Goal: Task Accomplishment & Management: Manage account settings

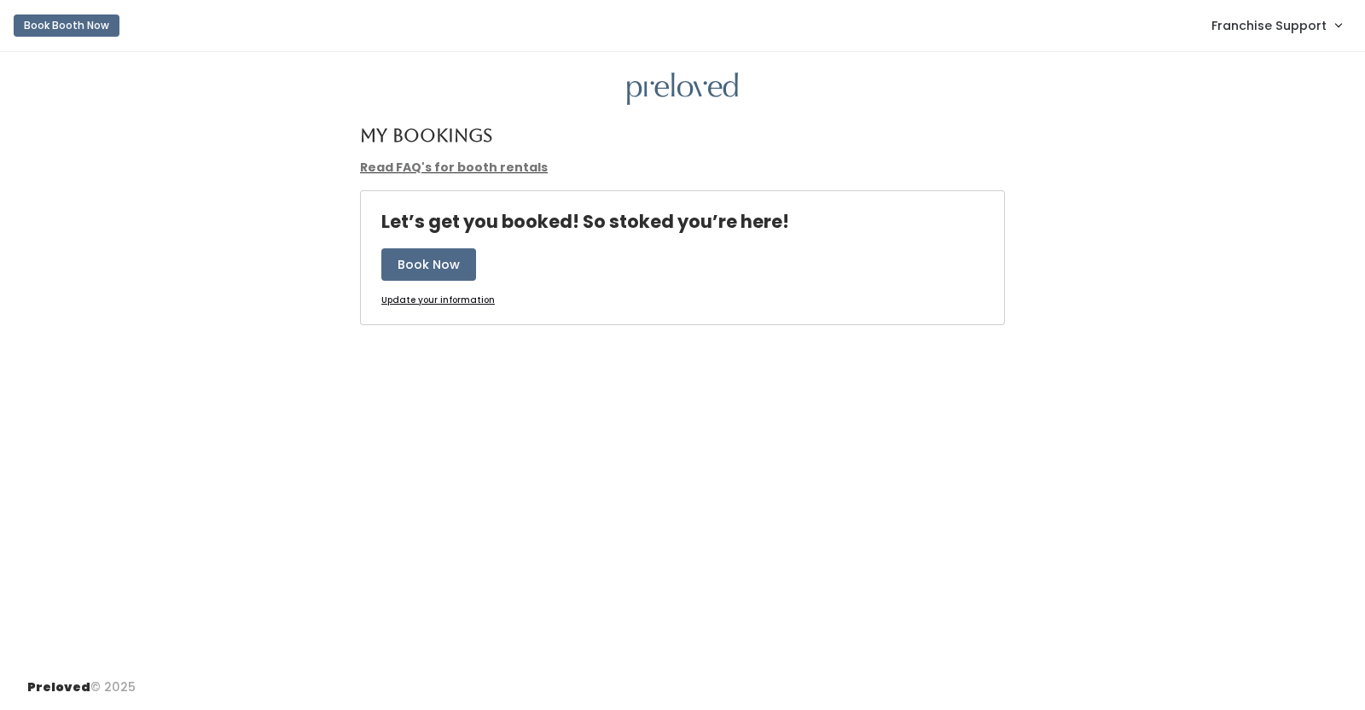
click at [1274, 32] on span "Franchise Support" at bounding box center [1268, 25] width 115 height 19
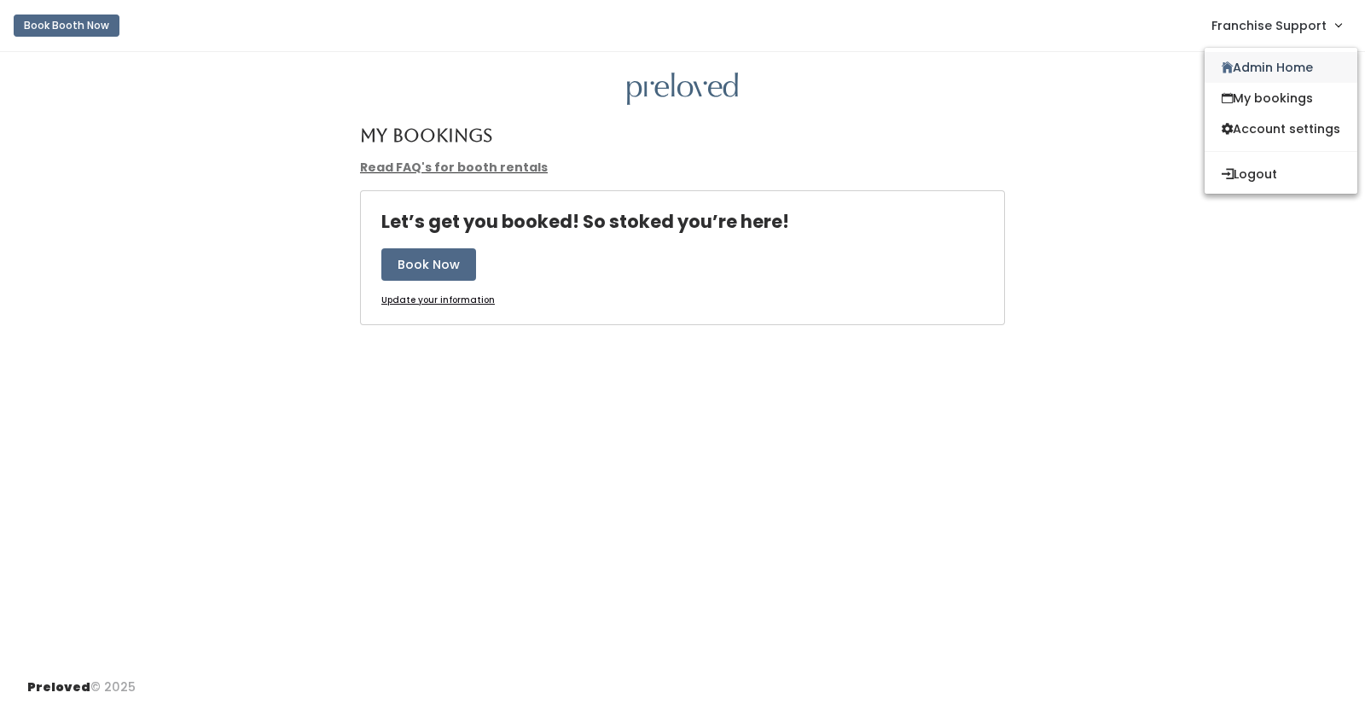
click at [1262, 66] on link "Admin Home" at bounding box center [1280, 67] width 153 height 31
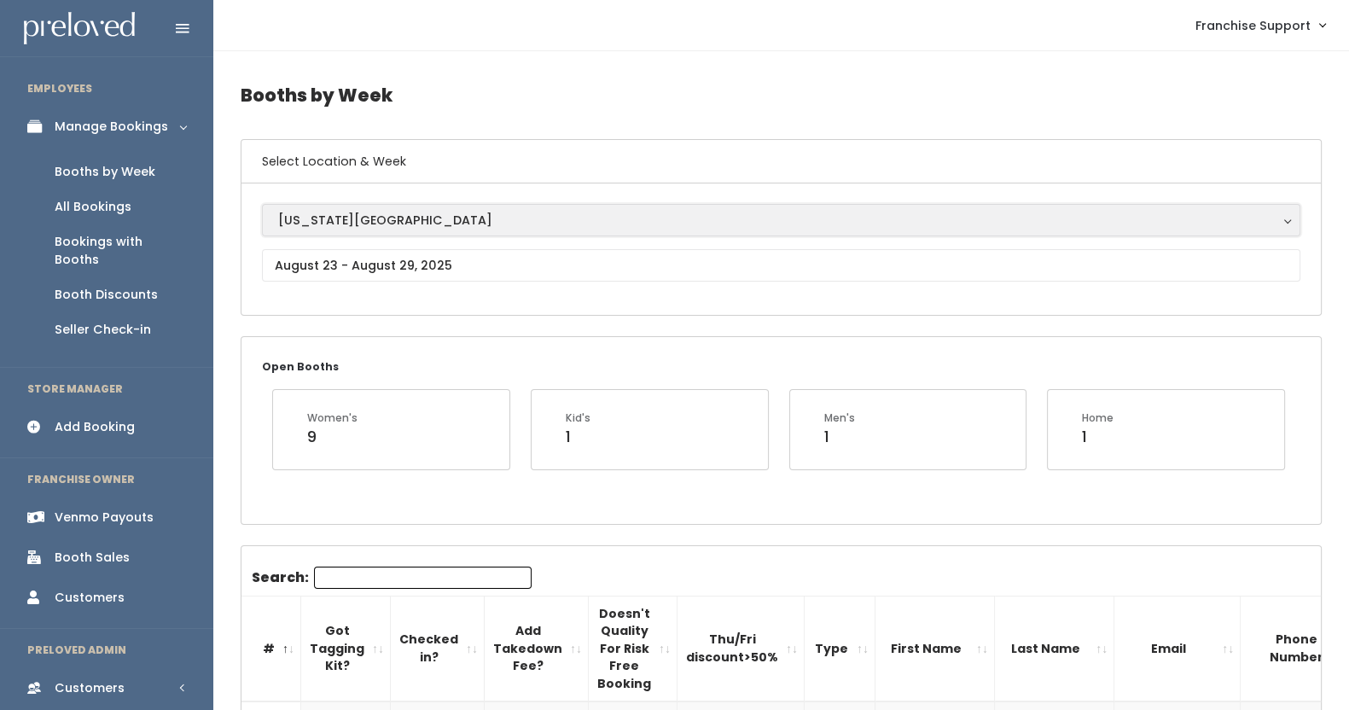
click at [322, 218] on div "[US_STATE][GEOGRAPHIC_DATA]" at bounding box center [781, 220] width 1006 height 19
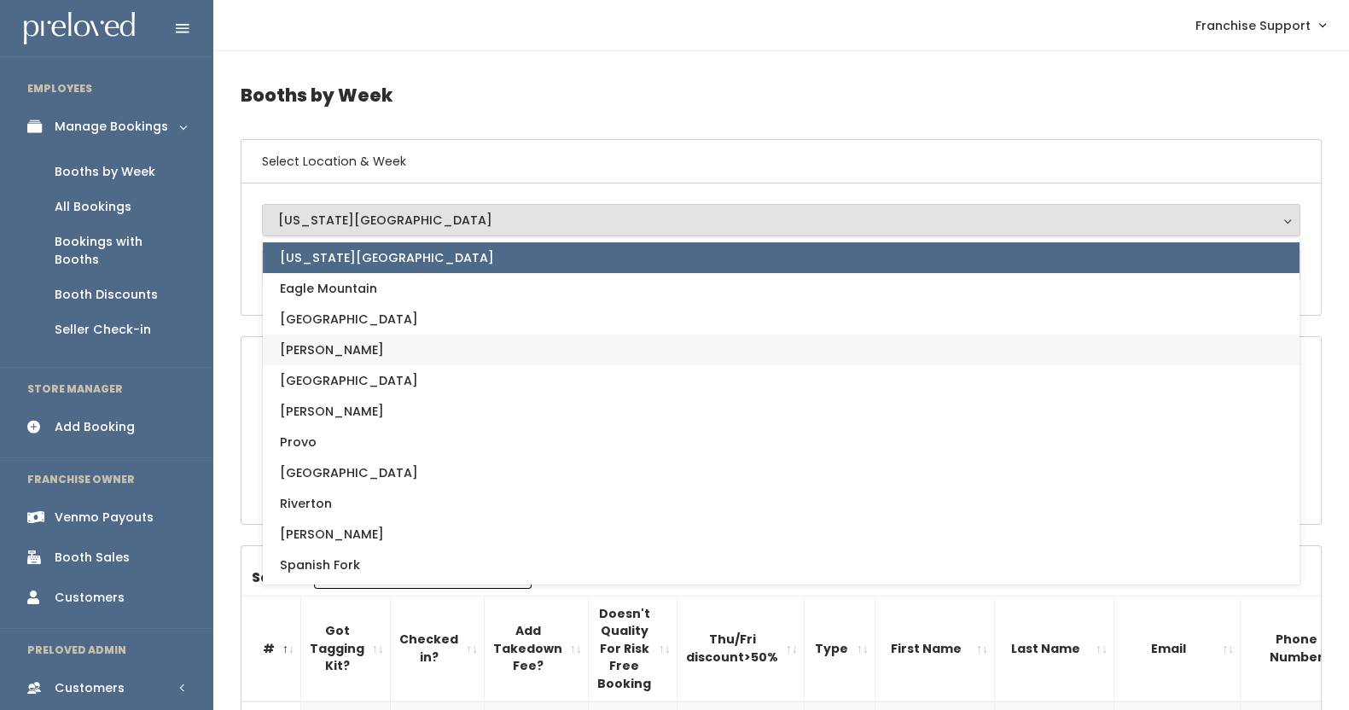
click at [355, 347] on link "[PERSON_NAME]" at bounding box center [781, 349] width 1036 height 31
select select "18"
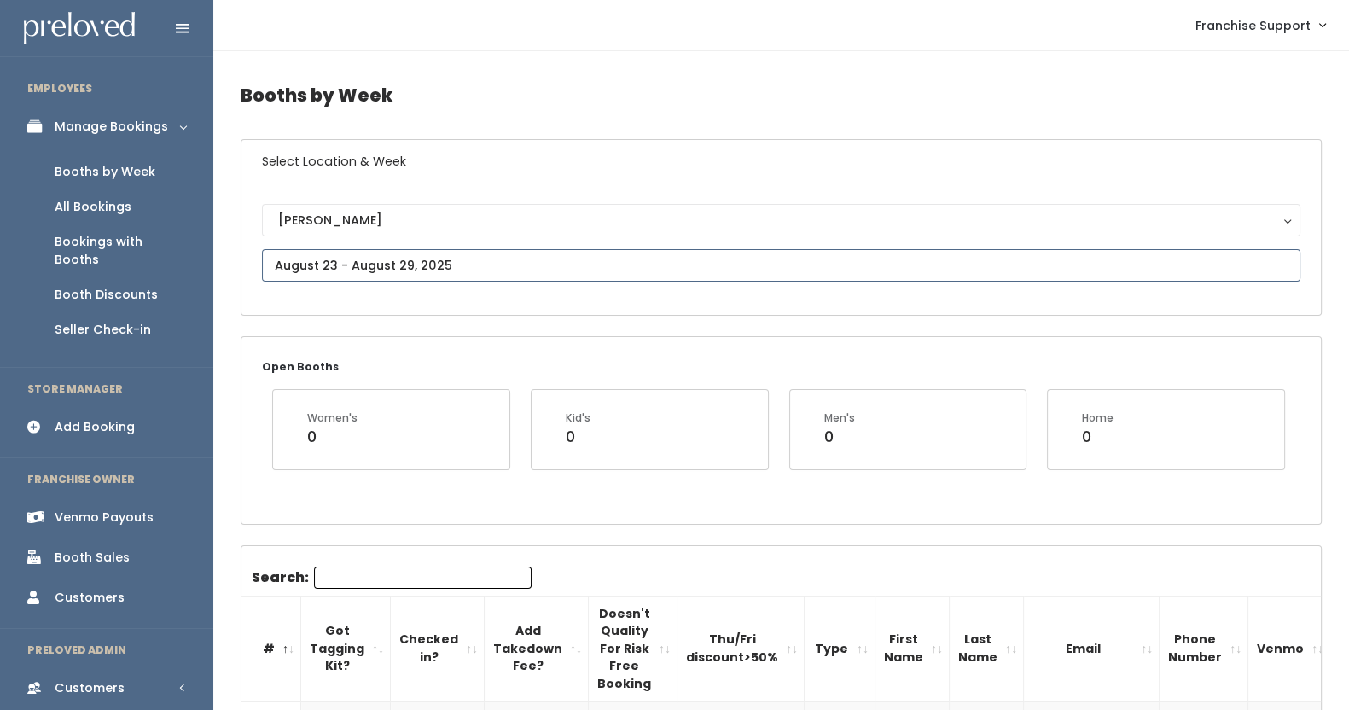
click at [375, 260] on input "text" at bounding box center [781, 265] width 1038 height 32
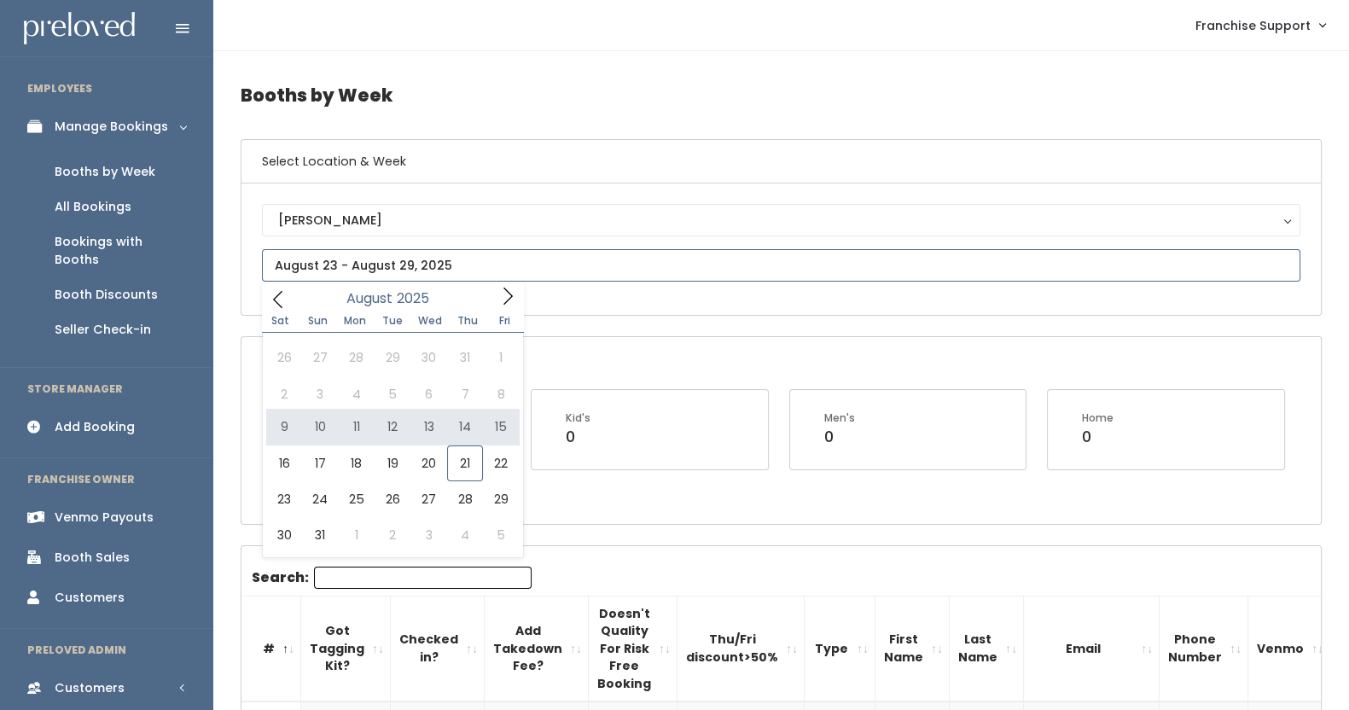
click at [504, 299] on icon at bounding box center [507, 296] width 19 height 19
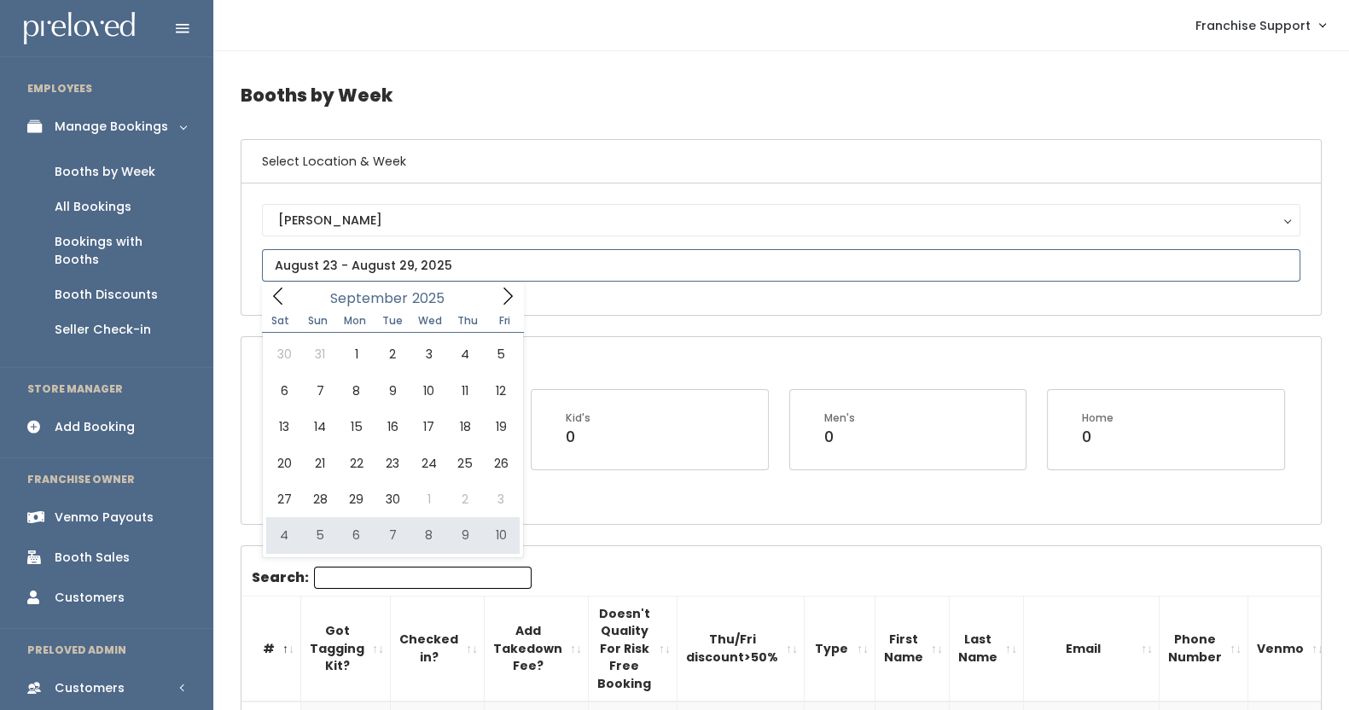
type input "October 4 to October 10"
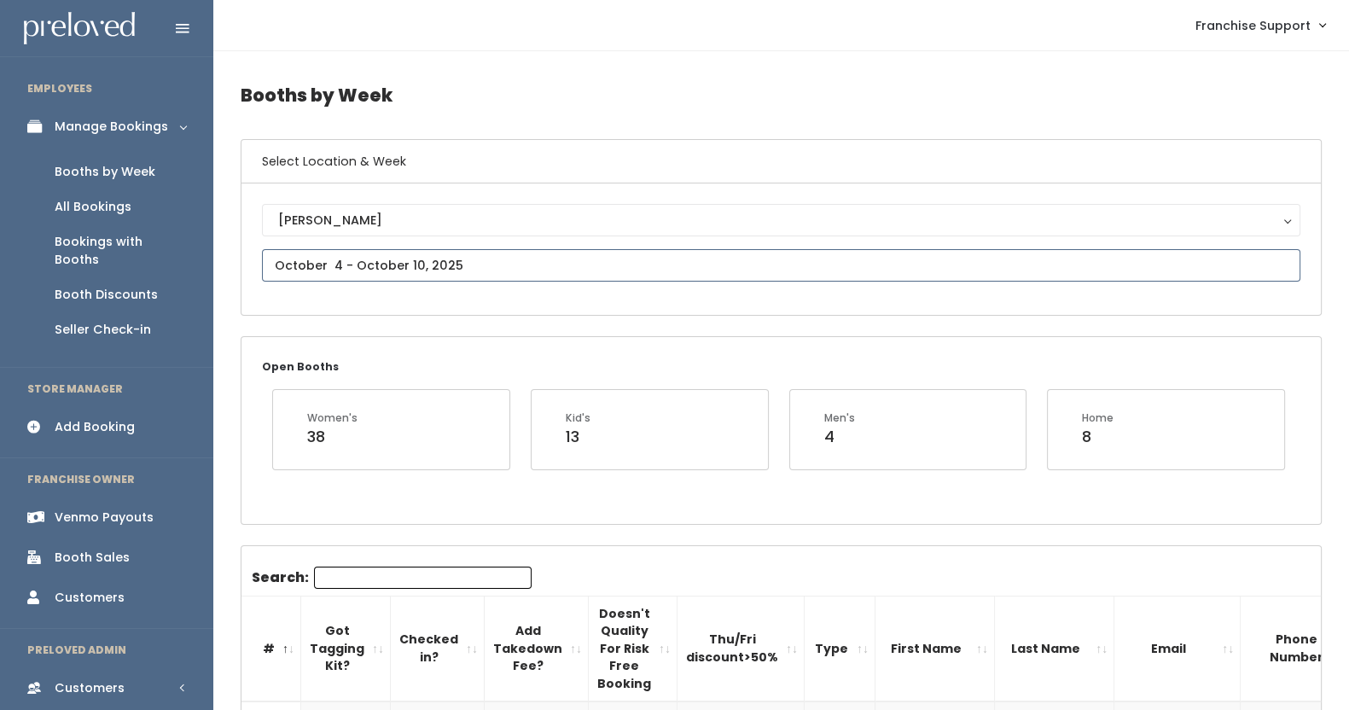
click at [351, 270] on input "text" at bounding box center [781, 265] width 1038 height 32
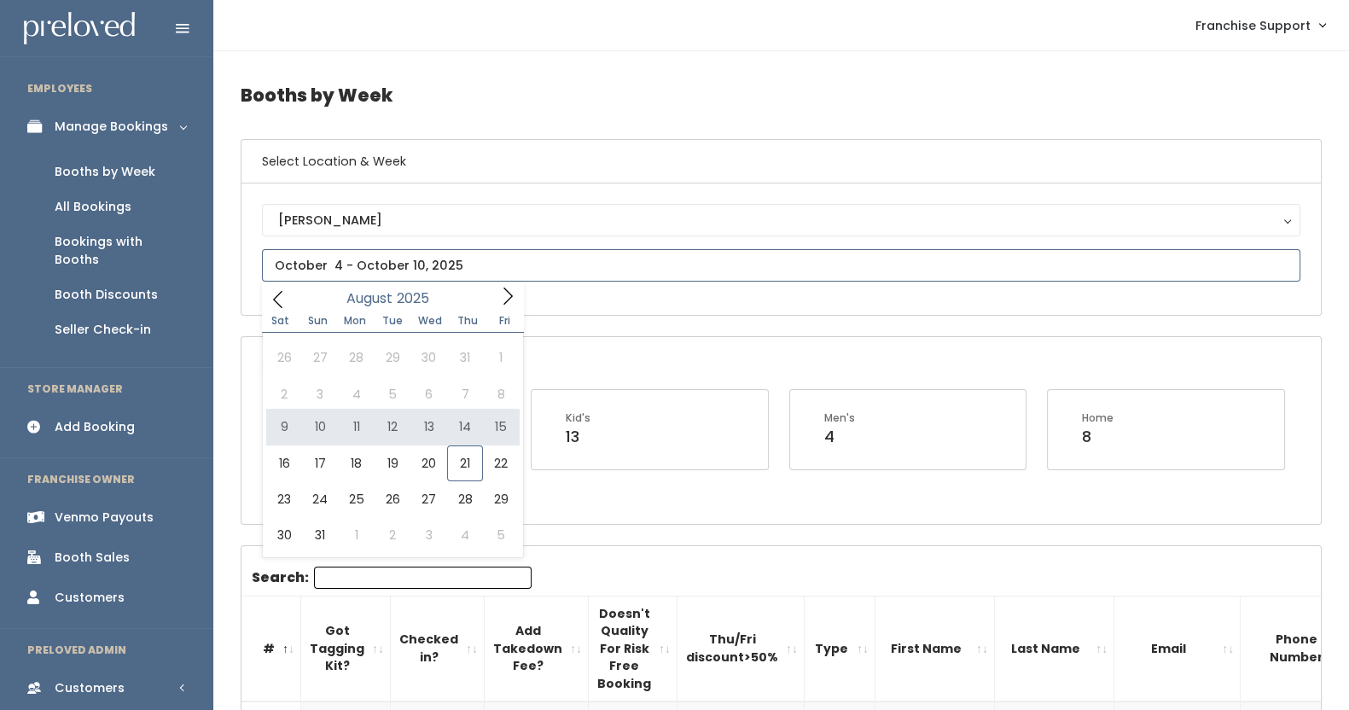
click at [506, 291] on icon at bounding box center [507, 295] width 9 height 17
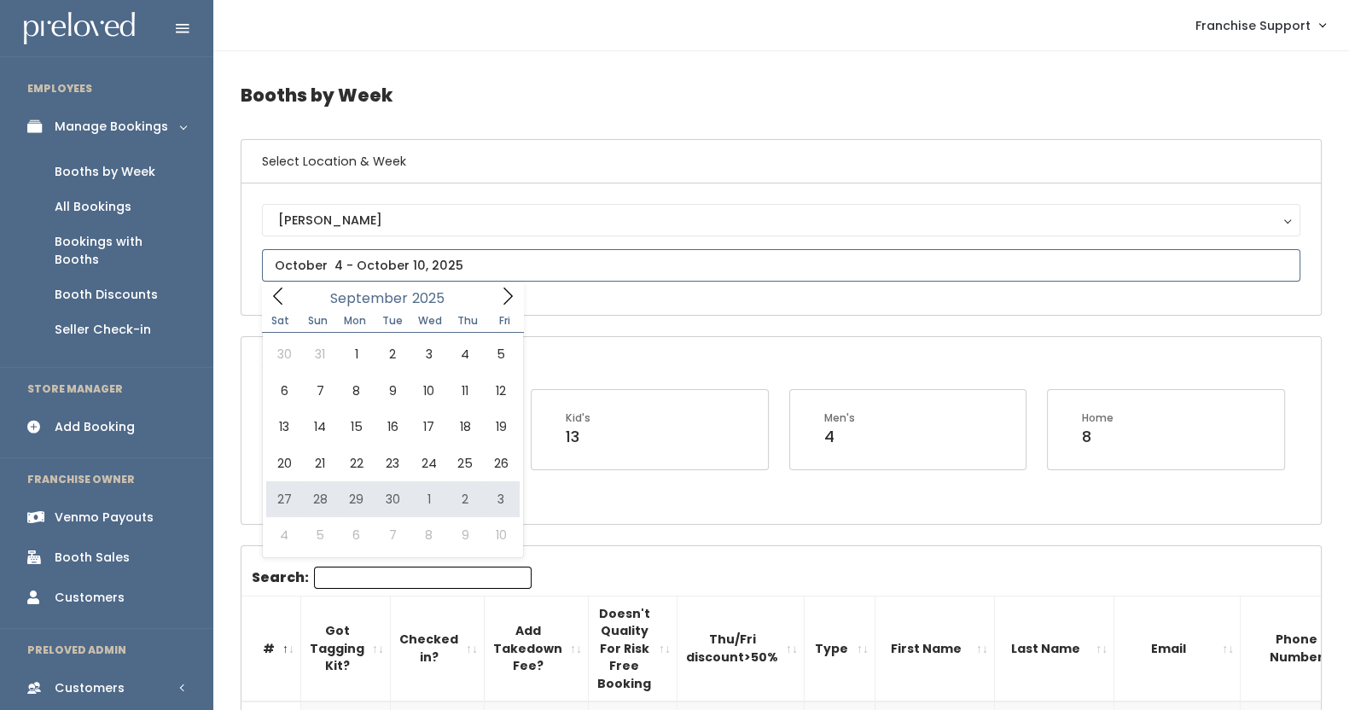
type input "September 27 to October 3"
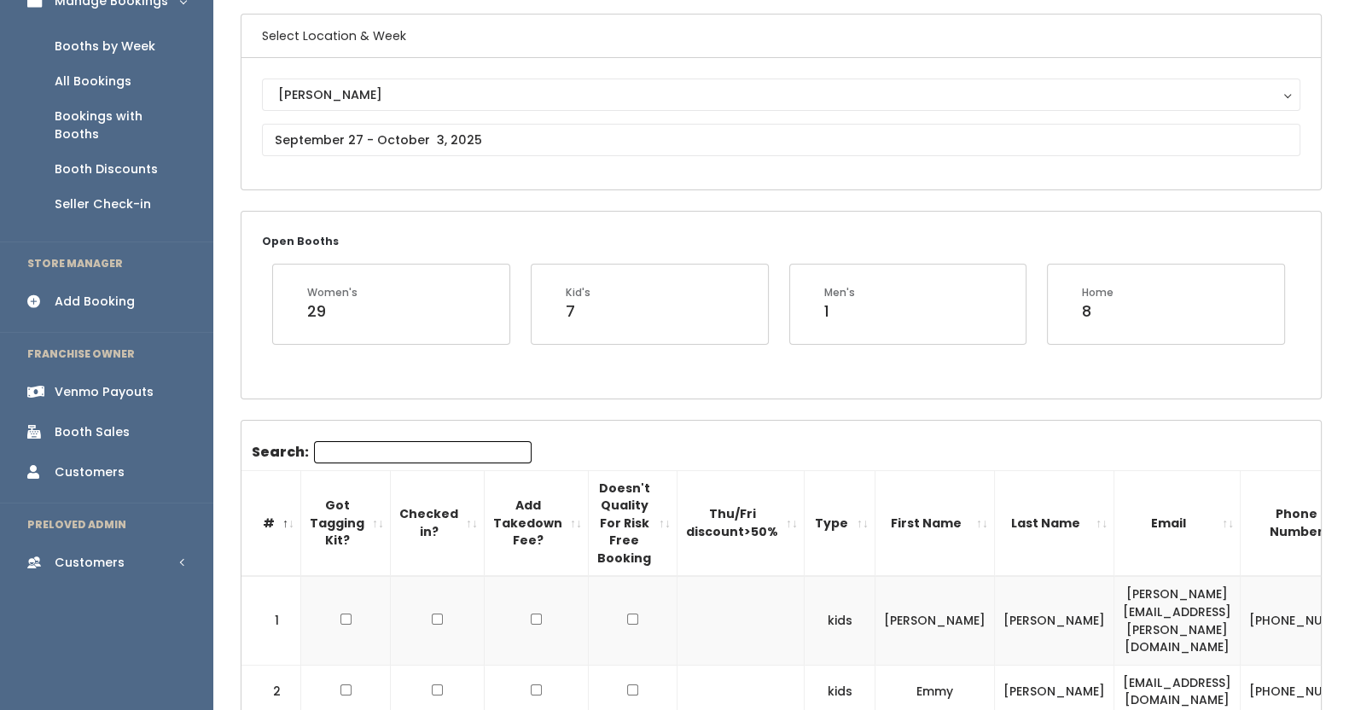
scroll to position [124, 0]
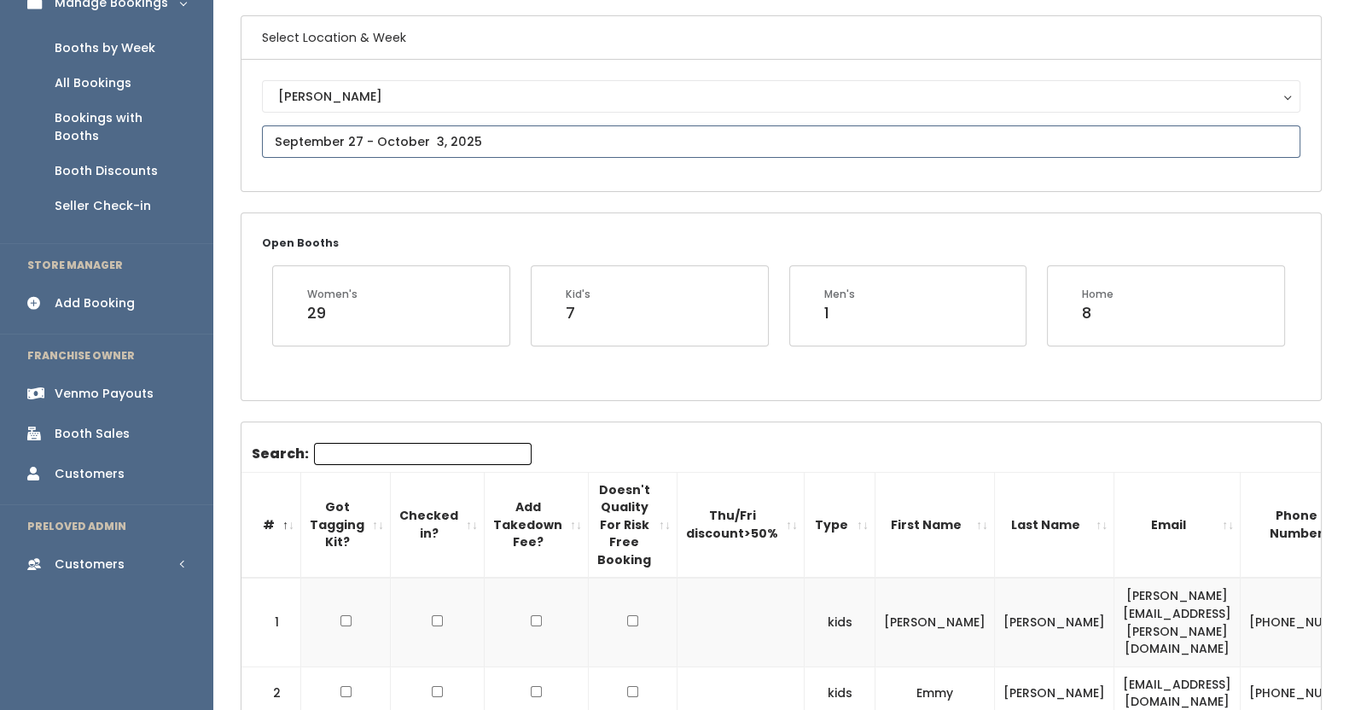
click at [364, 147] on input "text" at bounding box center [781, 141] width 1038 height 32
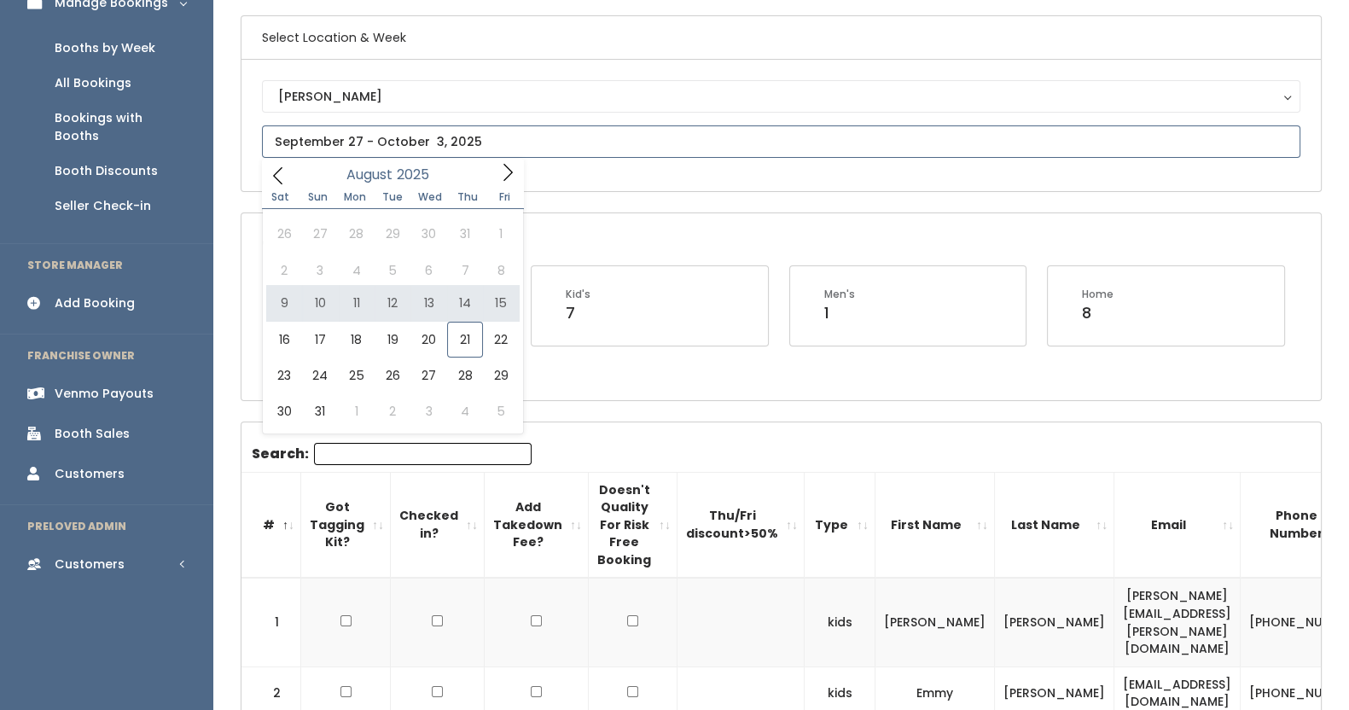
click at [511, 164] on icon at bounding box center [507, 172] width 19 height 19
type input "[DATE] to [DATE]"
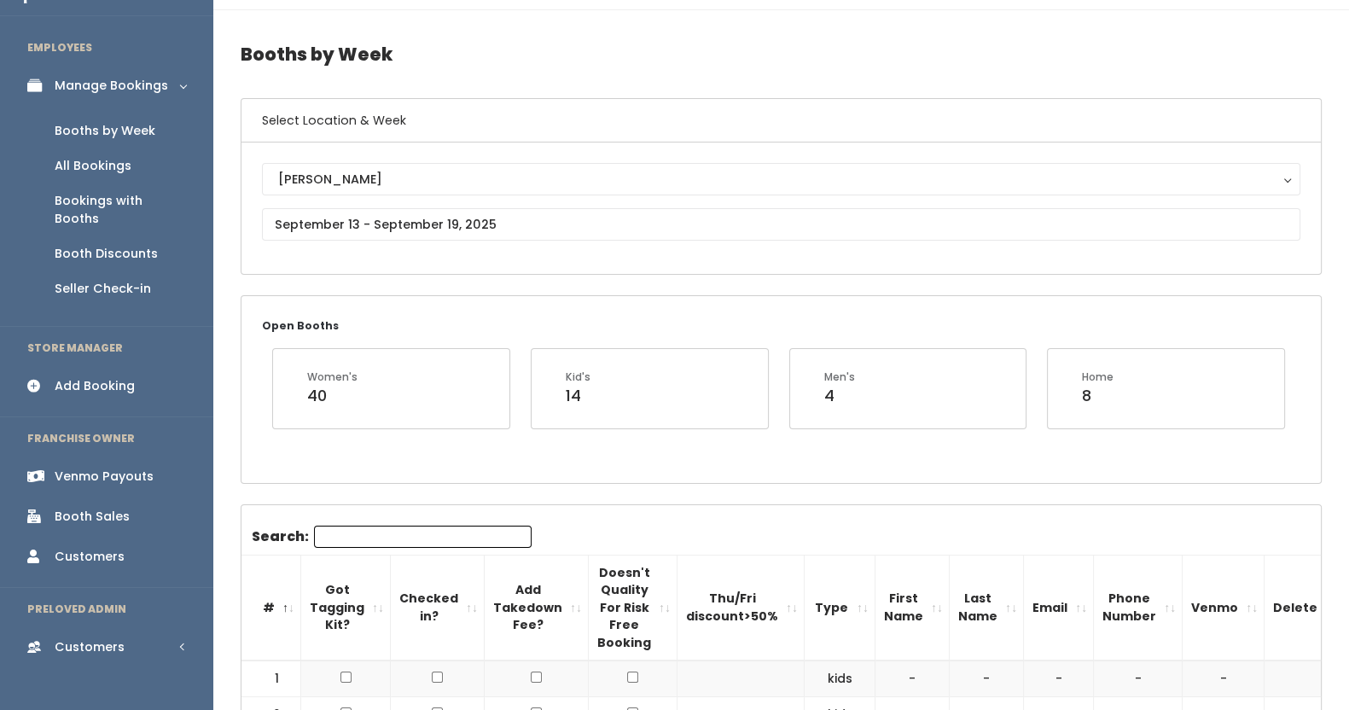
scroll to position [39, 0]
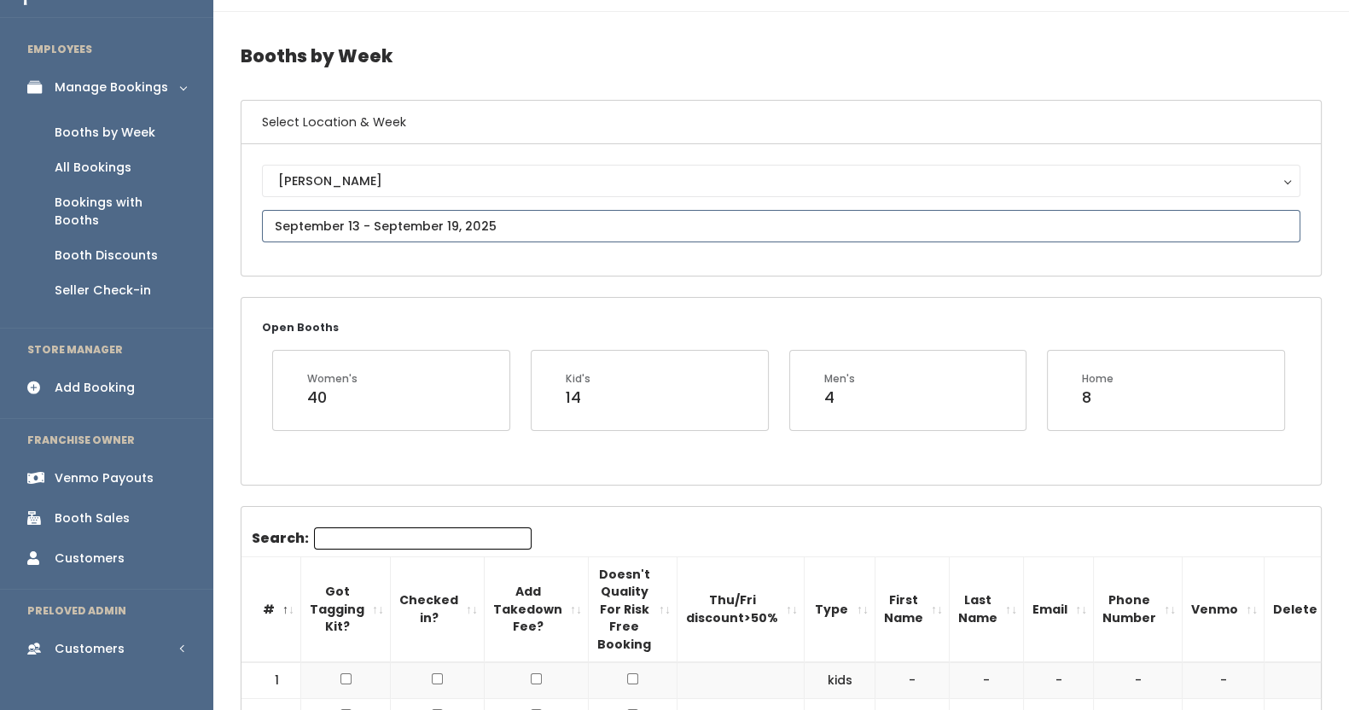
click at [439, 218] on input "text" at bounding box center [781, 226] width 1038 height 32
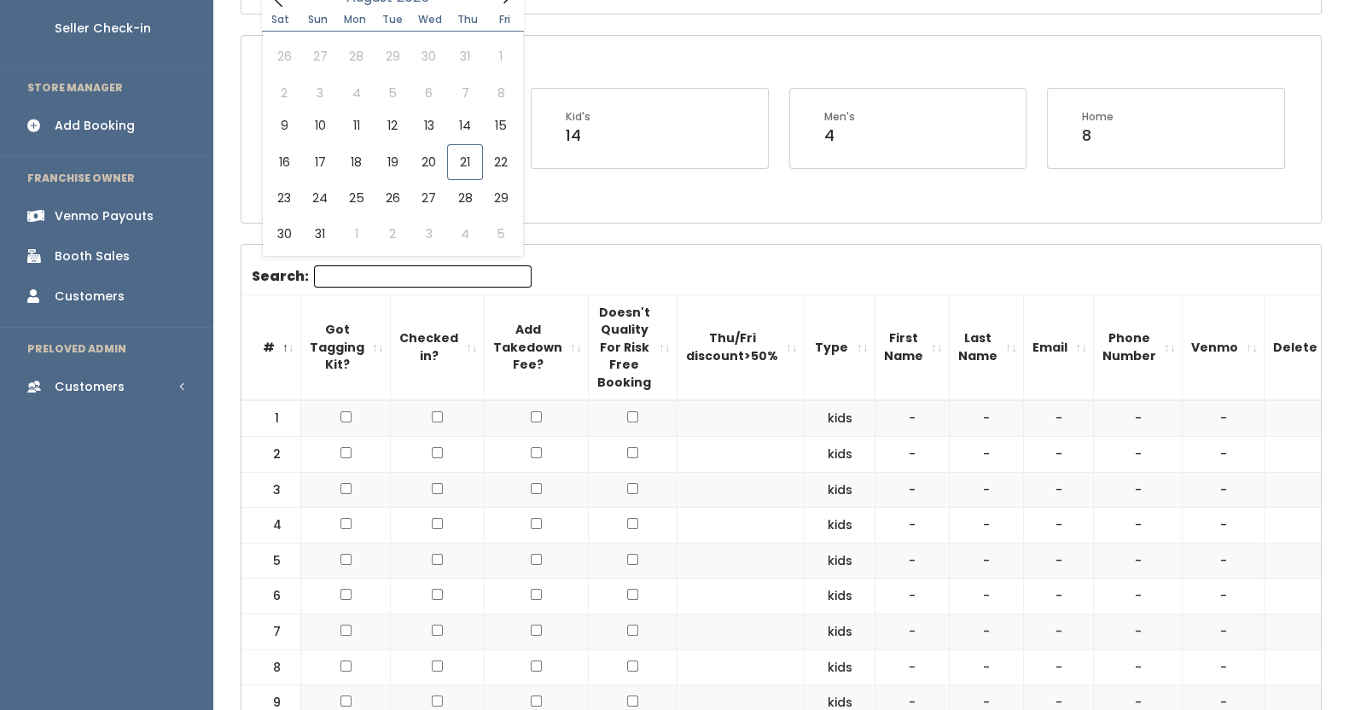
scroll to position [305, 0]
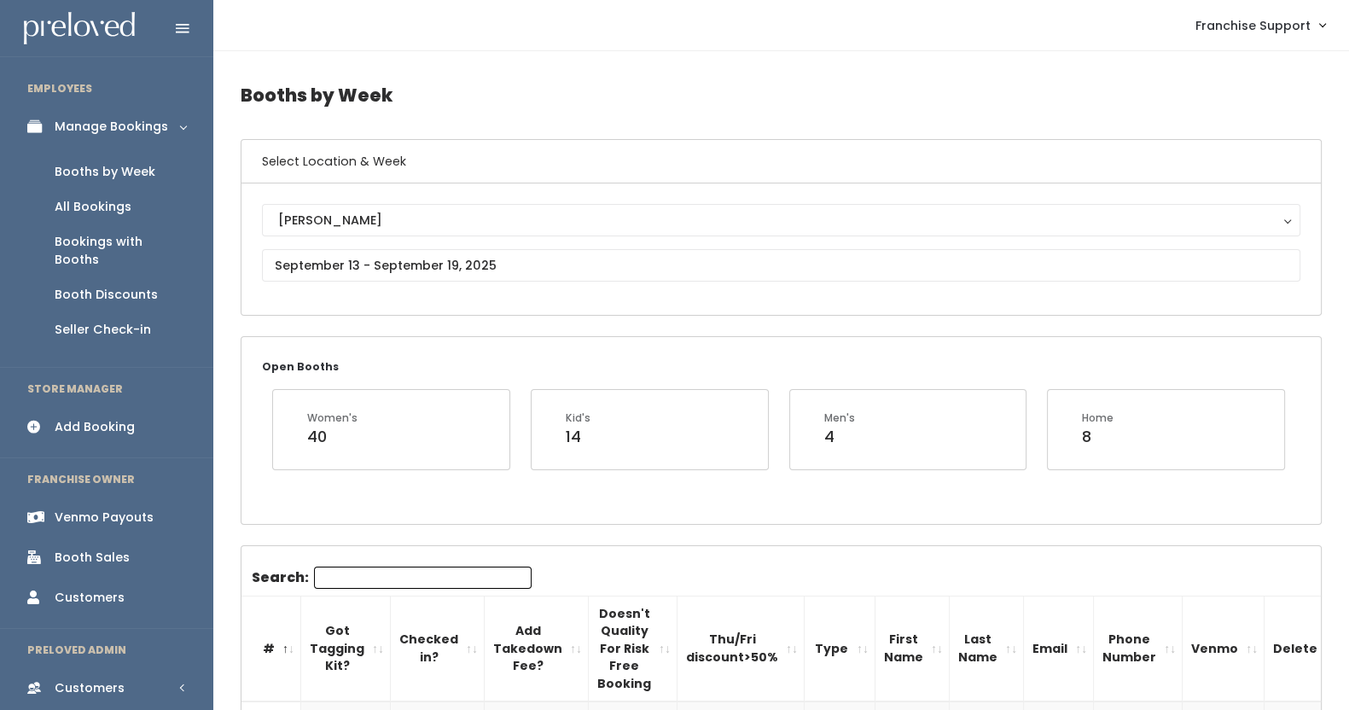
scroll to position [1, 0]
click at [107, 417] on div "Add Booking" at bounding box center [95, 426] width 80 height 18
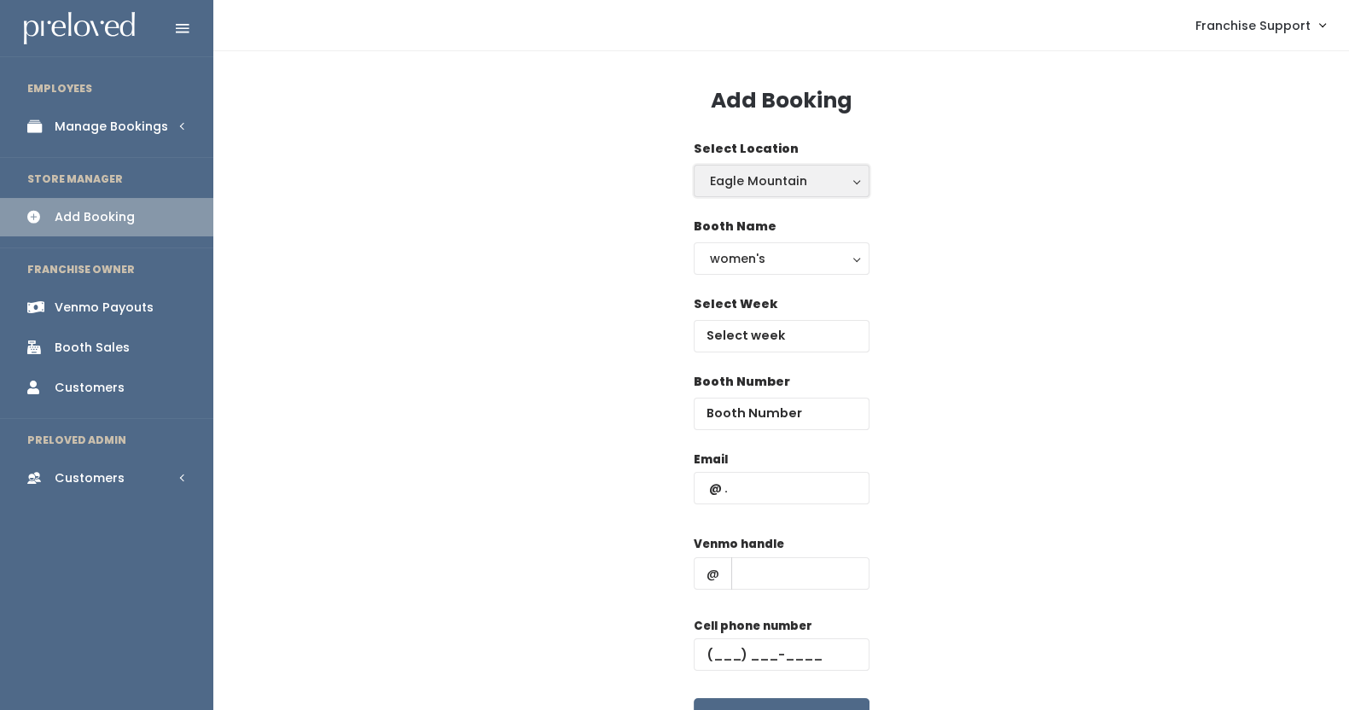
click at [819, 171] on div "Eagle Mountain" at bounding box center [781, 180] width 143 height 19
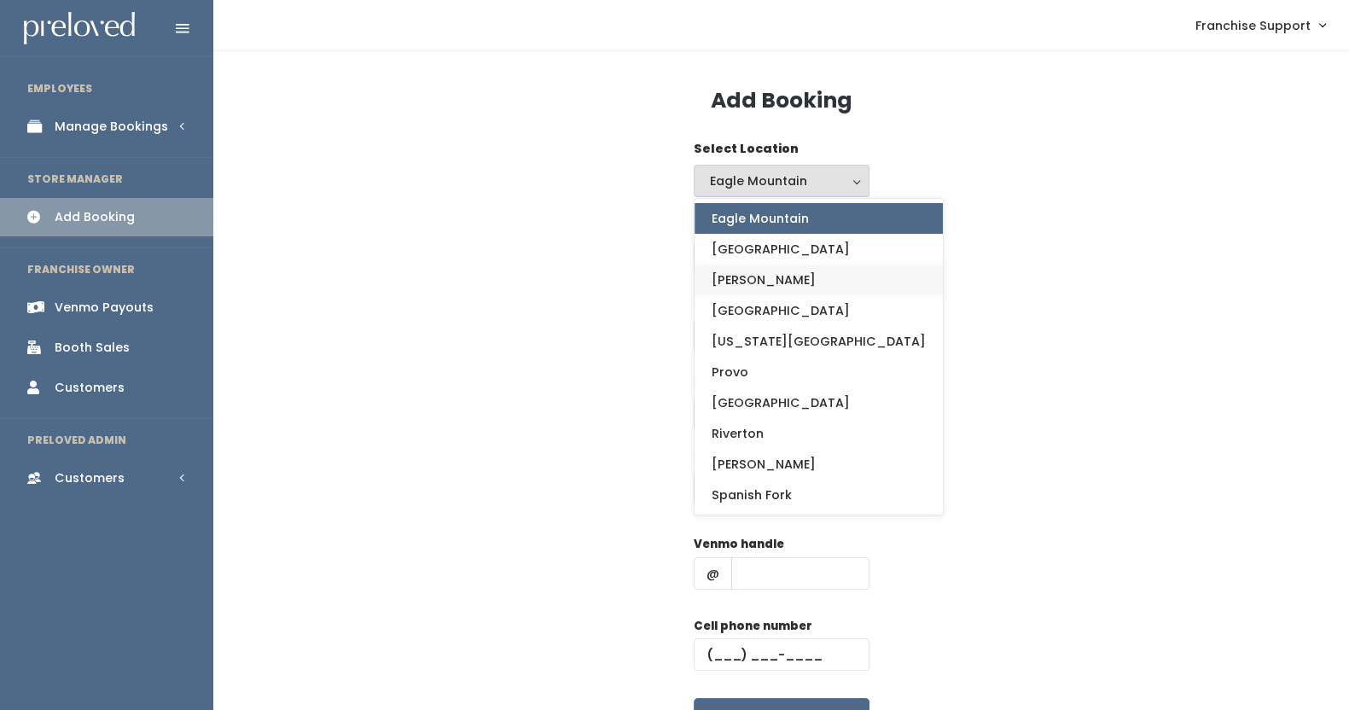
click at [783, 282] on link "[PERSON_NAME]" at bounding box center [818, 279] width 248 height 31
select select "18"
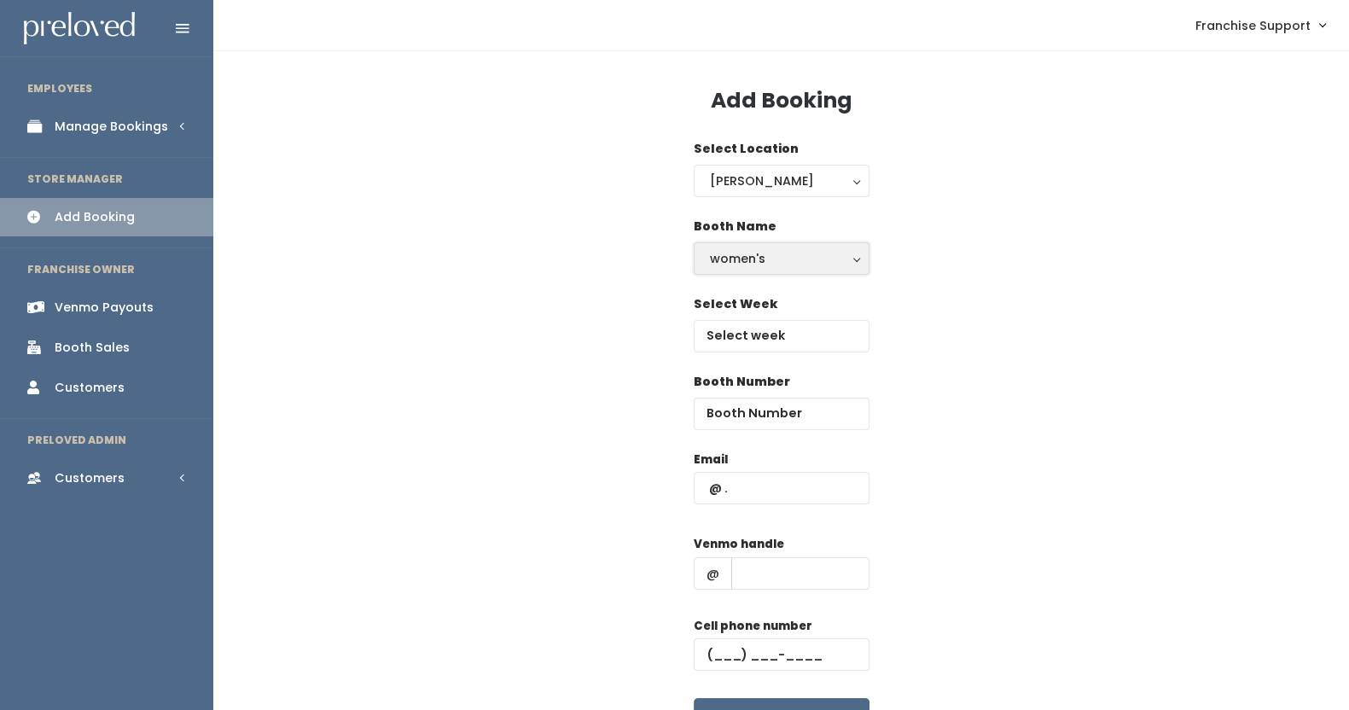
click at [786, 262] on div "women's" at bounding box center [781, 258] width 143 height 19
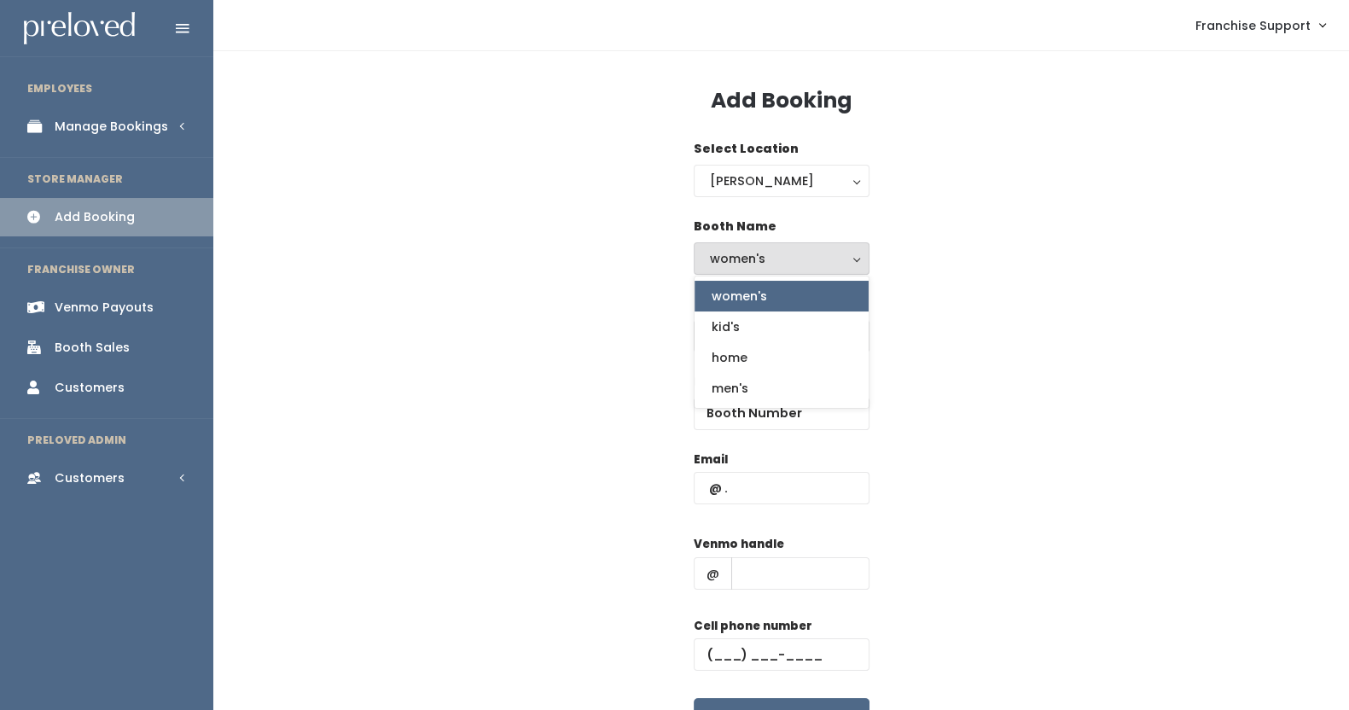
click at [780, 292] on link "women's" at bounding box center [781, 296] width 174 height 31
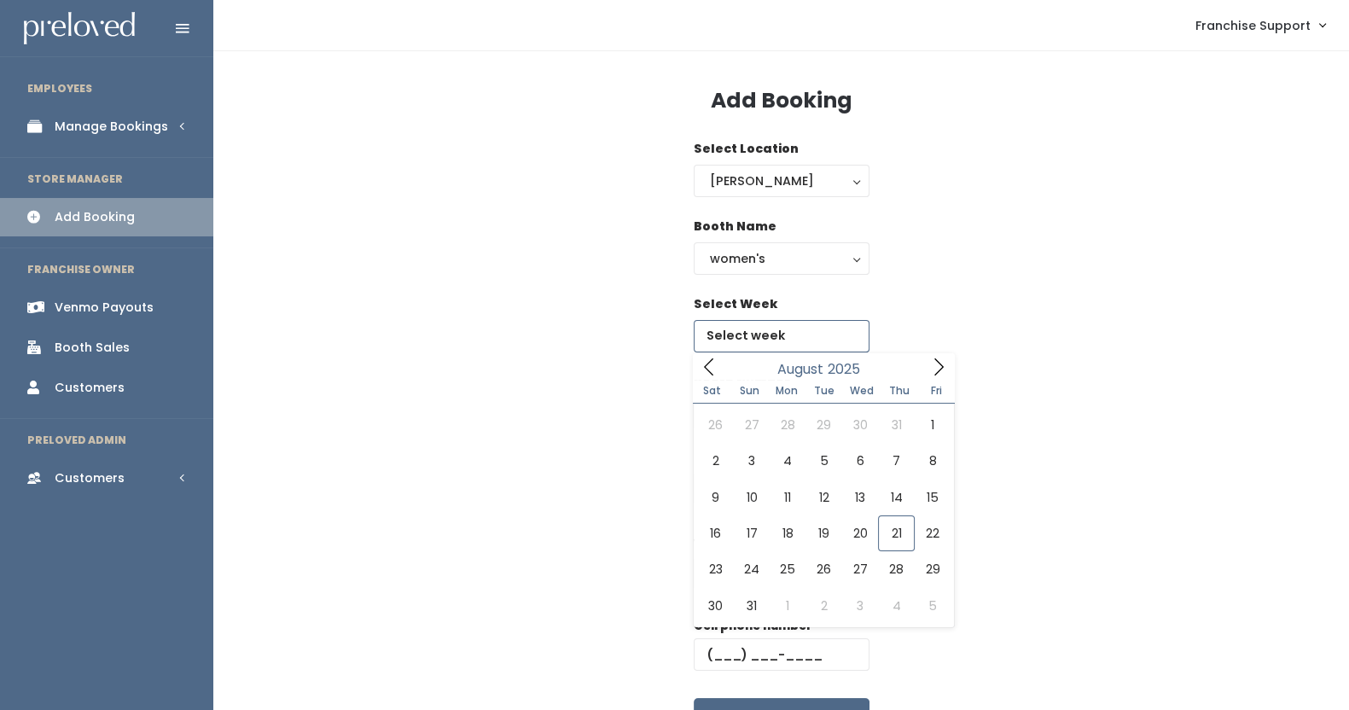
click at [763, 328] on input "text" at bounding box center [781, 336] width 176 height 32
click at [937, 363] on icon at bounding box center [938, 366] width 19 height 19
type input "September 13 to September 19"
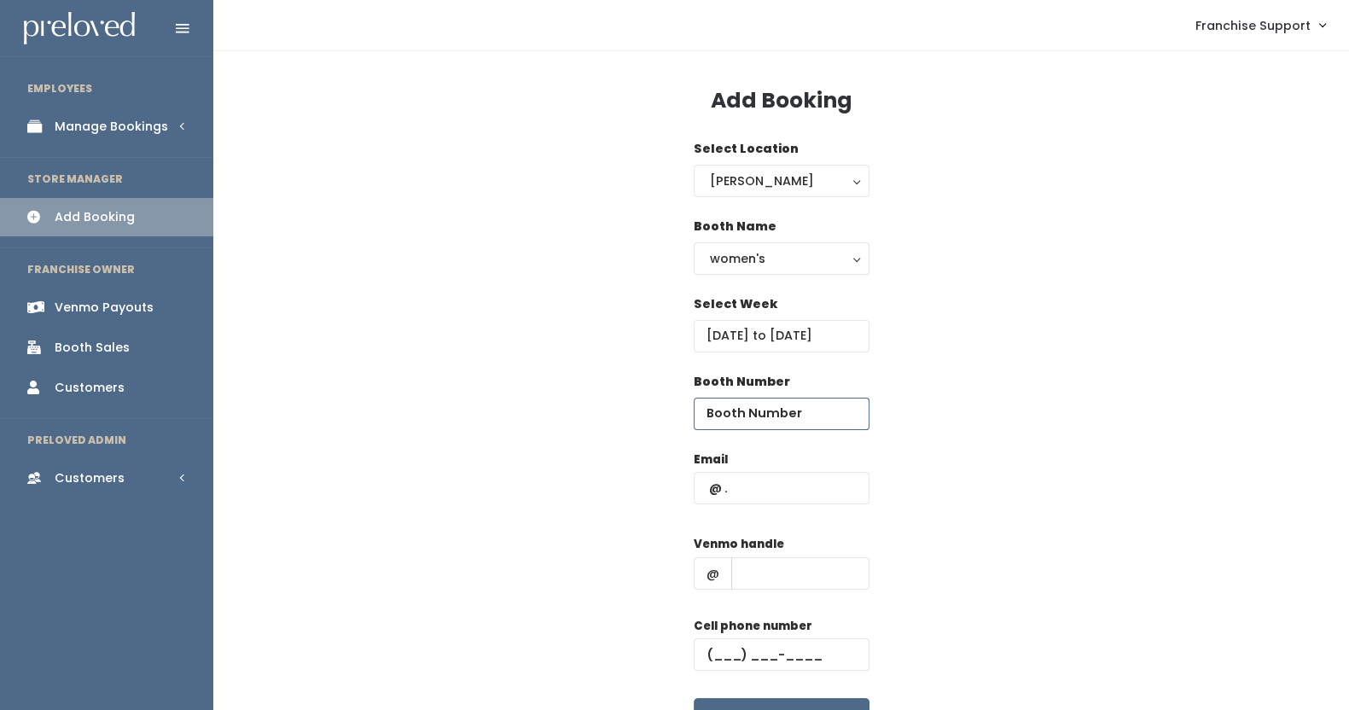
click at [751, 408] on input "number" at bounding box center [781, 413] width 176 height 32
type input "1"
click at [746, 498] on input "text" at bounding box center [781, 488] width 176 height 32
drag, startPoint x: 850, startPoint y: 486, endPoint x: 641, endPoint y: 492, distance: 209.1
click at [641, 492] on div "Email briggsy98@gmail.com Venmo handle @ Cell phone number Create" at bounding box center [781, 600] width 1081 height 301
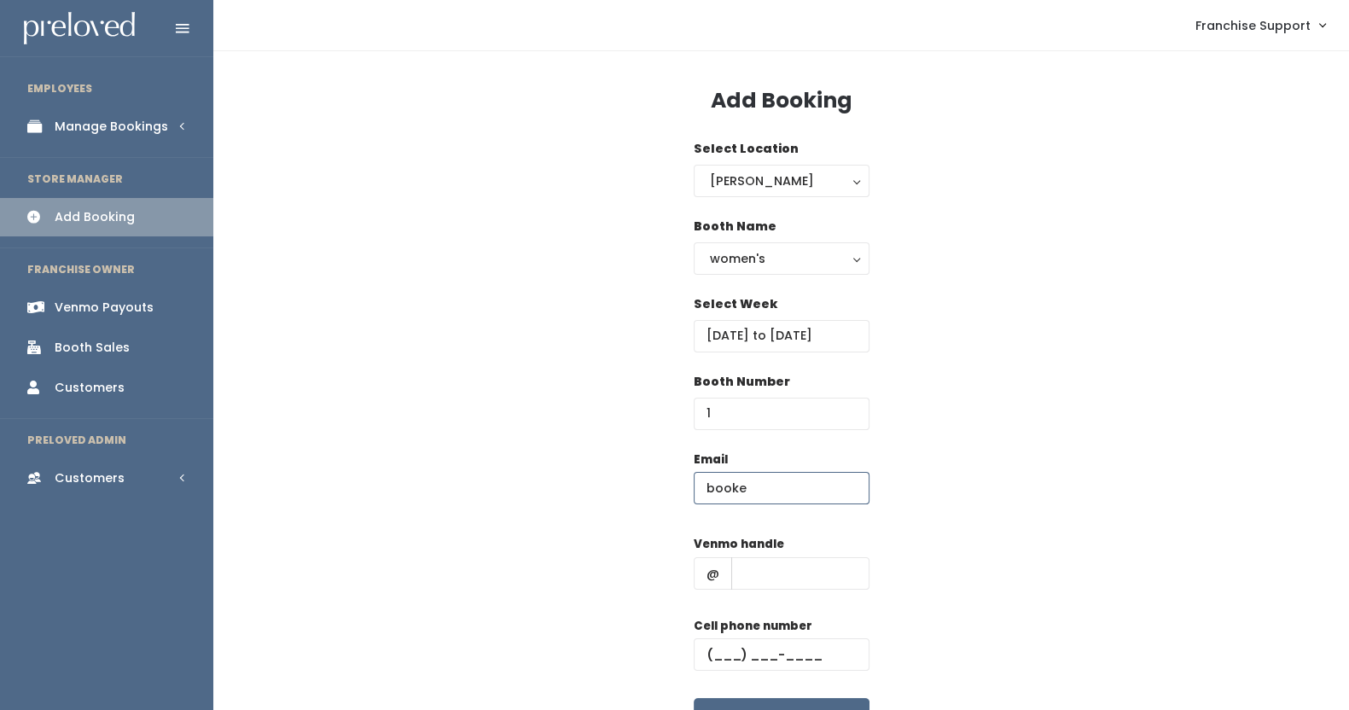
type input "booked@booked"
click at [777, 564] on input "text" at bounding box center [800, 573] width 138 height 32
type input "BOOKED"
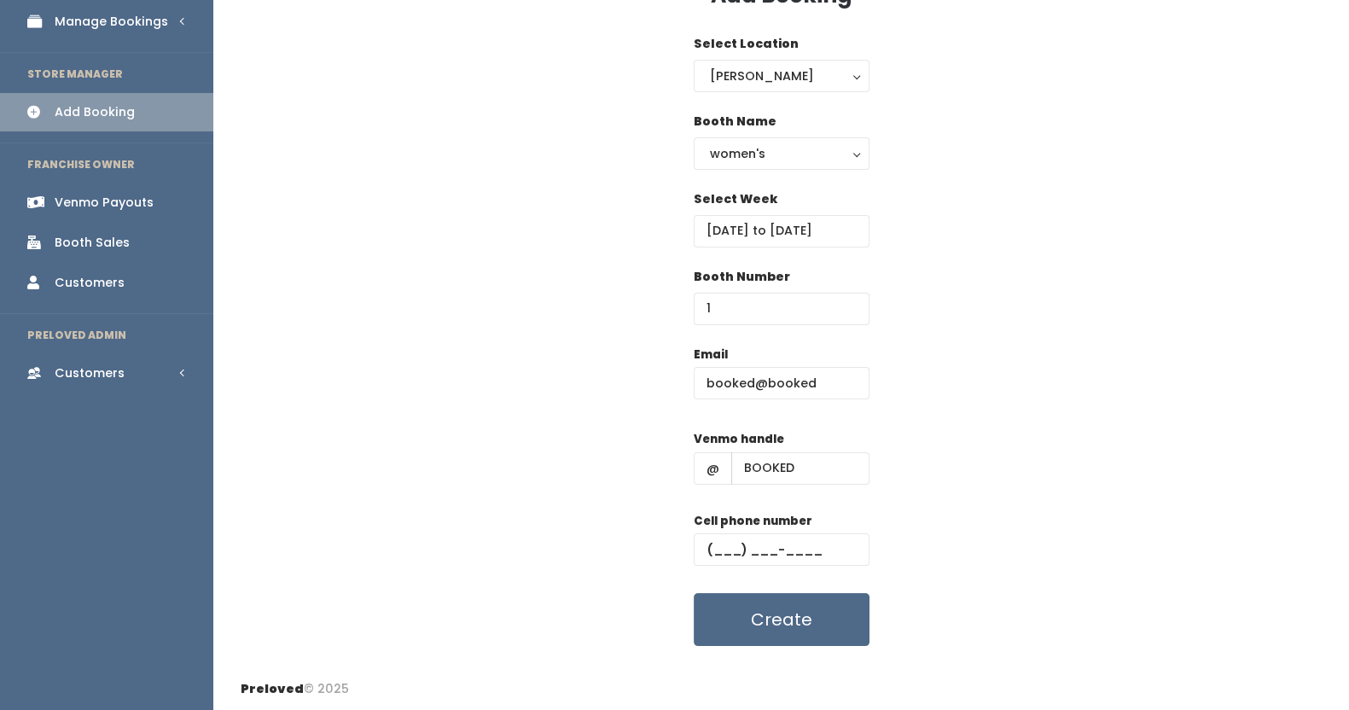
click at [739, 525] on label "Cell phone number" at bounding box center [752, 521] width 119 height 17
click at [734, 535] on input "text" at bounding box center [781, 549] width 176 height 32
type input "(555) 555-5555"
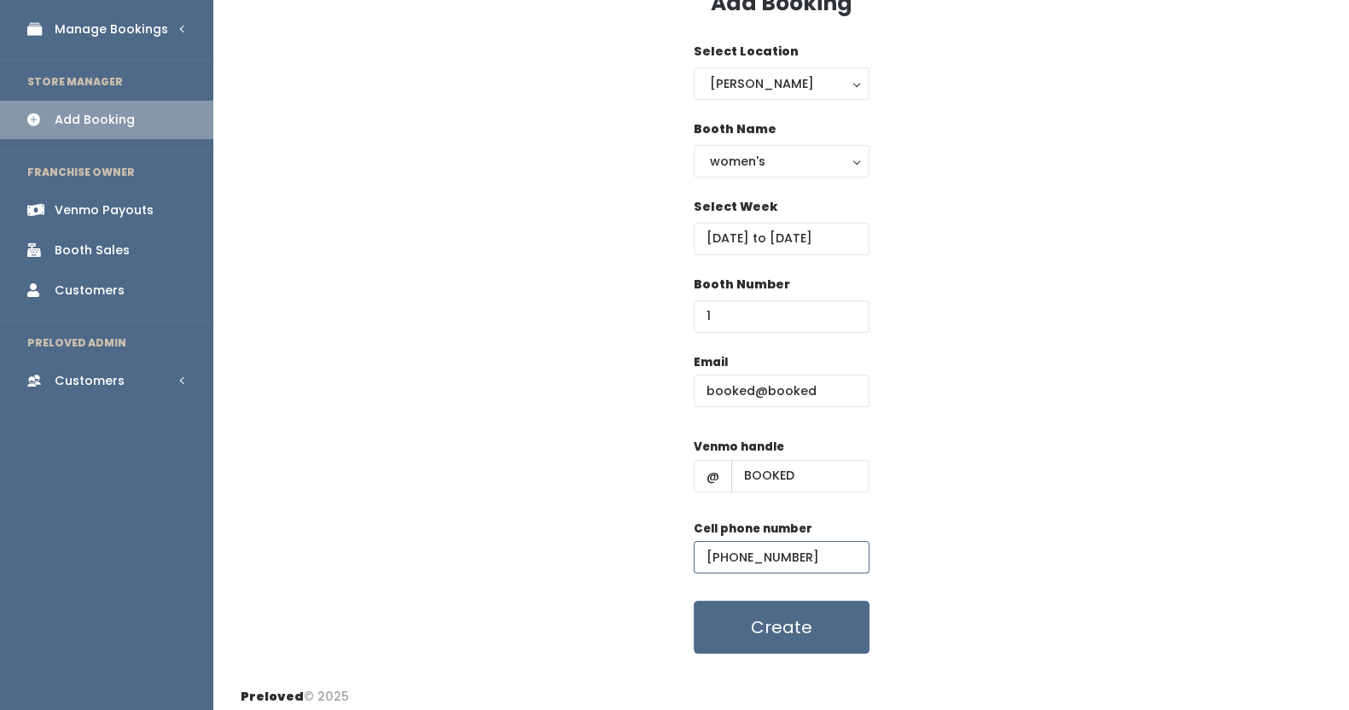
scroll to position [97, 0]
click at [742, 618] on button "Create" at bounding box center [781, 627] width 176 height 53
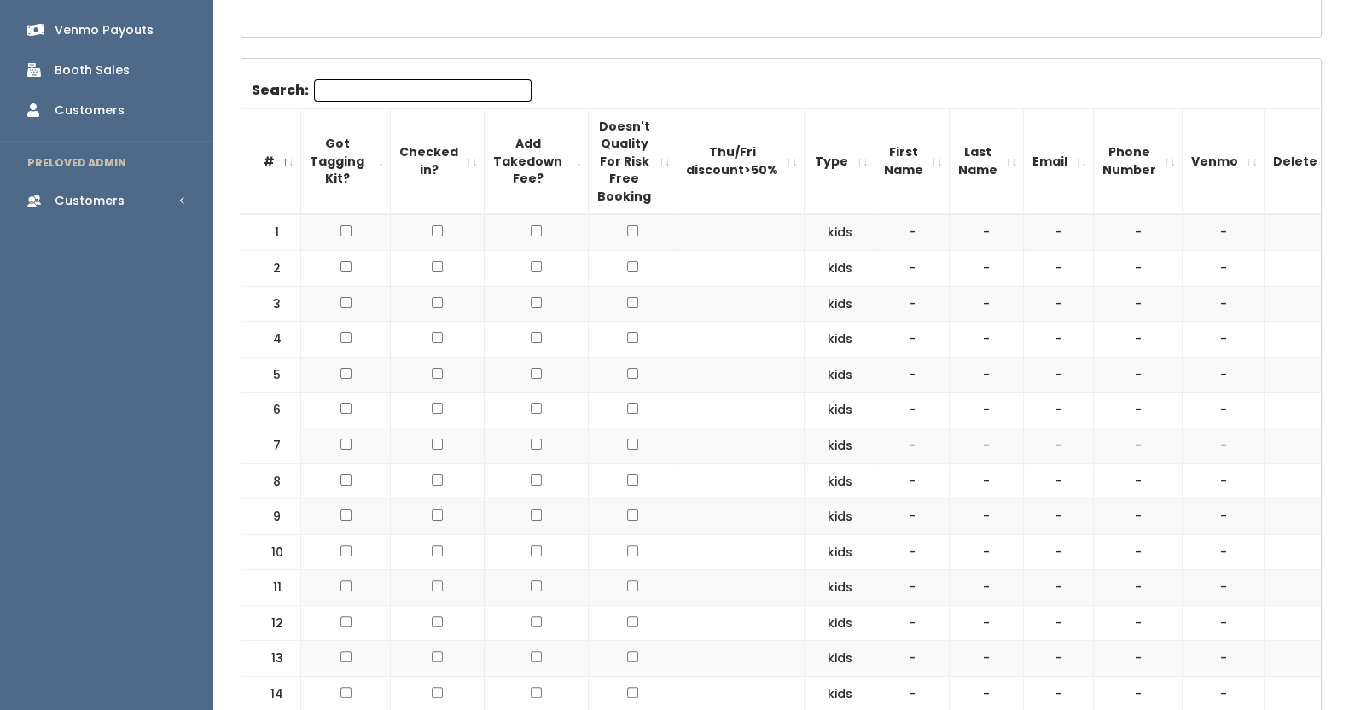
scroll to position [494, 0]
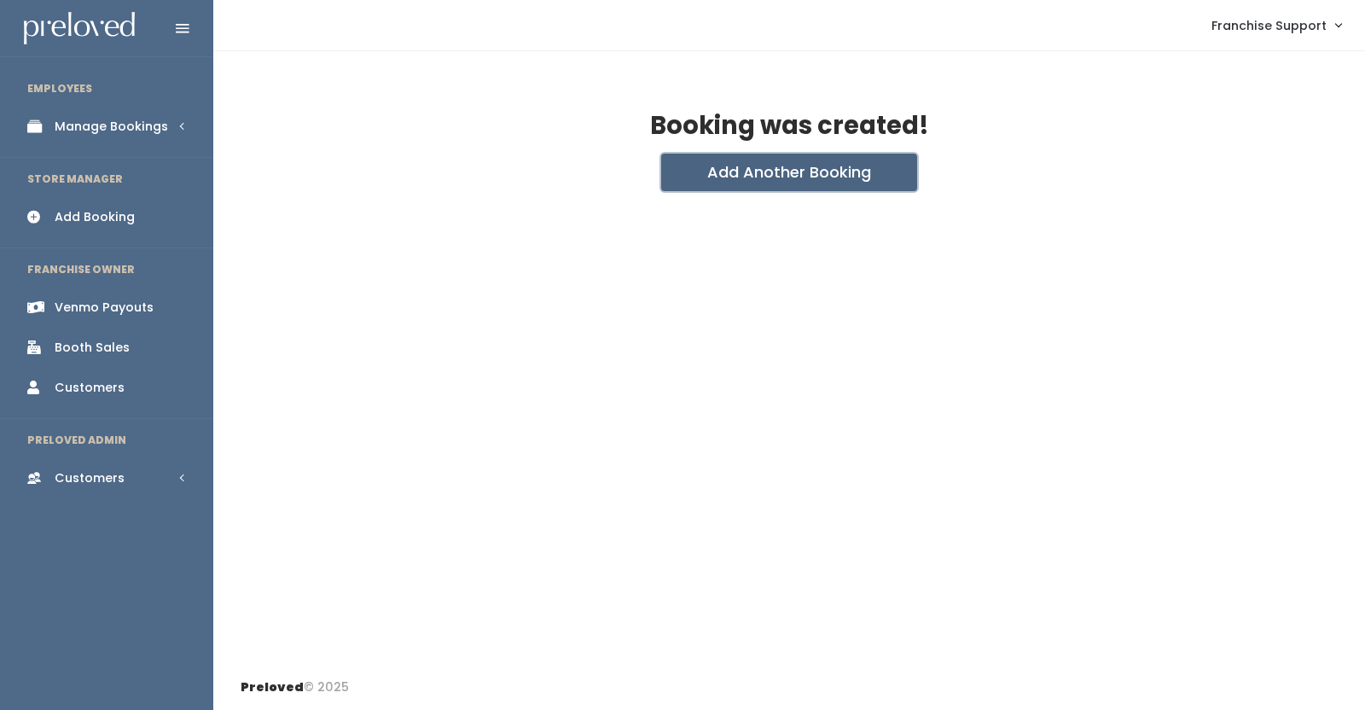
click at [717, 171] on button "Add Another Booking" at bounding box center [789, 173] width 256 height 38
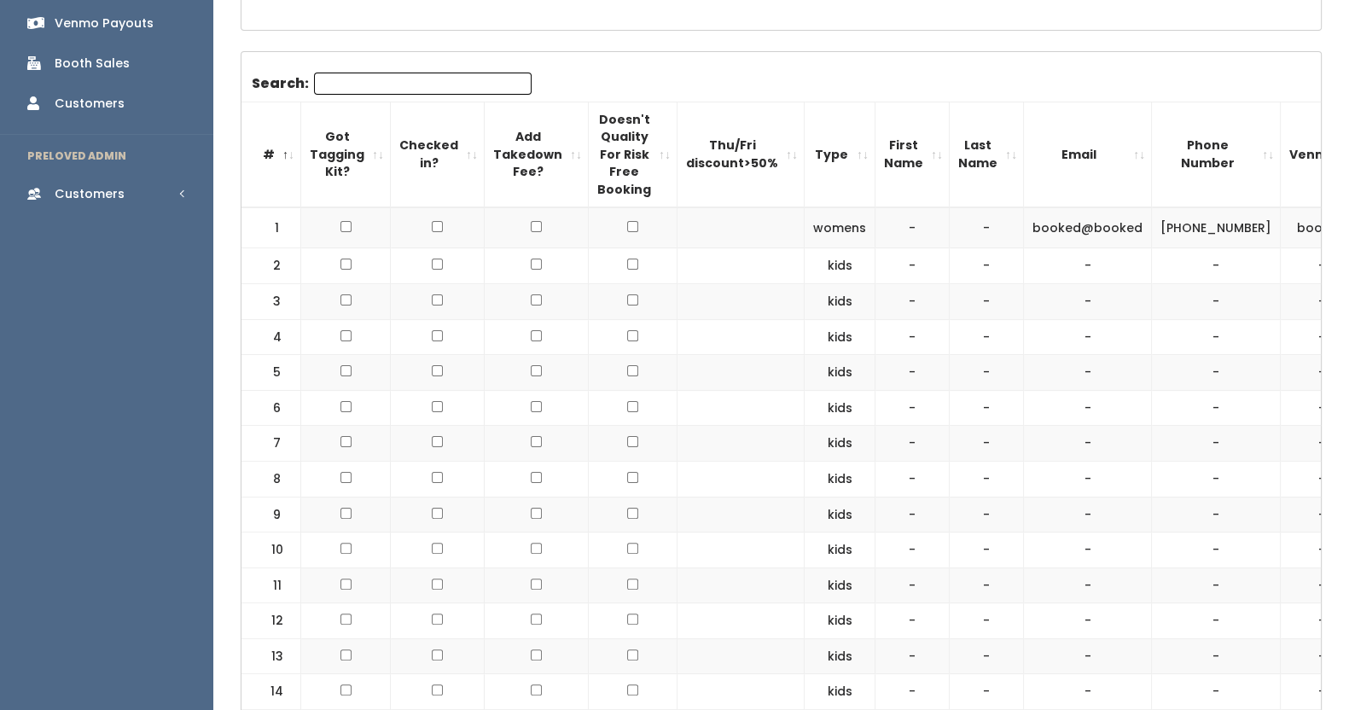
scroll to position [0, 27]
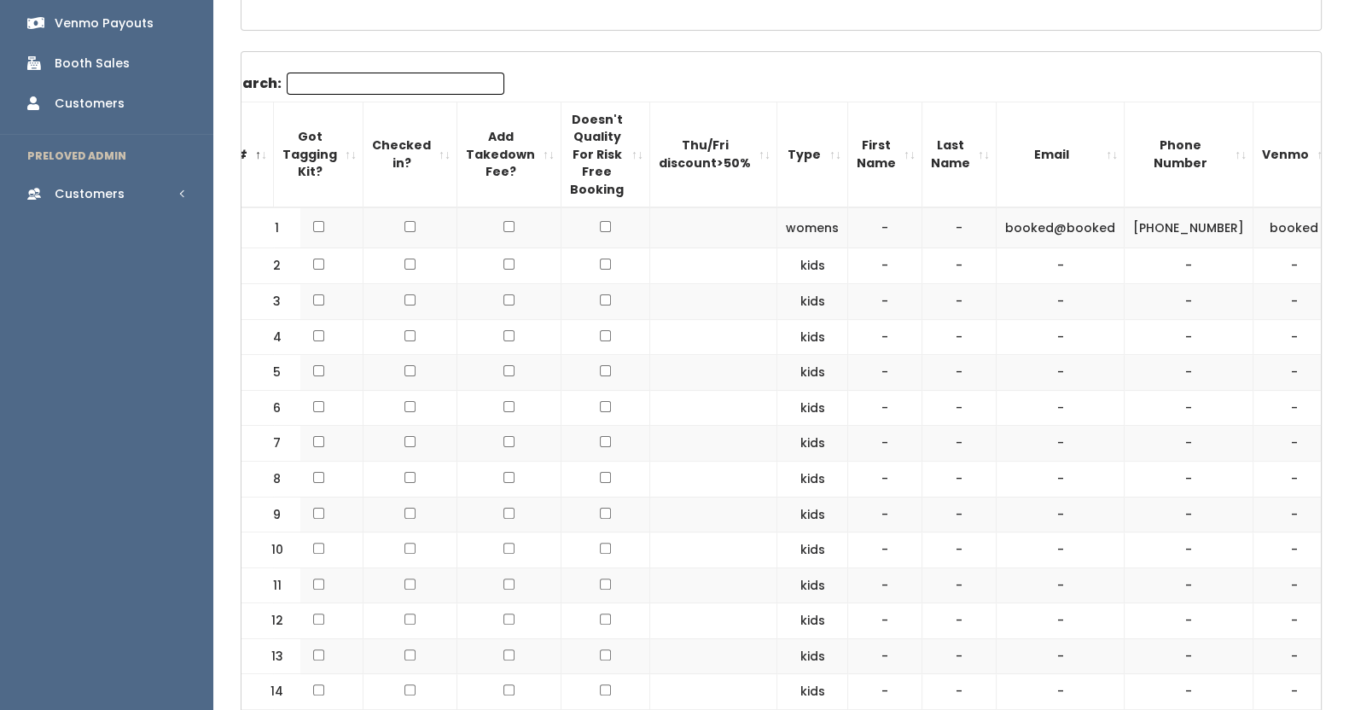
click at [83, 55] on div "Booth Sales" at bounding box center [92, 64] width 75 height 18
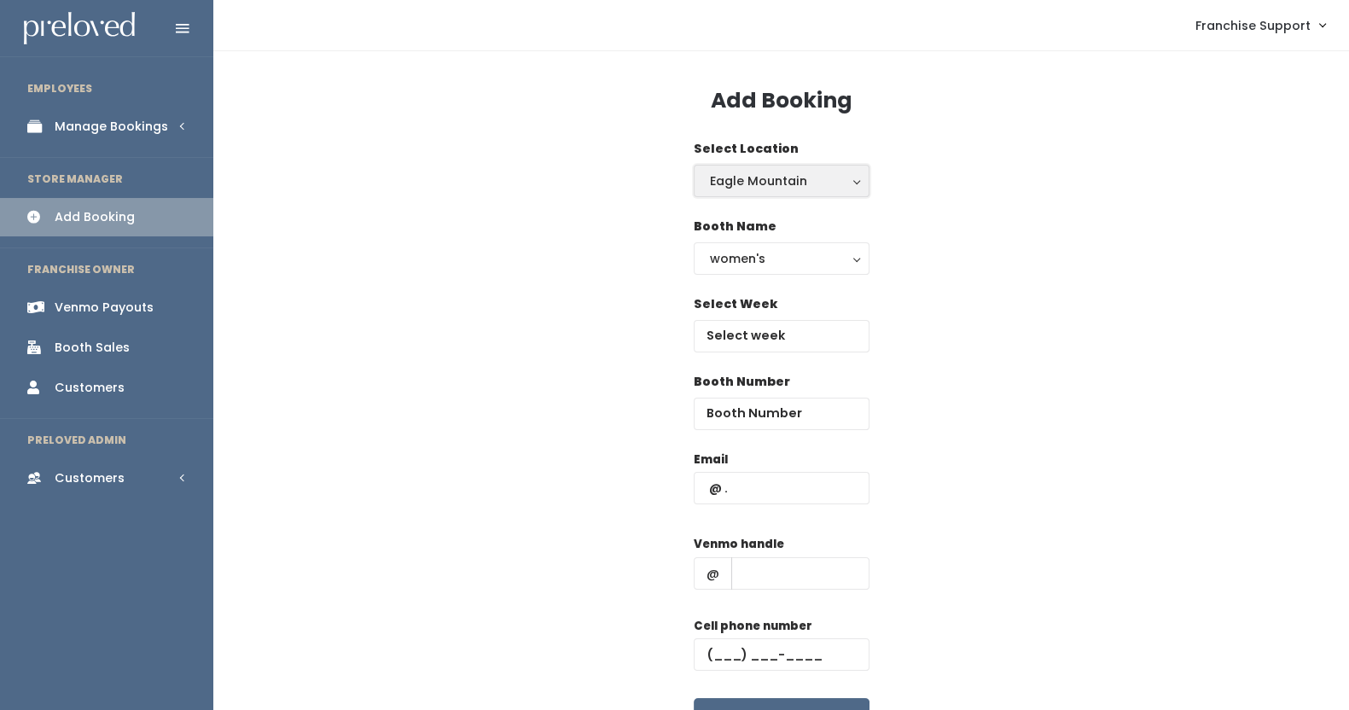
click at [749, 194] on button "Eagle Mountain" at bounding box center [781, 181] width 176 height 32
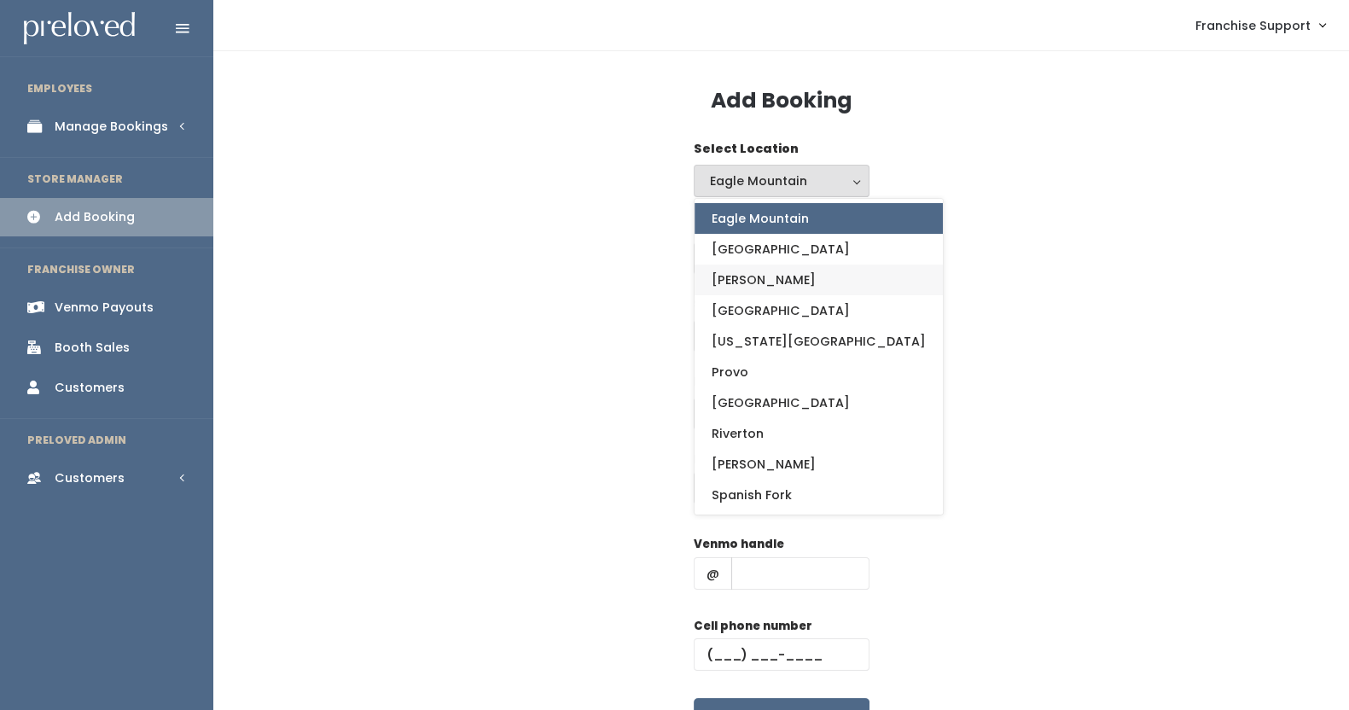
click at [773, 279] on link "[PERSON_NAME]" at bounding box center [818, 279] width 248 height 31
select select "18"
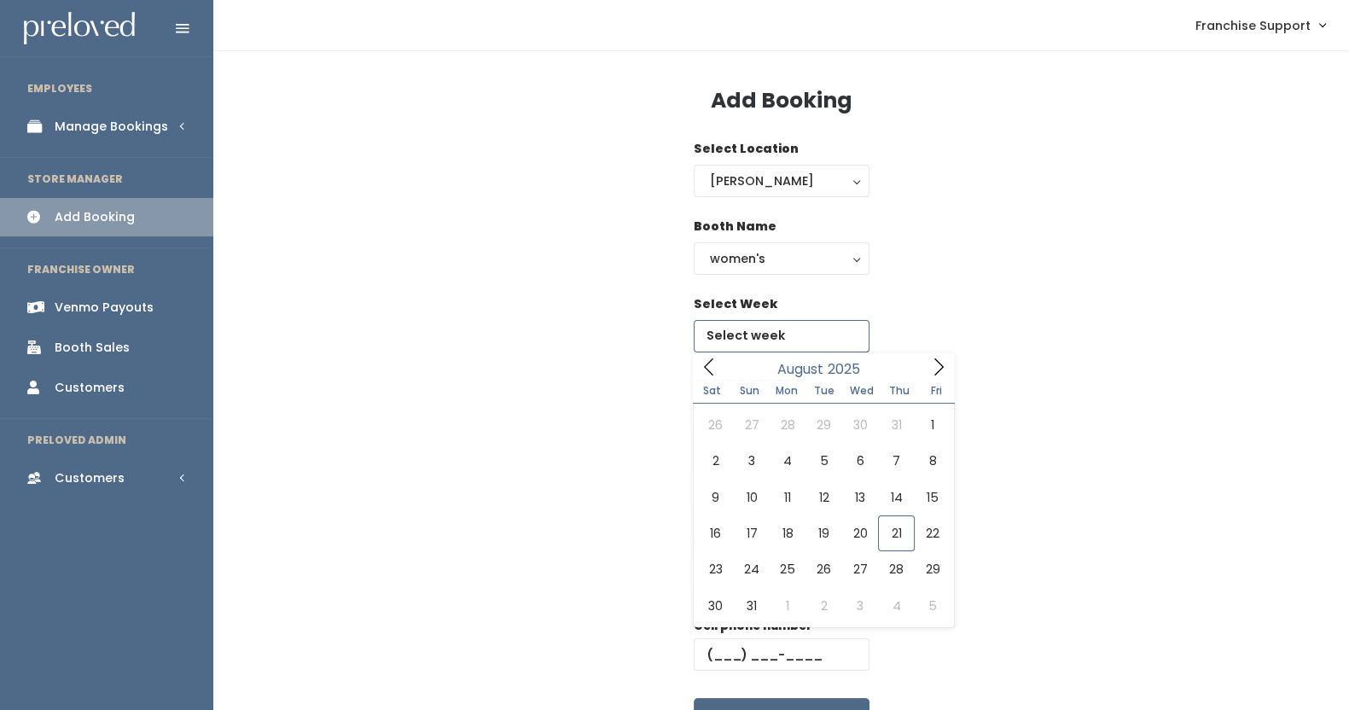
click at [777, 339] on input "text" at bounding box center [781, 336] width 176 height 32
click at [937, 371] on icon at bounding box center [938, 366] width 19 height 19
type input "September 13 to September 19"
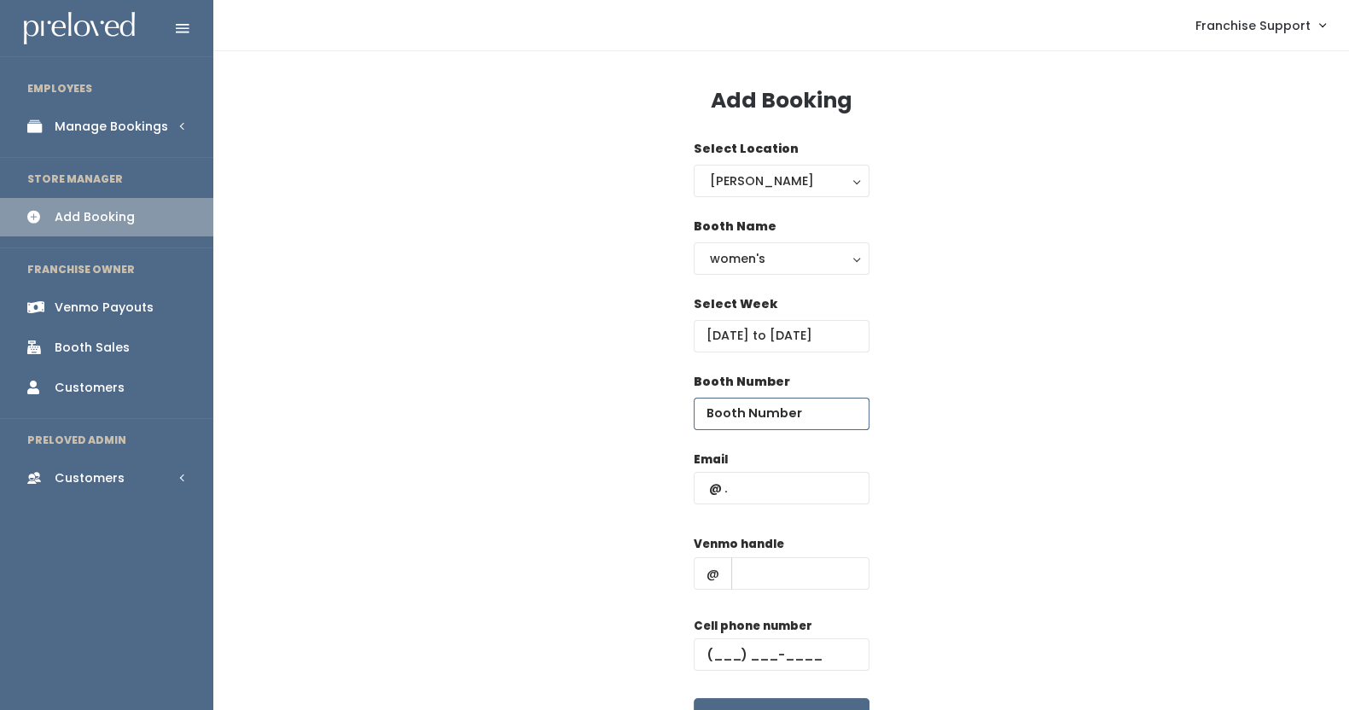
click at [763, 424] on input "number" at bounding box center [781, 413] width 176 height 32
type input "2"
click at [746, 473] on input "text" at bounding box center [781, 488] width 176 height 32
type input "booked@booked"
click at [775, 578] on input "text" at bounding box center [800, 573] width 138 height 32
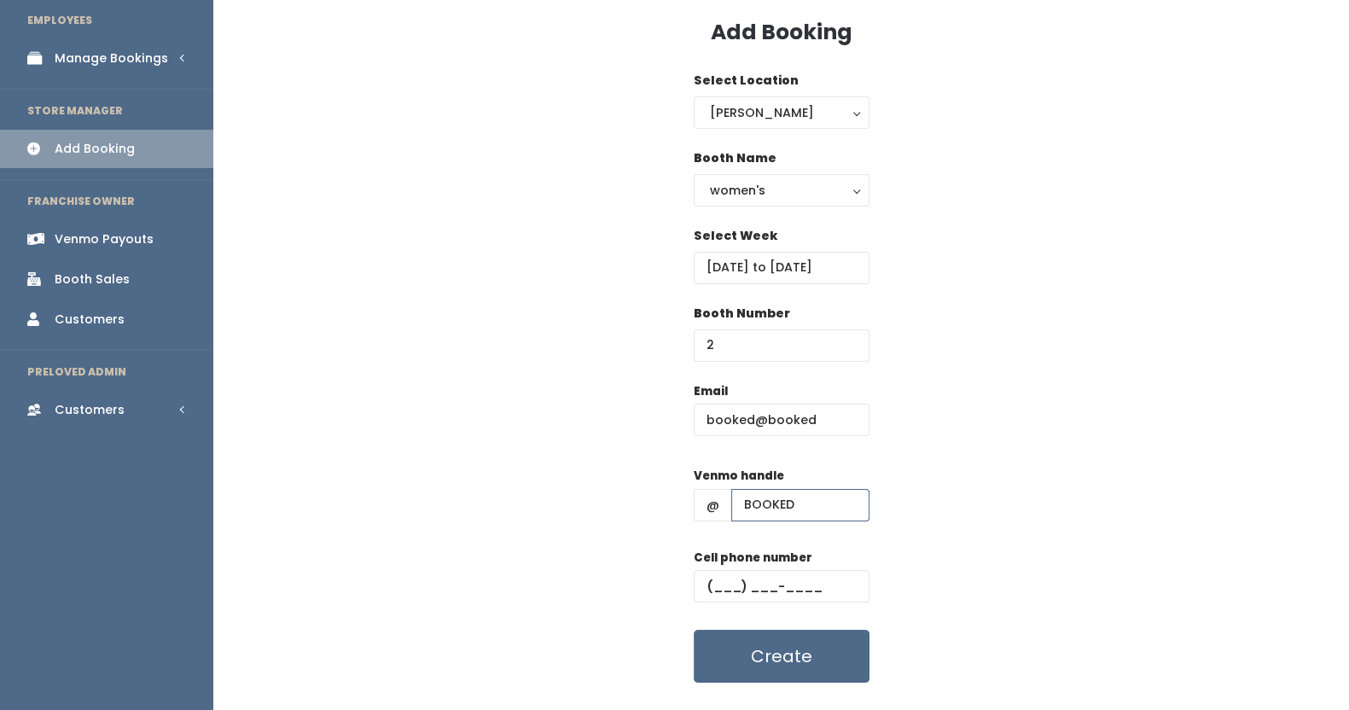
scroll to position [70, 0]
type input "BOOKED"
click at [714, 588] on input "text" at bounding box center [781, 584] width 176 height 32
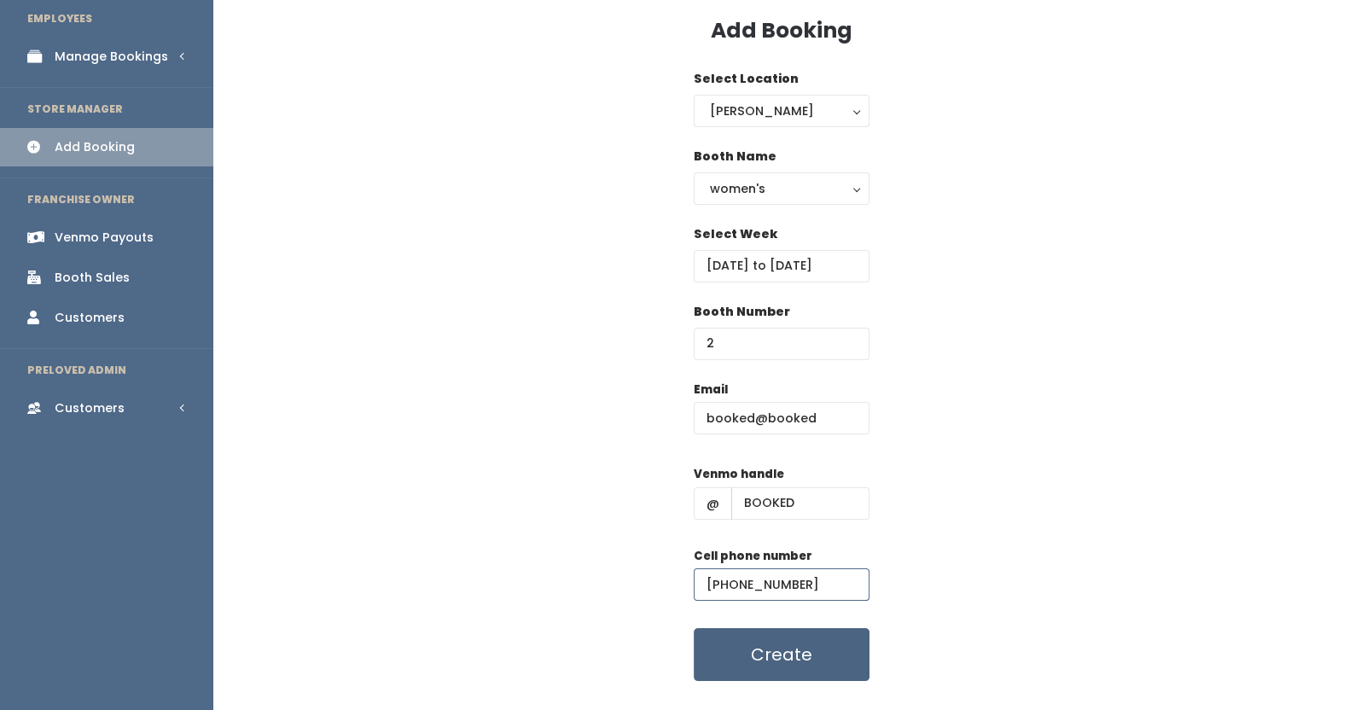
type input "[PHONE_NUMBER]"
click at [755, 653] on button "Create" at bounding box center [781, 654] width 176 height 53
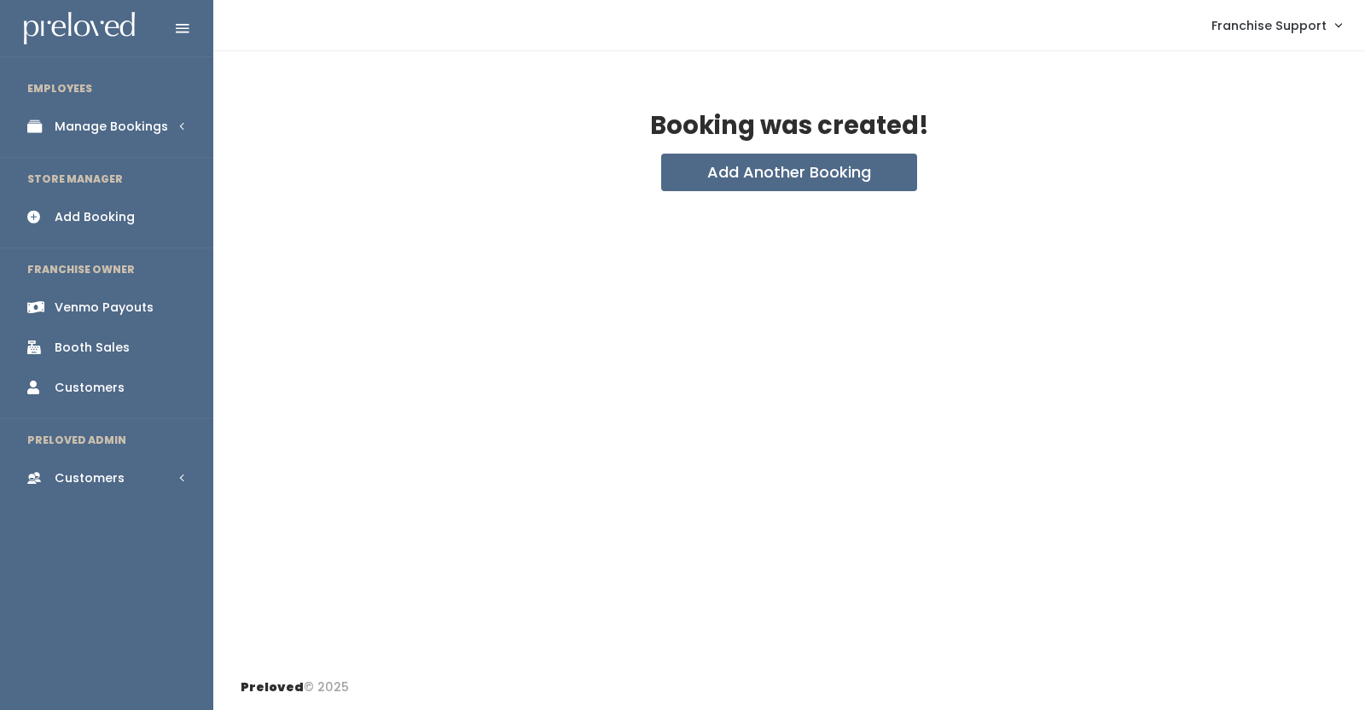
click at [130, 121] on div "Manage Bookings" at bounding box center [111, 127] width 113 height 18
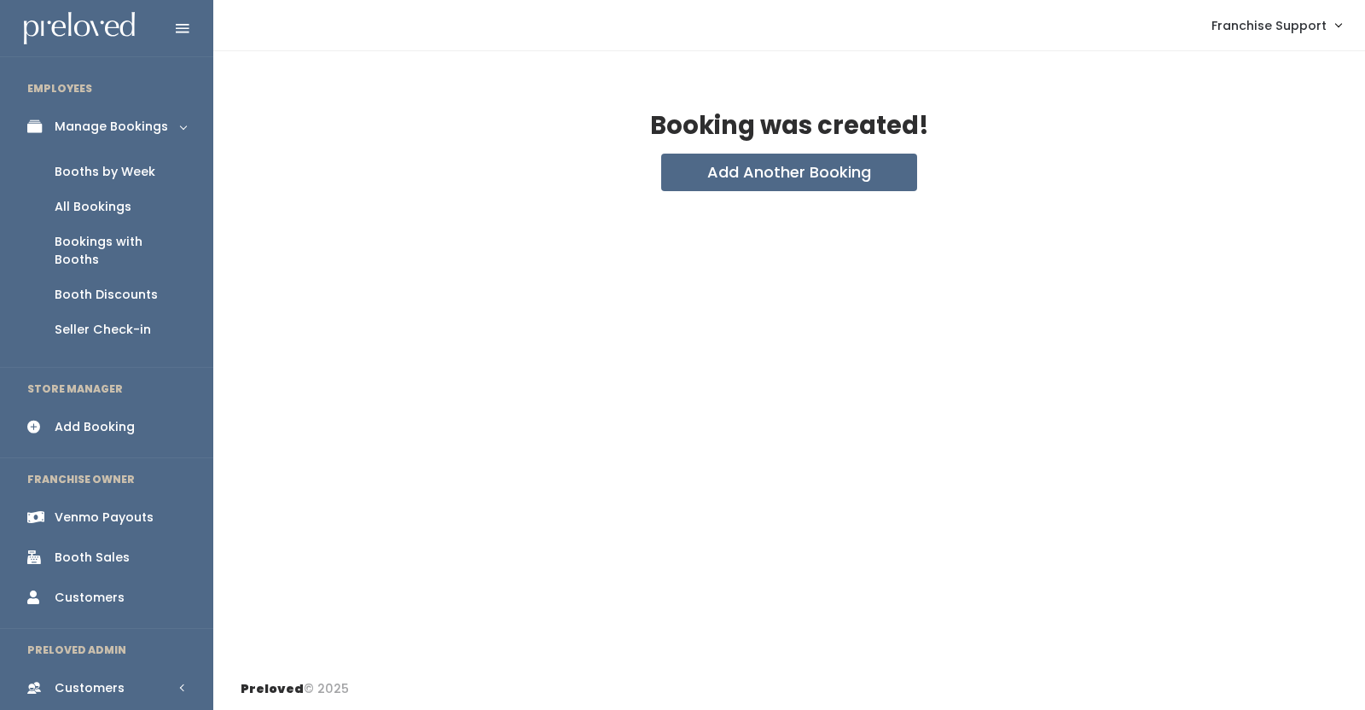
click at [68, 173] on div "Booths by Week" at bounding box center [105, 172] width 101 height 18
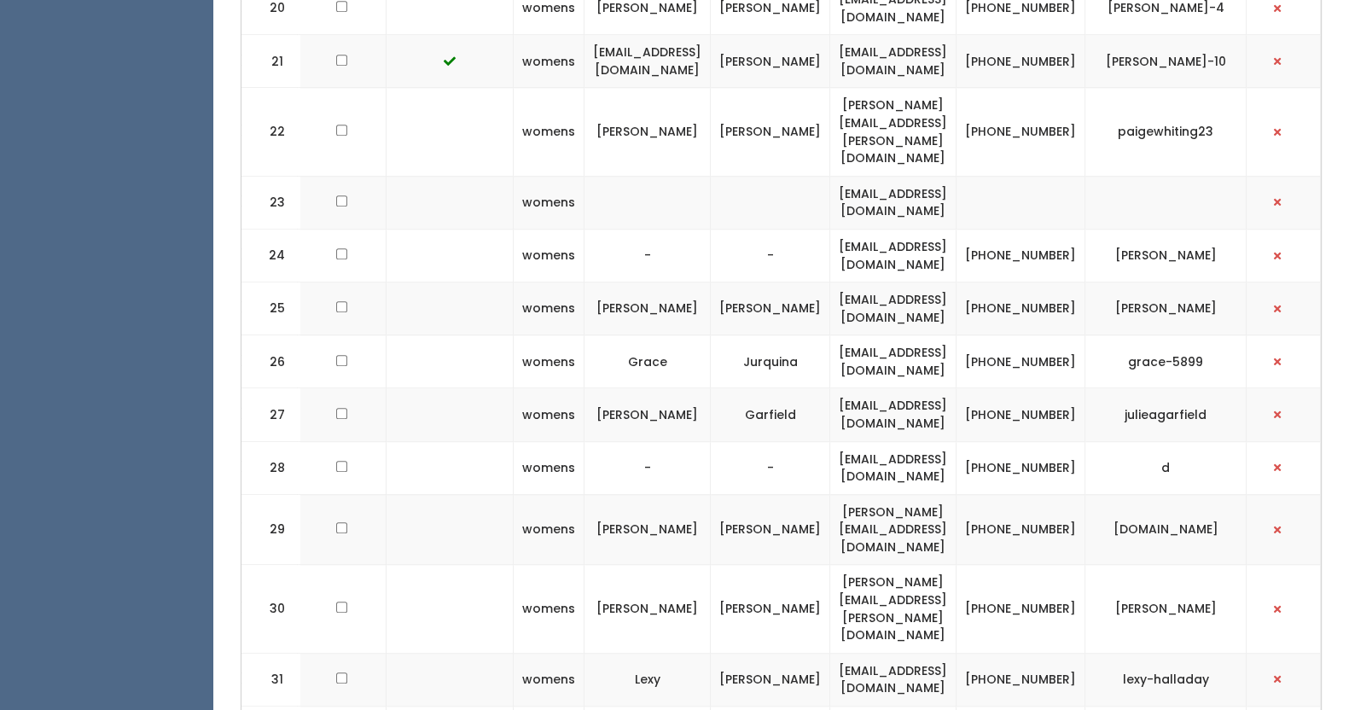
scroll to position [1782, 0]
drag, startPoint x: 270, startPoint y: 44, endPoint x: 1156, endPoint y: 57, distance: 886.4
click at [1156, 174] on tr "23 womens [EMAIL_ADDRESS][DOMAIN_NAME]" at bounding box center [636, 200] width 1370 height 53
click at [956, 174] on td "ryleesalmon@gmail.com" at bounding box center [893, 200] width 126 height 53
drag, startPoint x: 990, startPoint y: 52, endPoint x: 798, endPoint y: 46, distance: 192.0
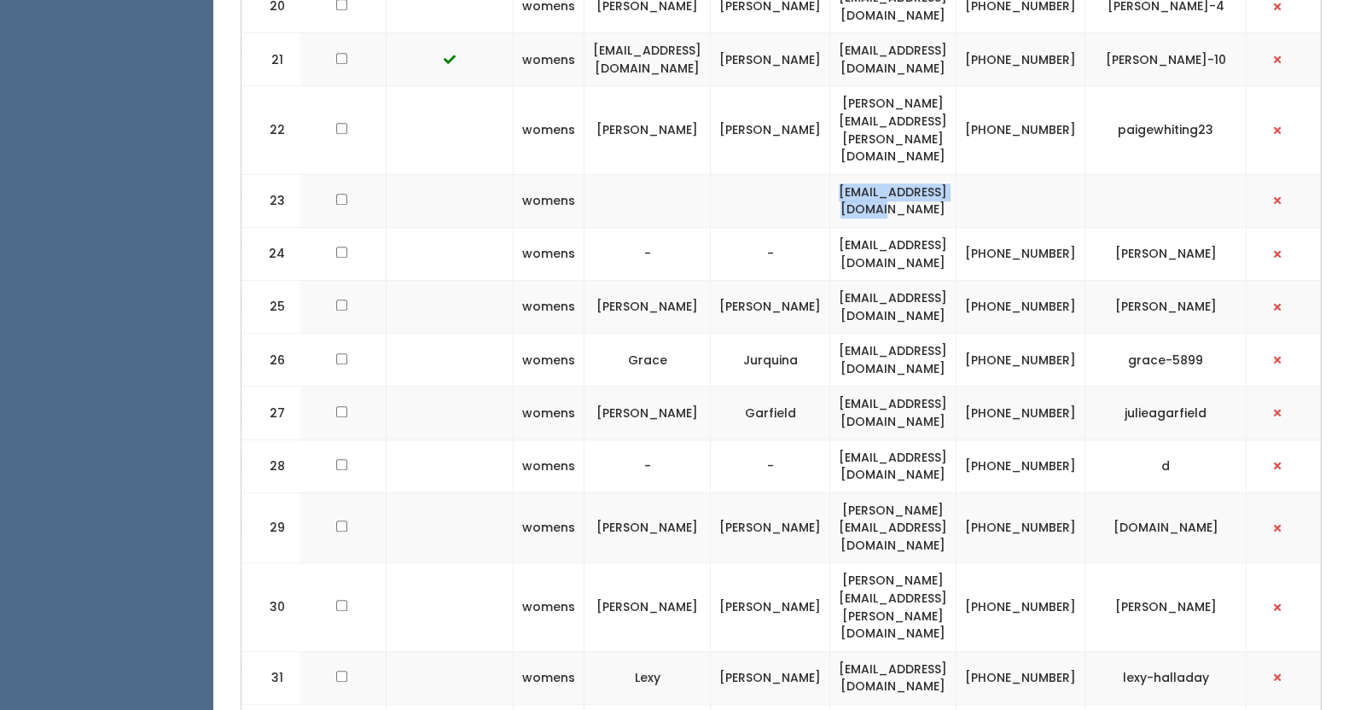
click at [830, 174] on td "ryleesalmon@gmail.com" at bounding box center [893, 200] width 126 height 53
click at [763, 227] on td "-" at bounding box center [770, 253] width 119 height 53
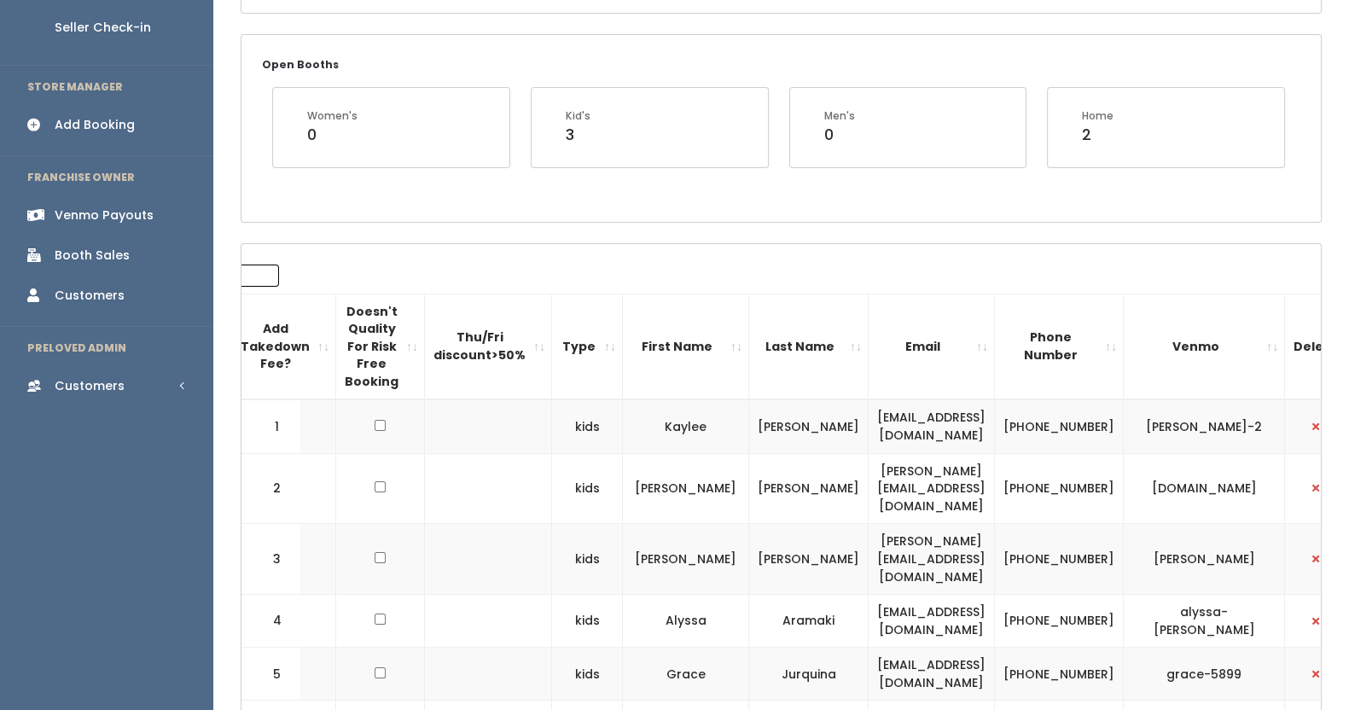
scroll to position [0, 0]
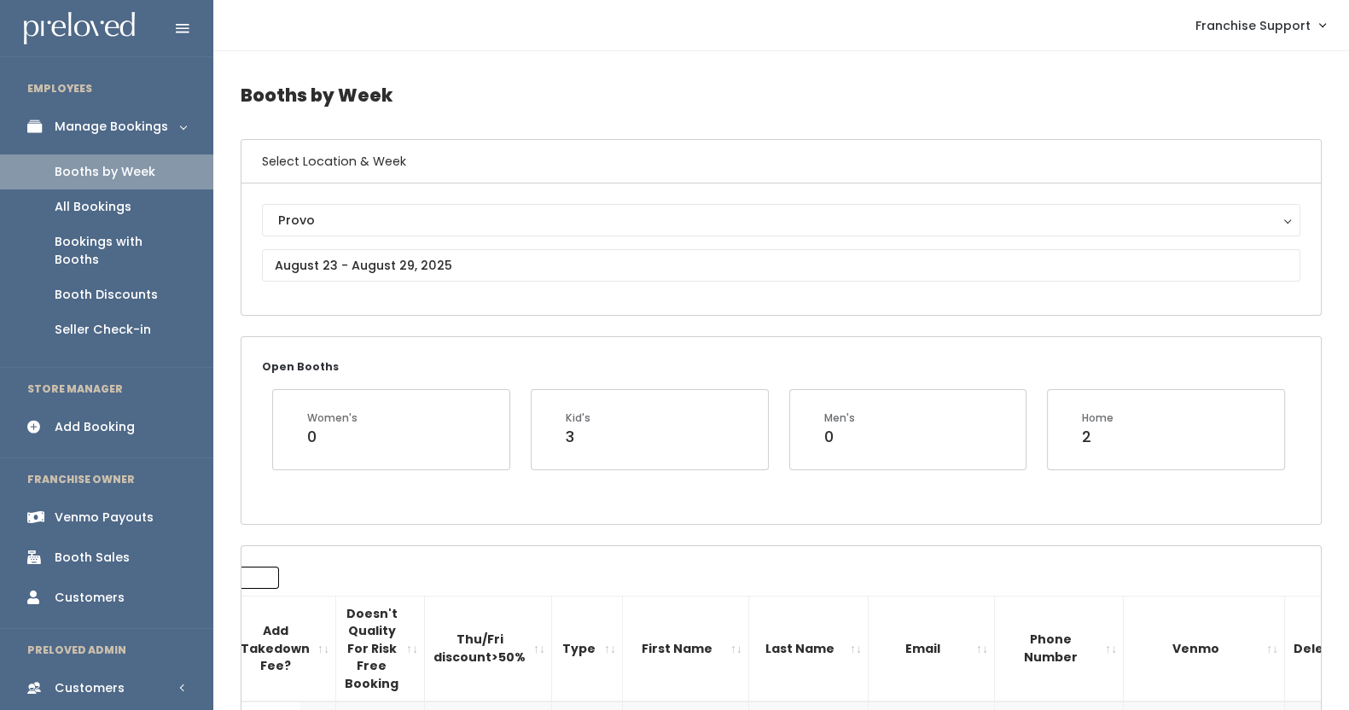
click at [76, 508] on div "Venmo Payouts" at bounding box center [104, 517] width 99 height 18
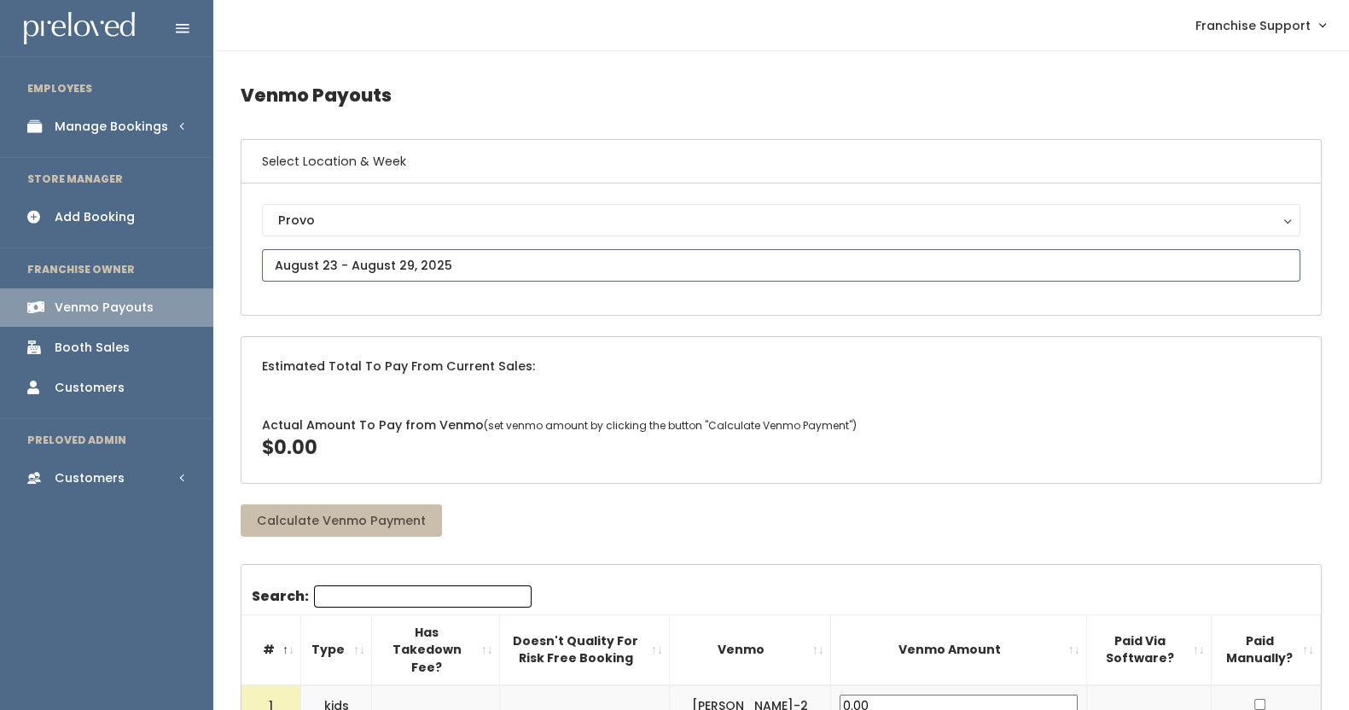
click at [316, 270] on input "text" at bounding box center [781, 265] width 1038 height 32
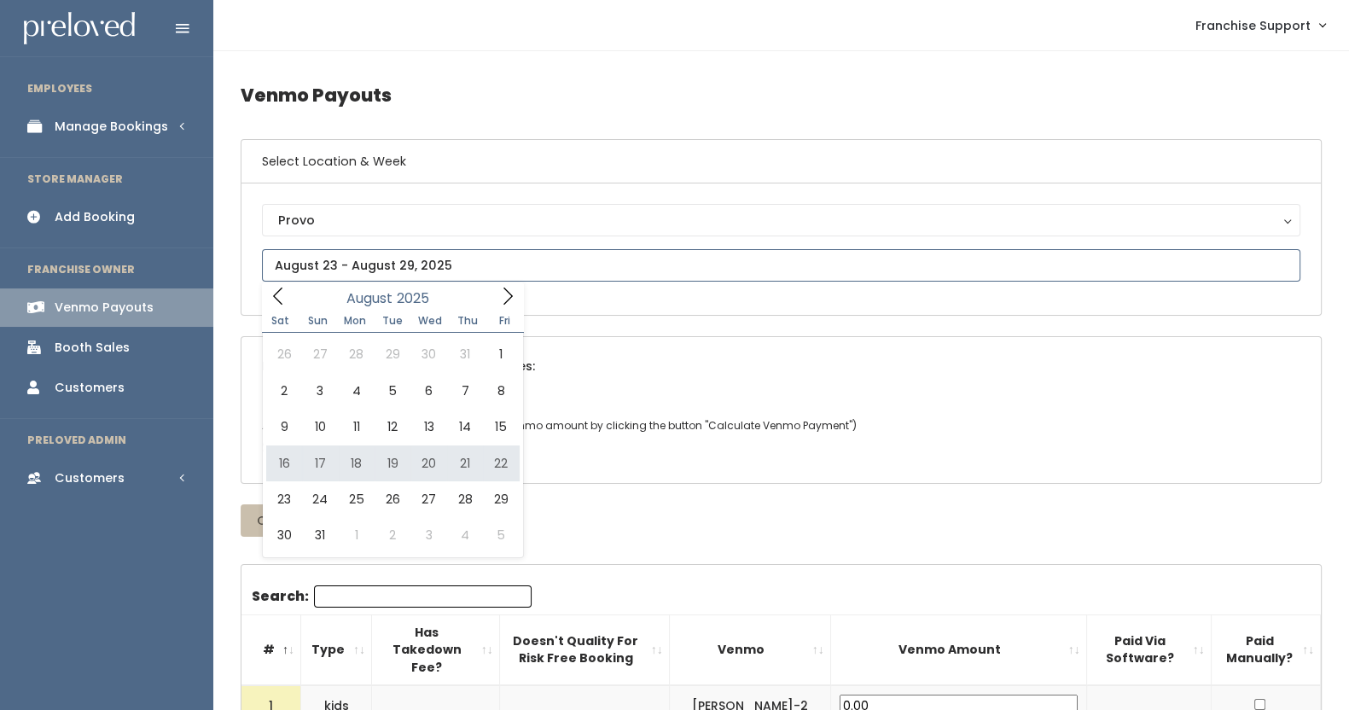
type input "[DATE] to [DATE]"
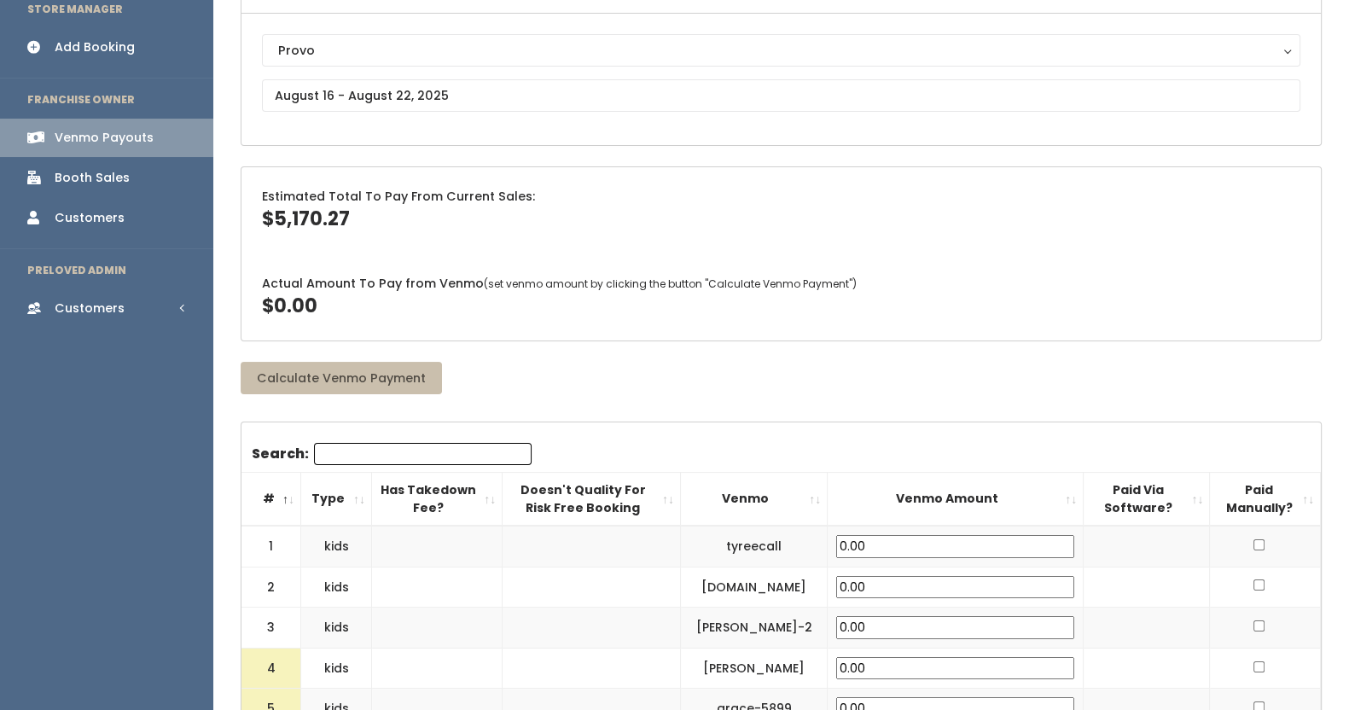
scroll to position [230, 0]
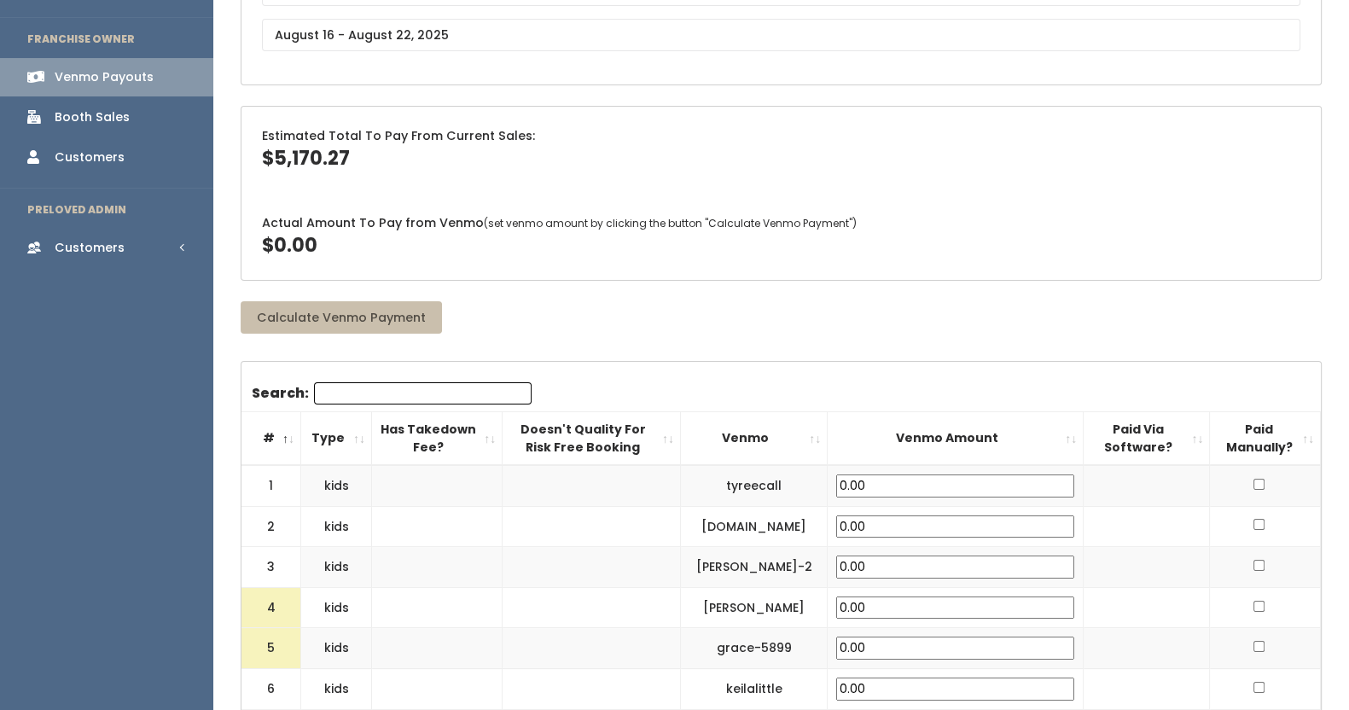
drag, startPoint x: 358, startPoint y: 158, endPoint x: 263, endPoint y: 154, distance: 95.6
click at [263, 154] on div "Estimated Total To Pay From Current Sales: $5,170.27" at bounding box center [780, 150] width 1079 height 86
click at [365, 158] on div "Estimated Total To Pay From Current Sales: $5,170.27" at bounding box center [780, 150] width 1079 height 86
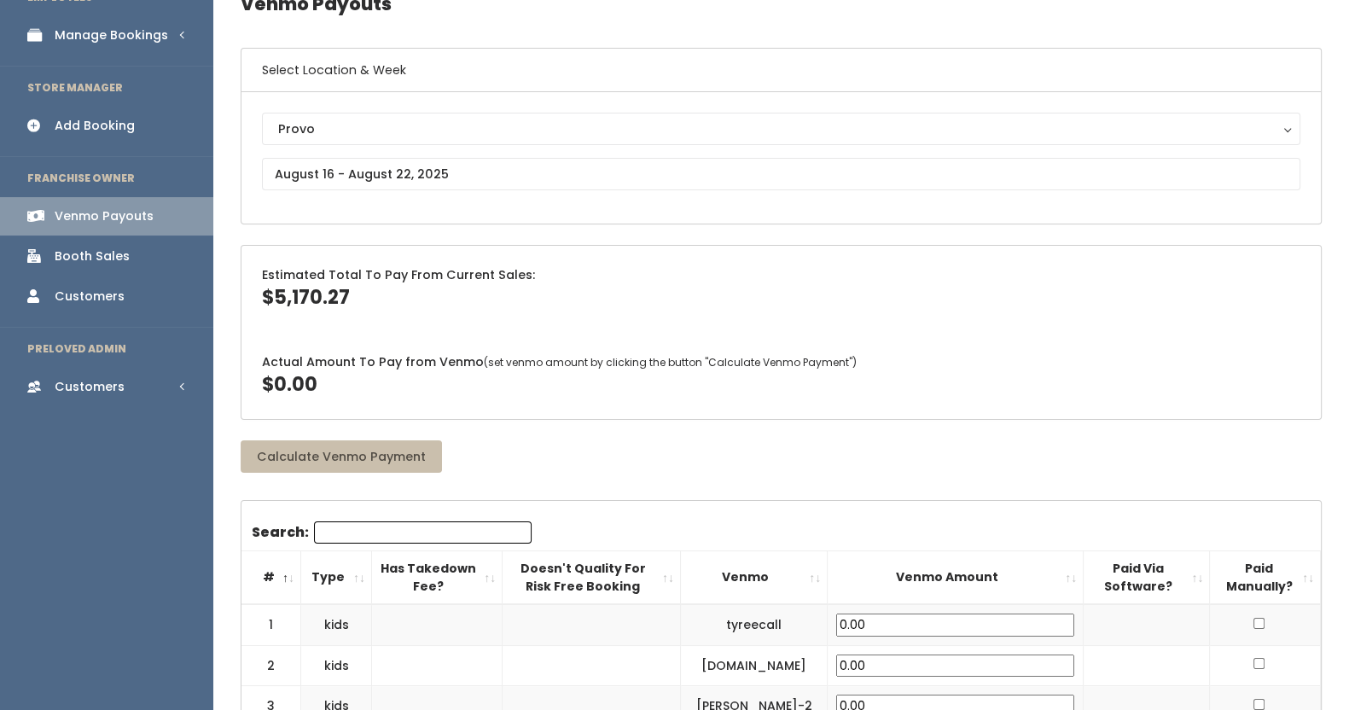
scroll to position [90, 0]
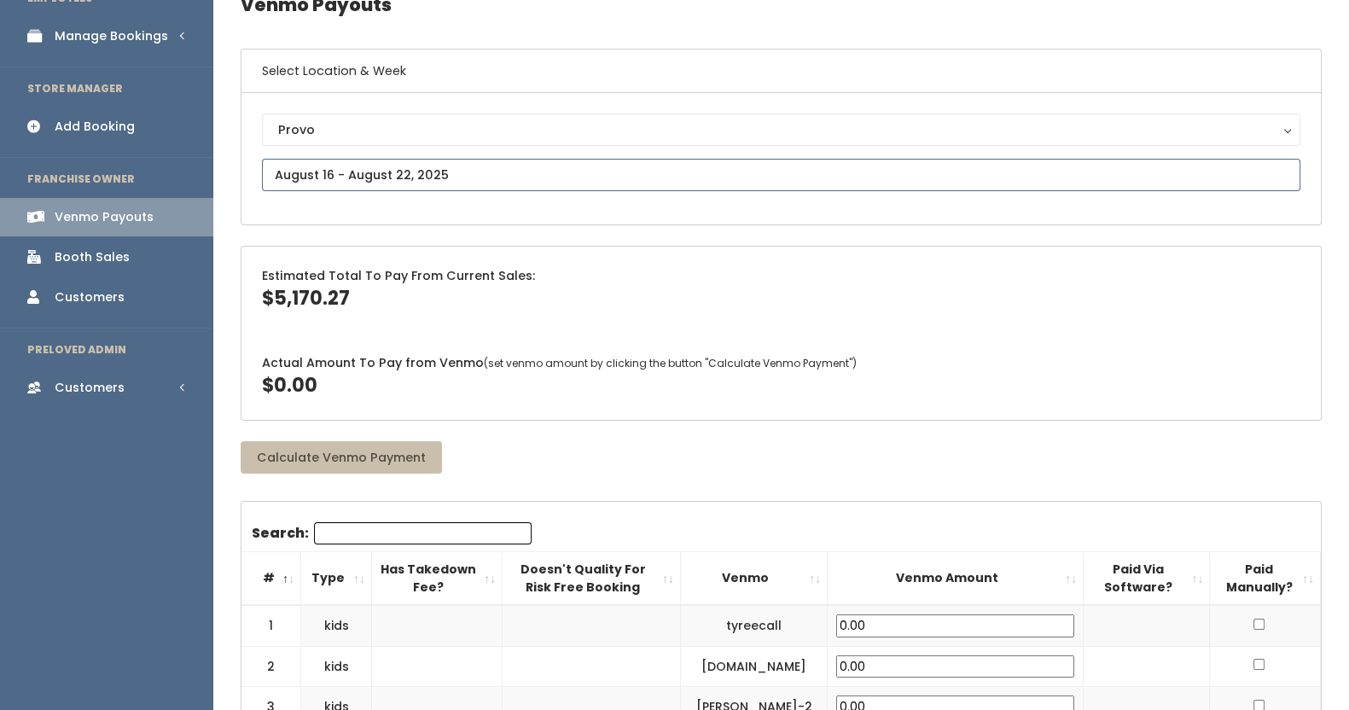
click at [488, 170] on input "text" at bounding box center [781, 175] width 1038 height 32
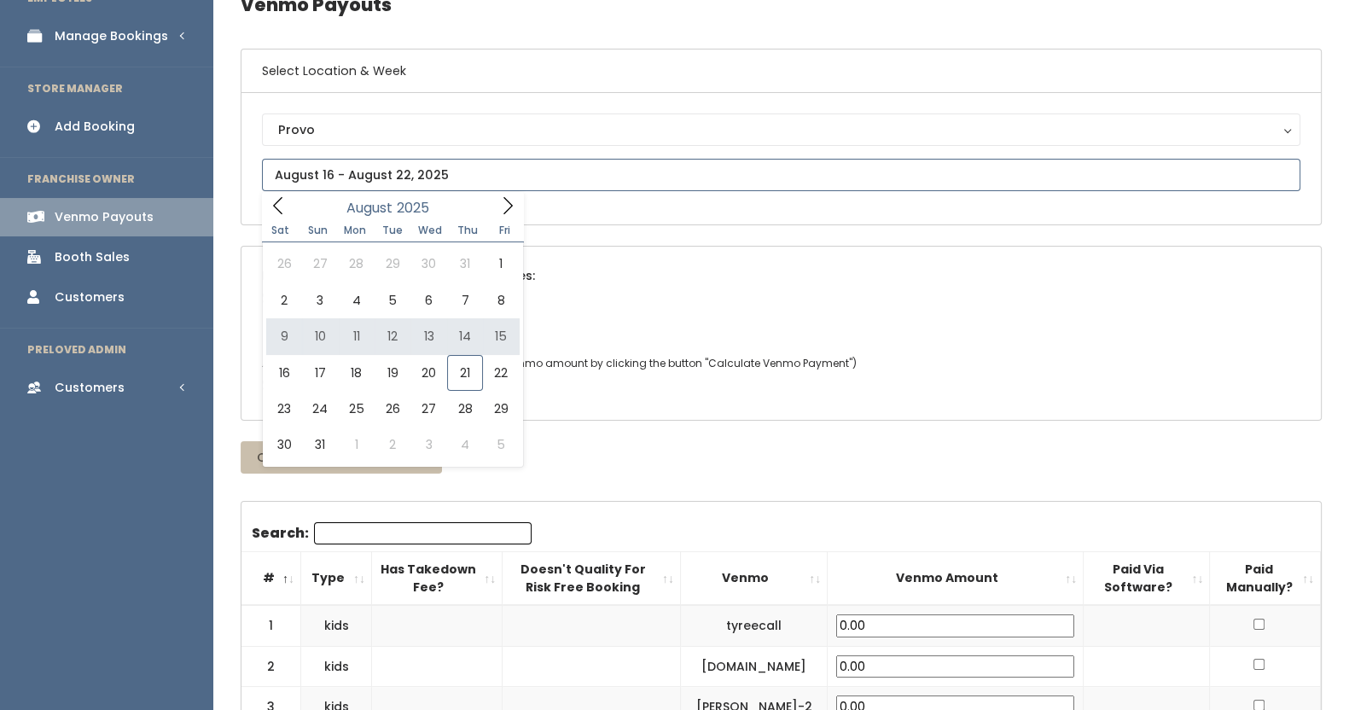
type input "[DATE] to [DATE]"
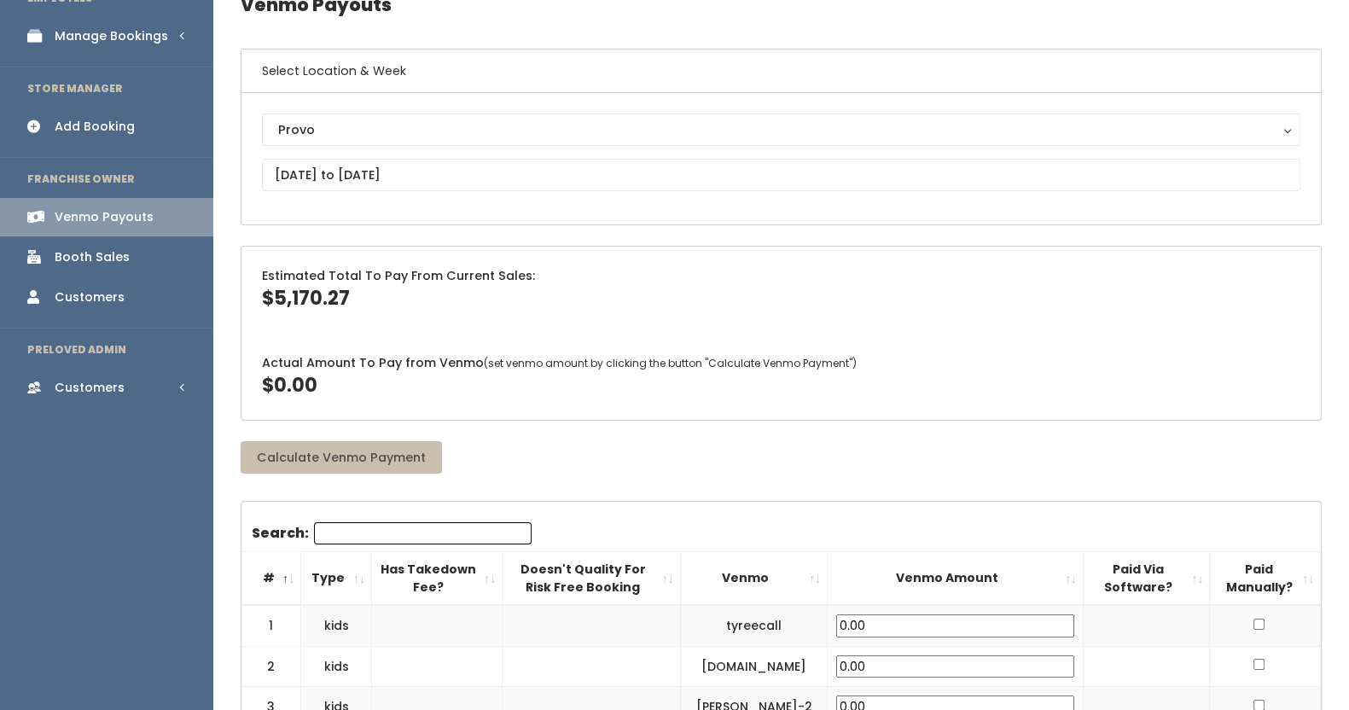
drag, startPoint x: 465, startPoint y: 338, endPoint x: 741, endPoint y: 258, distance: 287.8
click at [741, 258] on div "Estimated Total To Pay From Current Sales: $5,170.27 Actual Amount To Pay from …" at bounding box center [781, 333] width 1081 height 175
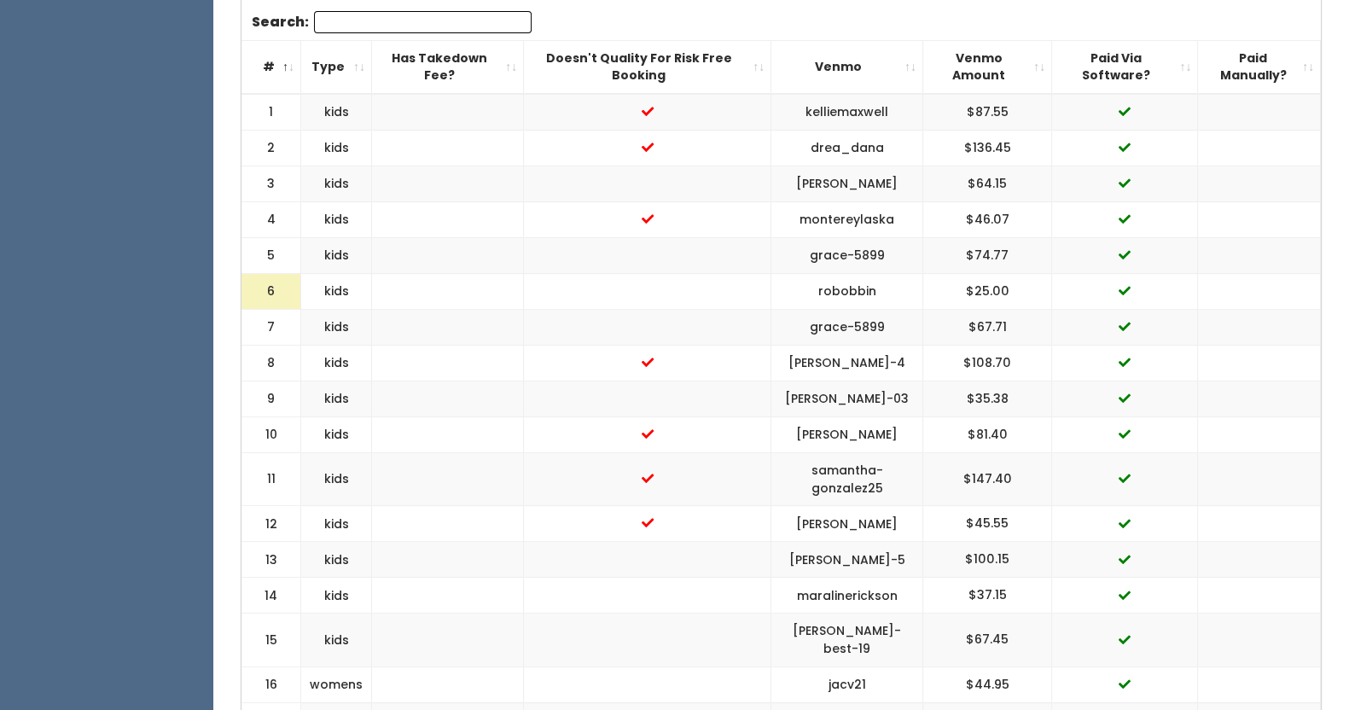
scroll to position [671, 0]
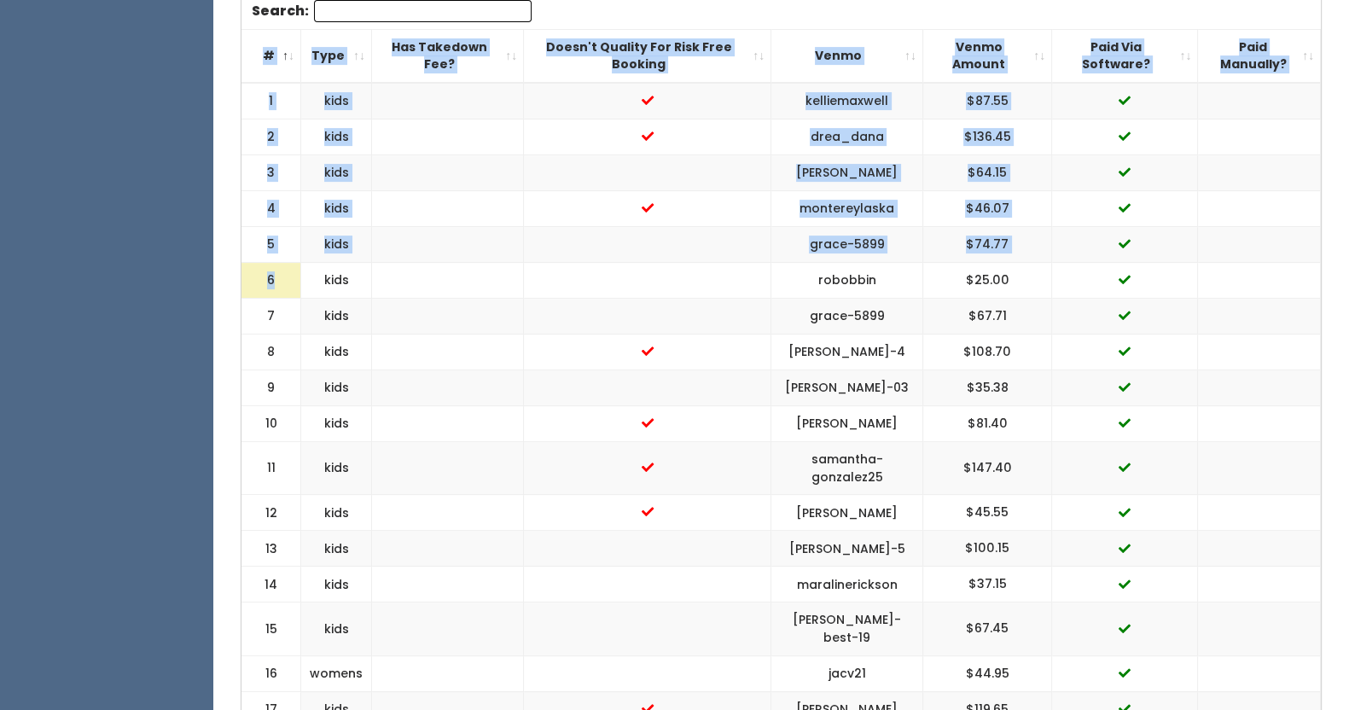
drag, startPoint x: 286, startPoint y: 268, endPoint x: 231, endPoint y: 276, distance: 55.1
click at [267, 281] on td "6" at bounding box center [271, 281] width 60 height 36
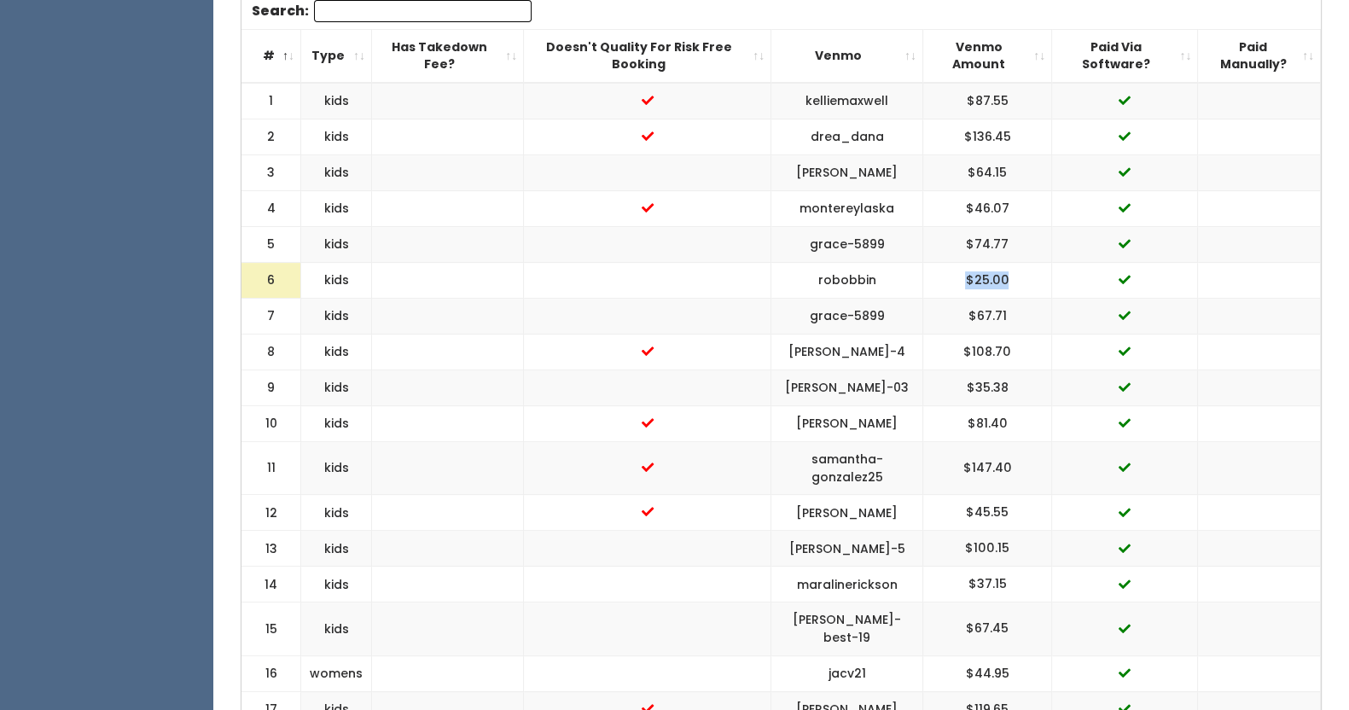
drag, startPoint x: 1030, startPoint y: 275, endPoint x: 918, endPoint y: 276, distance: 112.6
click at [918, 276] on "6 kids robobbin $25.00" at bounding box center [780, 281] width 1079 height 36
drag, startPoint x: 284, startPoint y: 275, endPoint x: 249, endPoint y: 279, distance: 35.2
click at [249, 279] on td "6" at bounding box center [271, 281] width 60 height 36
drag, startPoint x: 1018, startPoint y: 270, endPoint x: 949, endPoint y: 276, distance: 69.4
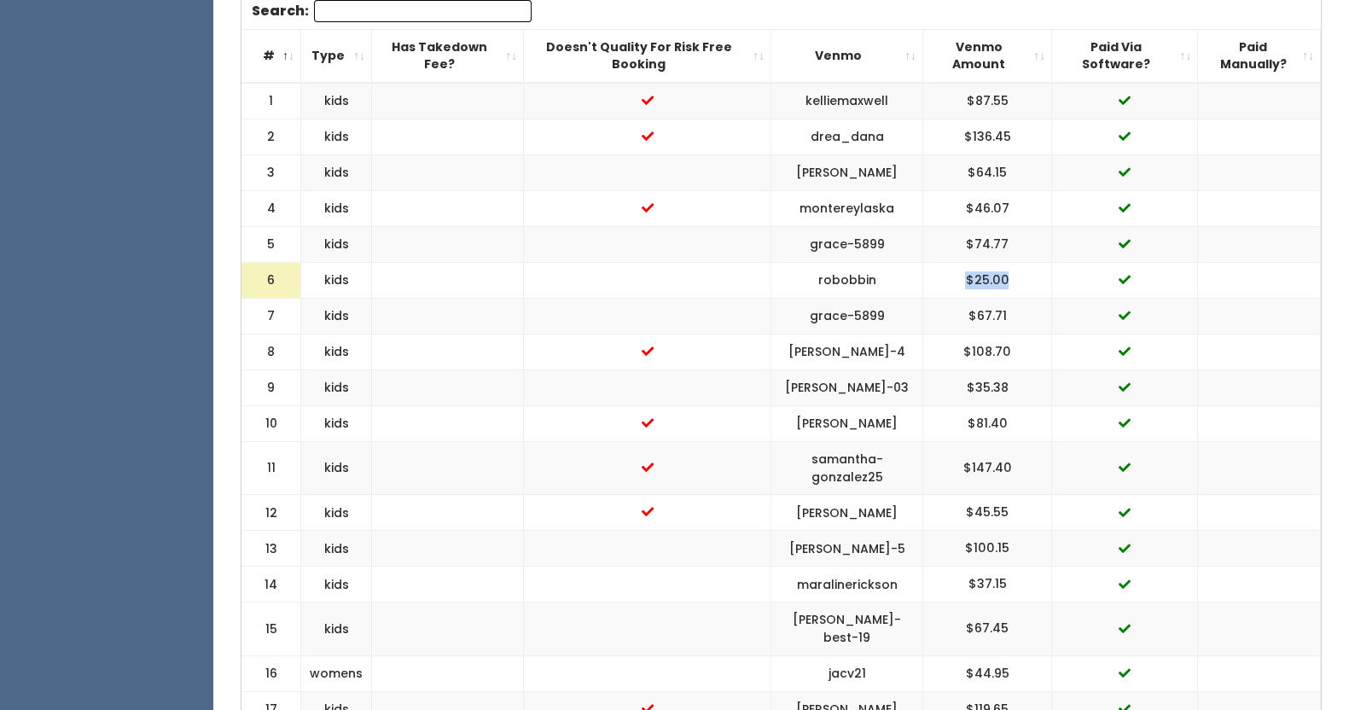
click at [949, 276] on td "$25.00" at bounding box center [986, 281] width 129 height 36
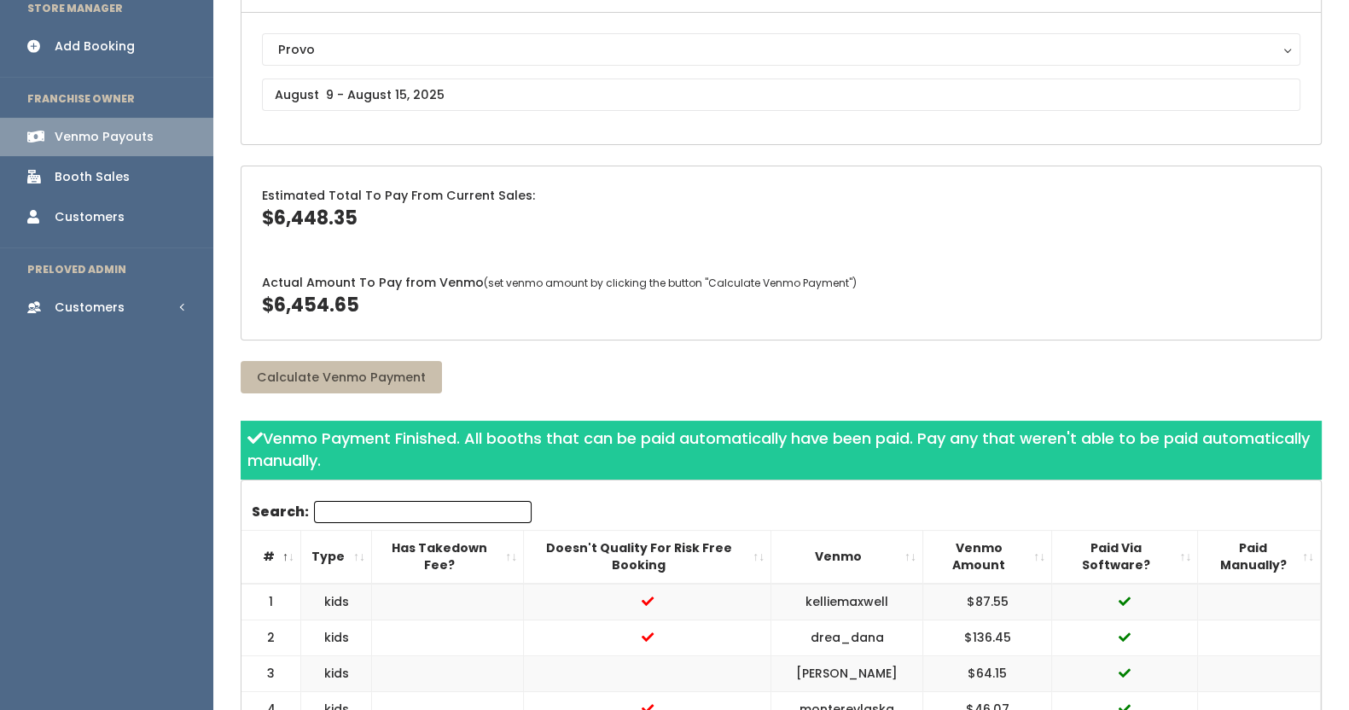
scroll to position [0, 0]
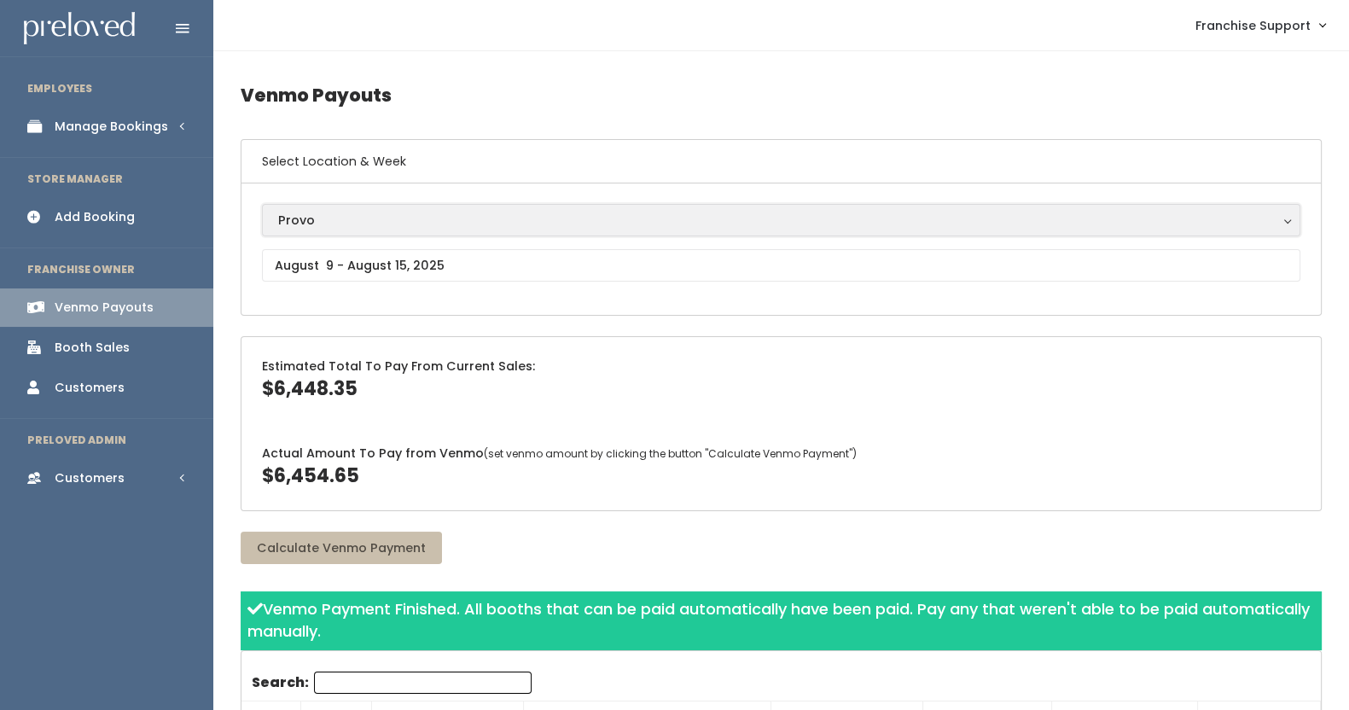
click at [382, 221] on div "Provo" at bounding box center [781, 220] width 1006 height 19
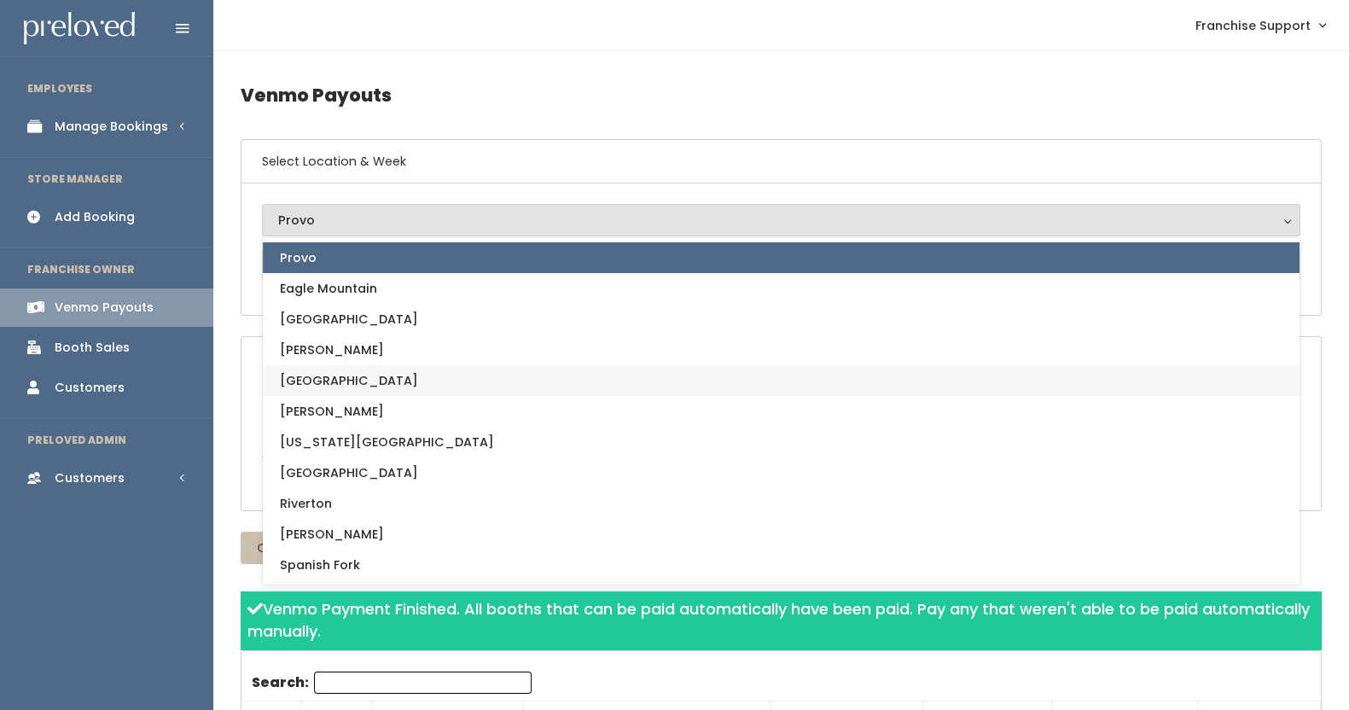
click at [358, 381] on link "[GEOGRAPHIC_DATA]" at bounding box center [781, 380] width 1036 height 31
select select "5"
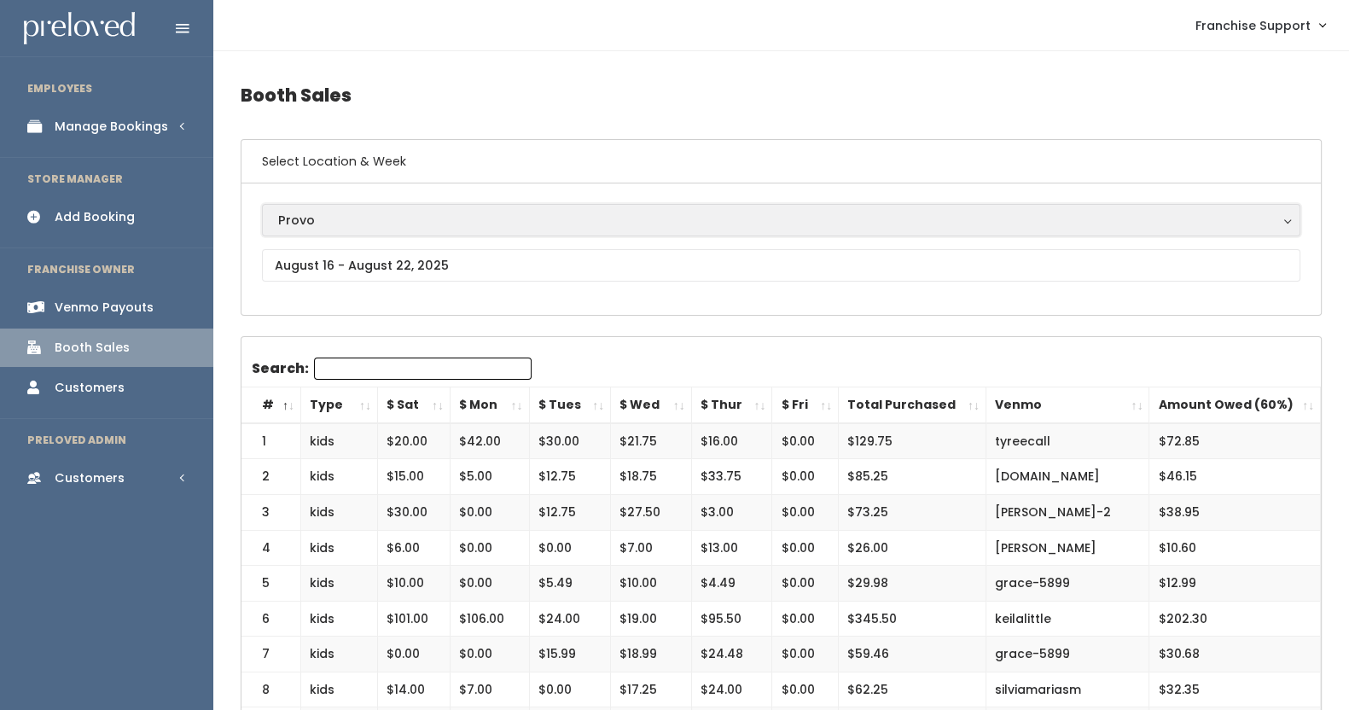
click at [296, 223] on div "Provo" at bounding box center [781, 220] width 1006 height 19
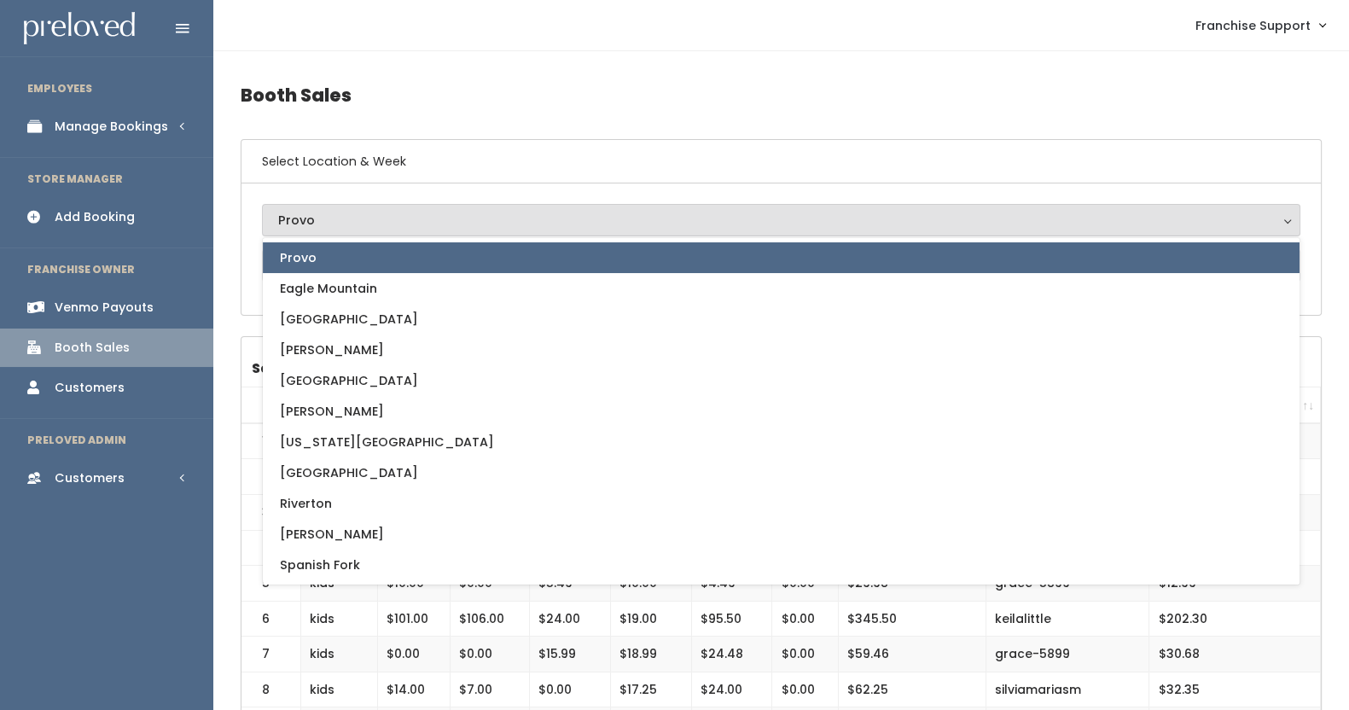
click at [311, 223] on div "Provo" at bounding box center [781, 220] width 1006 height 19
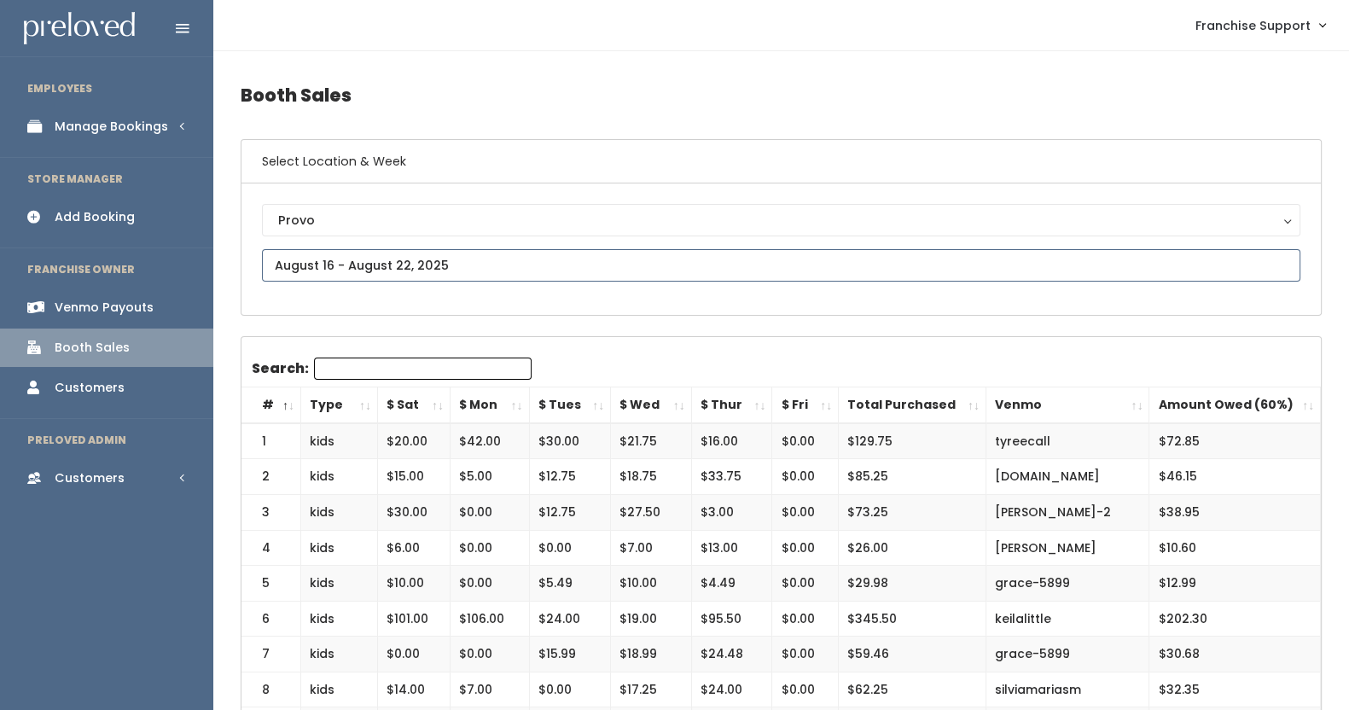
click at [327, 249] on input "text" at bounding box center [781, 265] width 1038 height 32
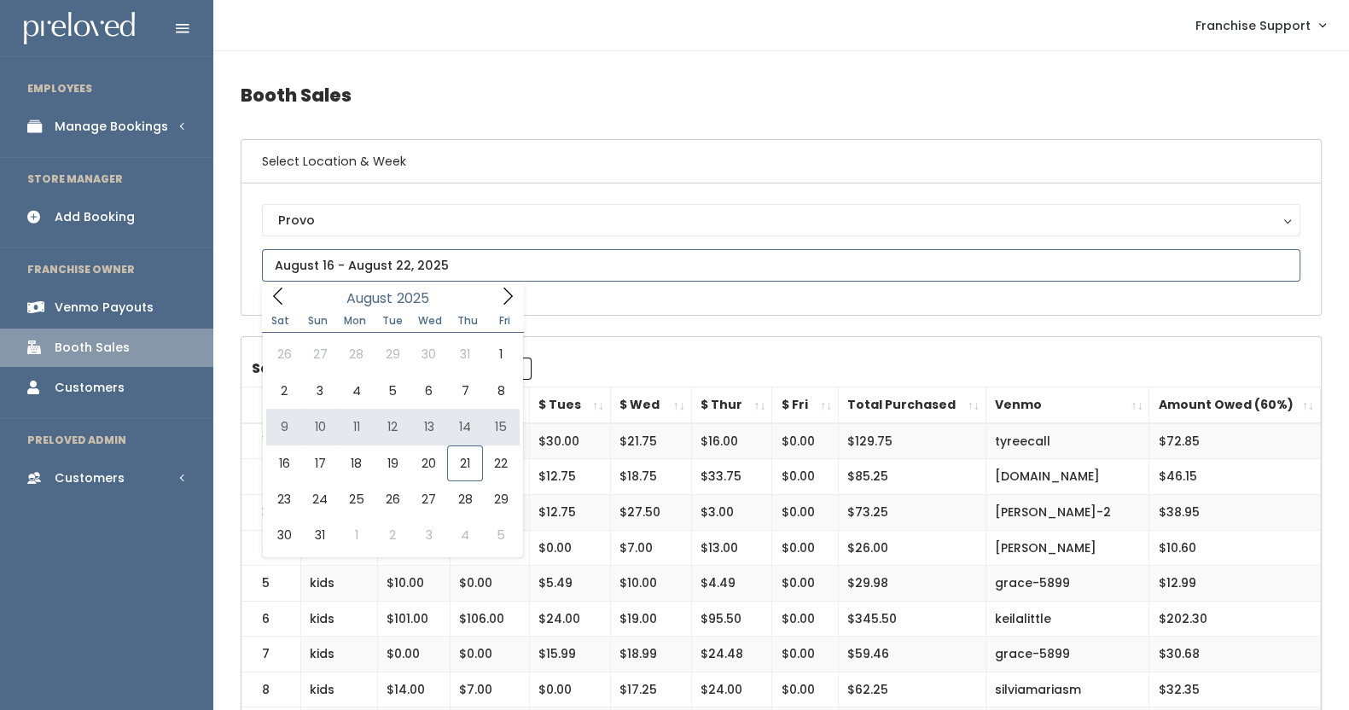
type input "[DATE] to [DATE]"
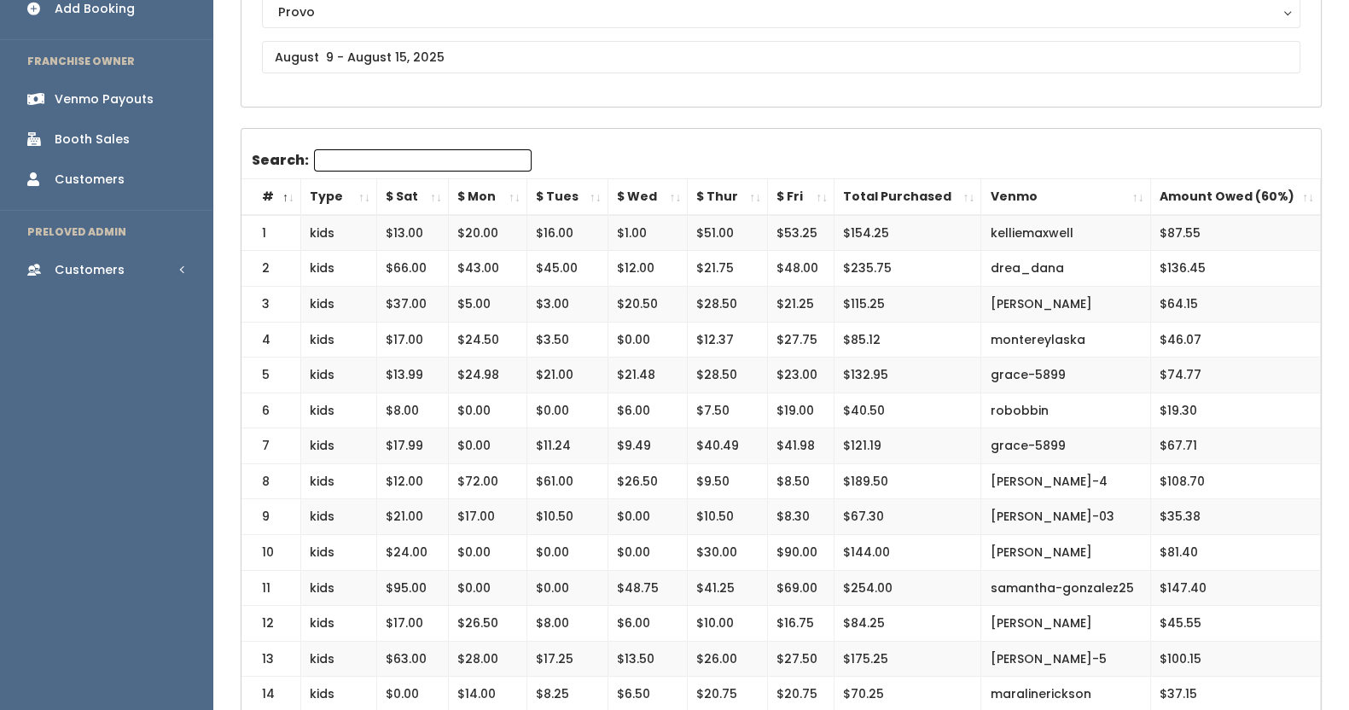
scroll to position [208, 0]
drag, startPoint x: 427, startPoint y: 234, endPoint x: 353, endPoint y: 249, distance: 75.8
click at [441, 223] on td "$13.00" at bounding box center [413, 233] width 72 height 36
drag, startPoint x: 425, startPoint y: 230, endPoint x: 397, endPoint y: 236, distance: 28.8
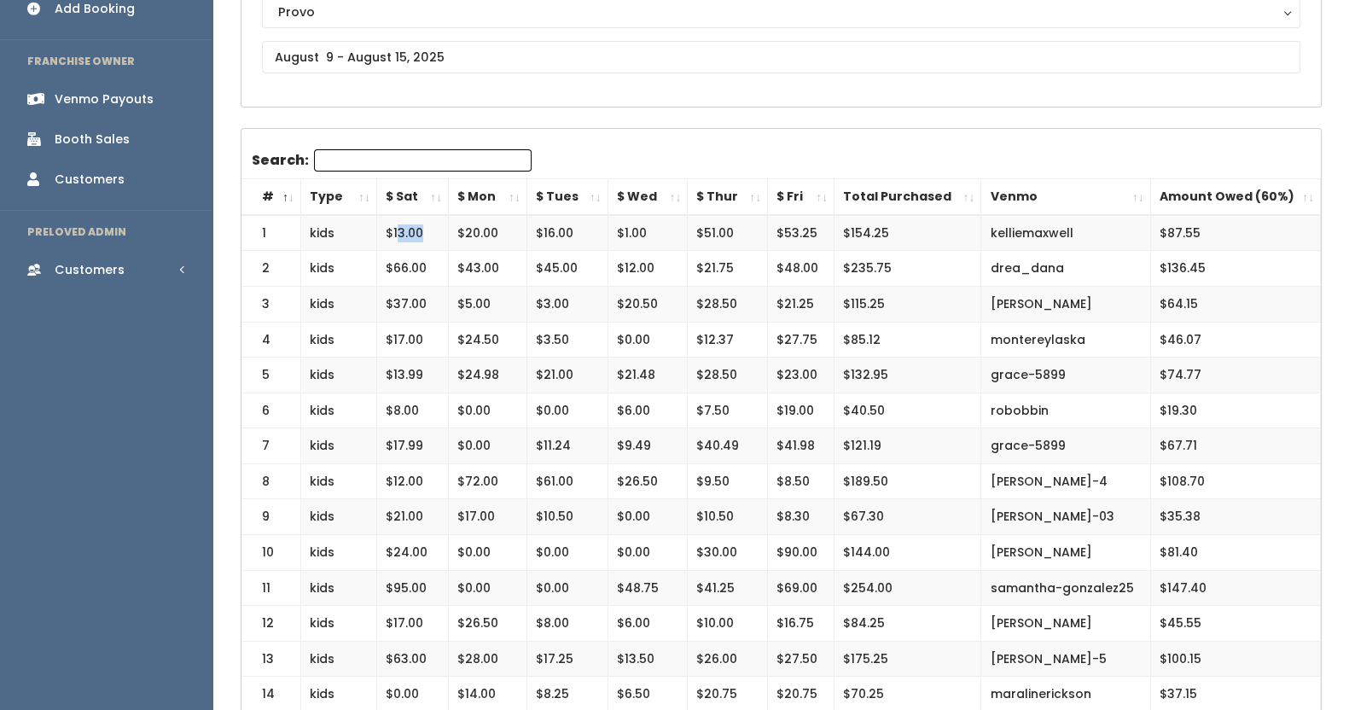
click at [397, 236] on td "$13.00" at bounding box center [413, 233] width 72 height 36
drag, startPoint x: 907, startPoint y: 235, endPoint x: 831, endPoint y: 227, distance: 76.3
click at [831, 227] on tr "1 kids $13.00 $20.00 $16.00 $1.00 $51.00 $53.25 $154.25 [GEOGRAPHIC_DATA] $87.55" at bounding box center [780, 233] width 1079 height 36
drag, startPoint x: 1204, startPoint y: 234, endPoint x: 1134, endPoint y: 239, distance: 70.1
click at [1134, 239] on tr "1 kids $13.00 $20.00 $16.00 $1.00 $51.00 $53.25 $154.25 [GEOGRAPHIC_DATA] $87.55" at bounding box center [780, 233] width 1079 height 36
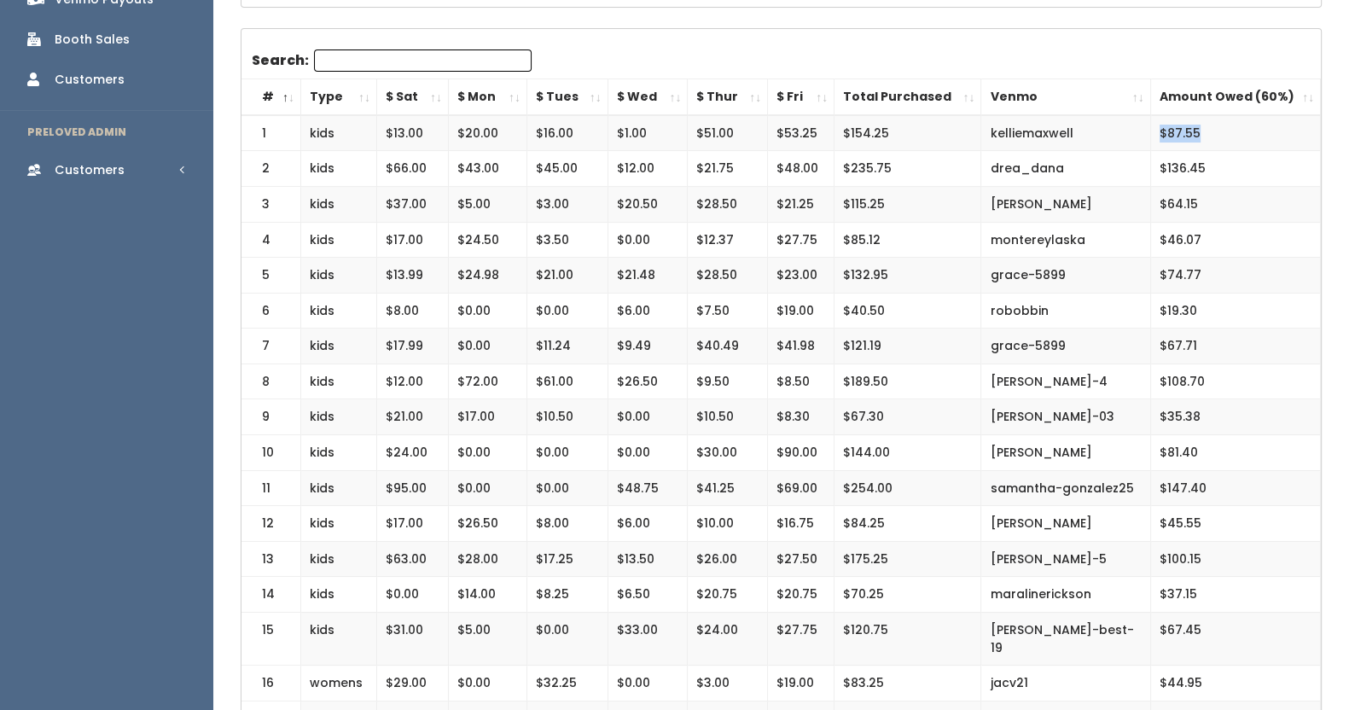
scroll to position [312, 0]
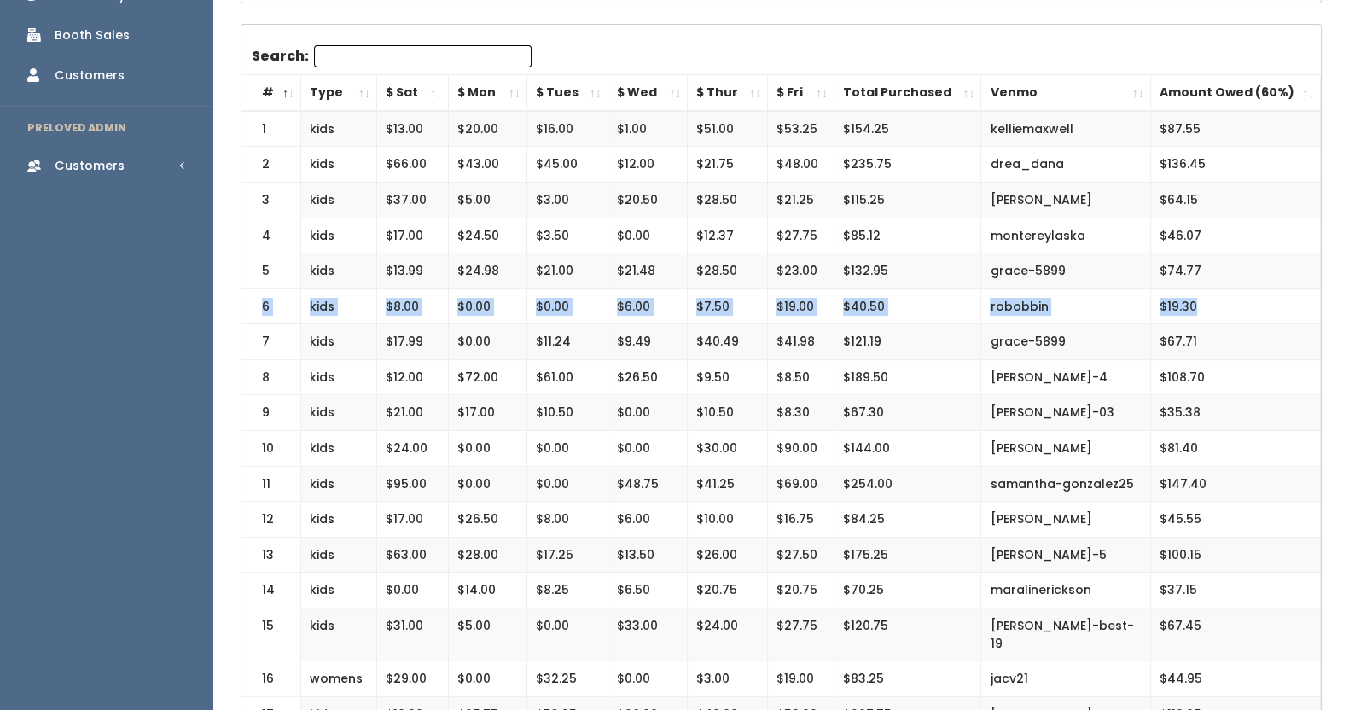
drag, startPoint x: 255, startPoint y: 307, endPoint x: 1241, endPoint y: 298, distance: 986.1
click at [1241, 298] on tr "6 kids $8.00 $0.00 $0.00 $6.00 $7.50 $19.00 $40.50 robobbin $19.30" at bounding box center [780, 306] width 1079 height 36
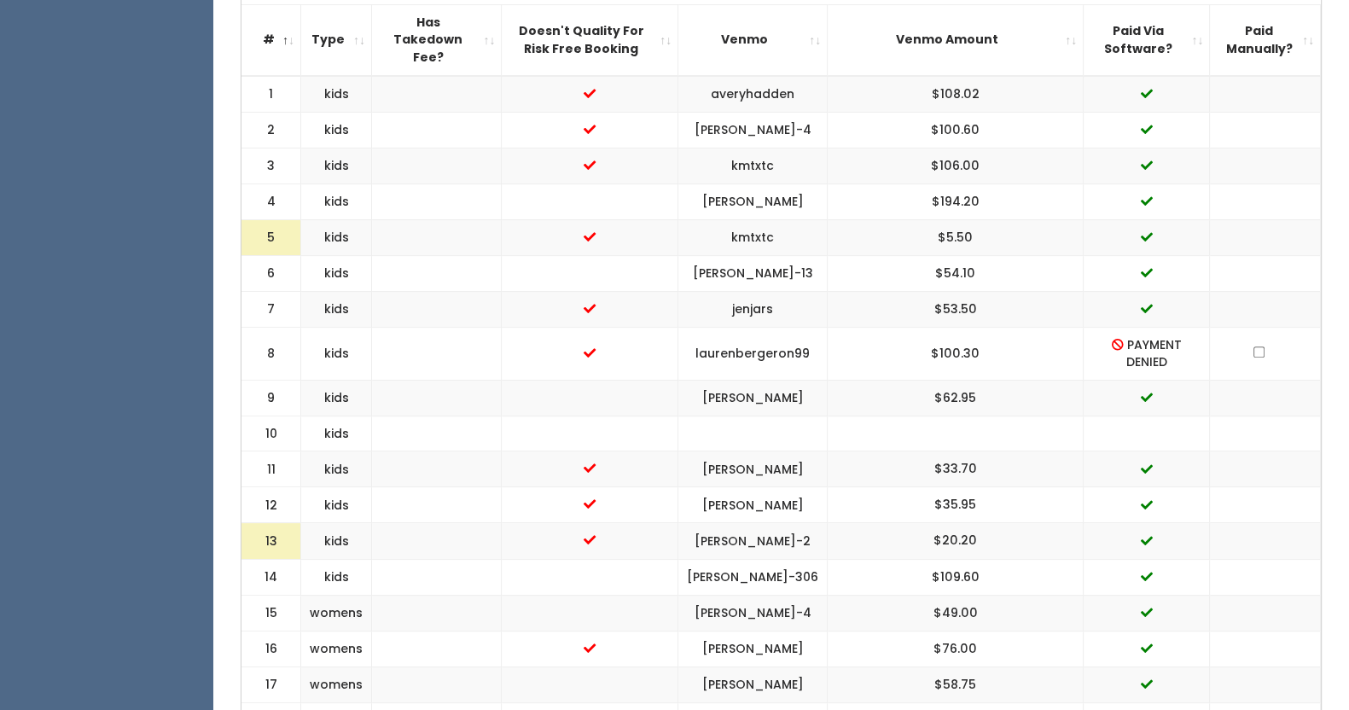
scroll to position [705, 0]
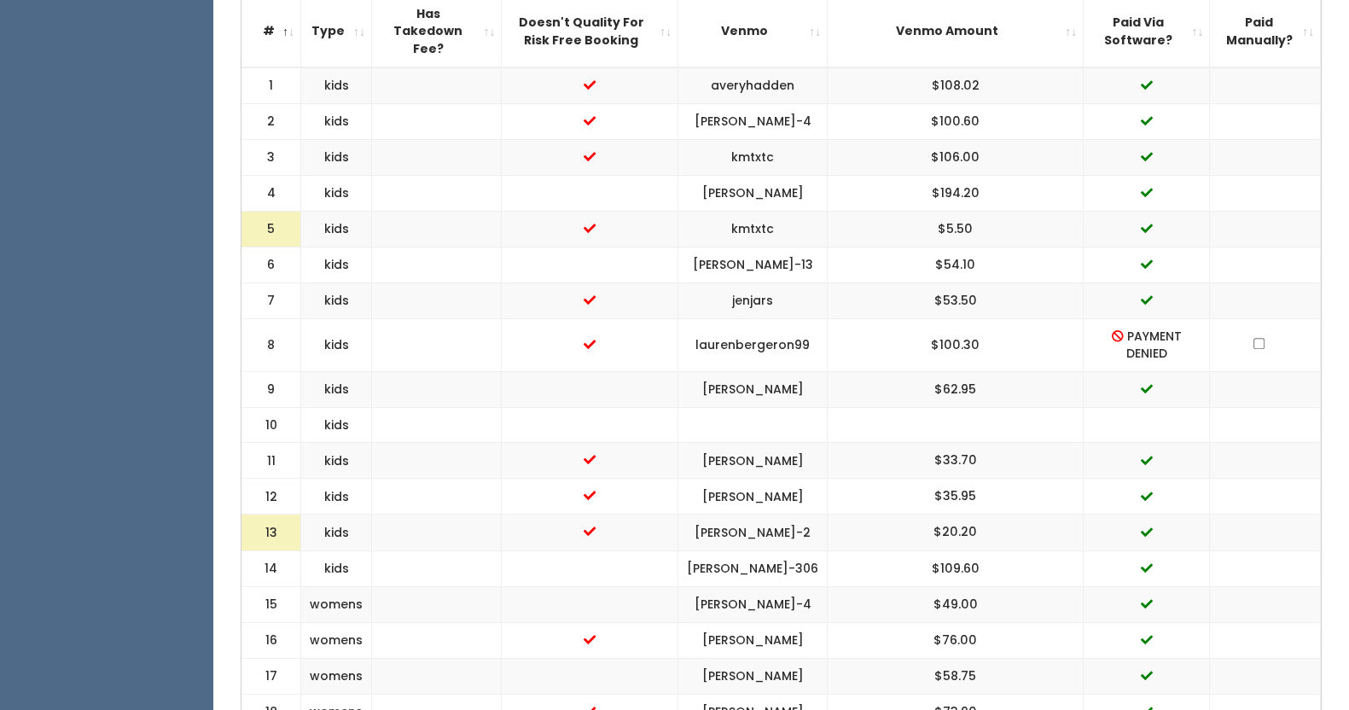
drag, startPoint x: 1186, startPoint y: 313, endPoint x: 1037, endPoint y: 310, distance: 148.5
click at [1037, 318] on "8 kids laurenbergeron99 $100.30 PAYMENT DENIED" at bounding box center [780, 344] width 1079 height 53
click at [1083, 318] on td "PAYMENT DENIED" at bounding box center [1146, 344] width 126 height 53
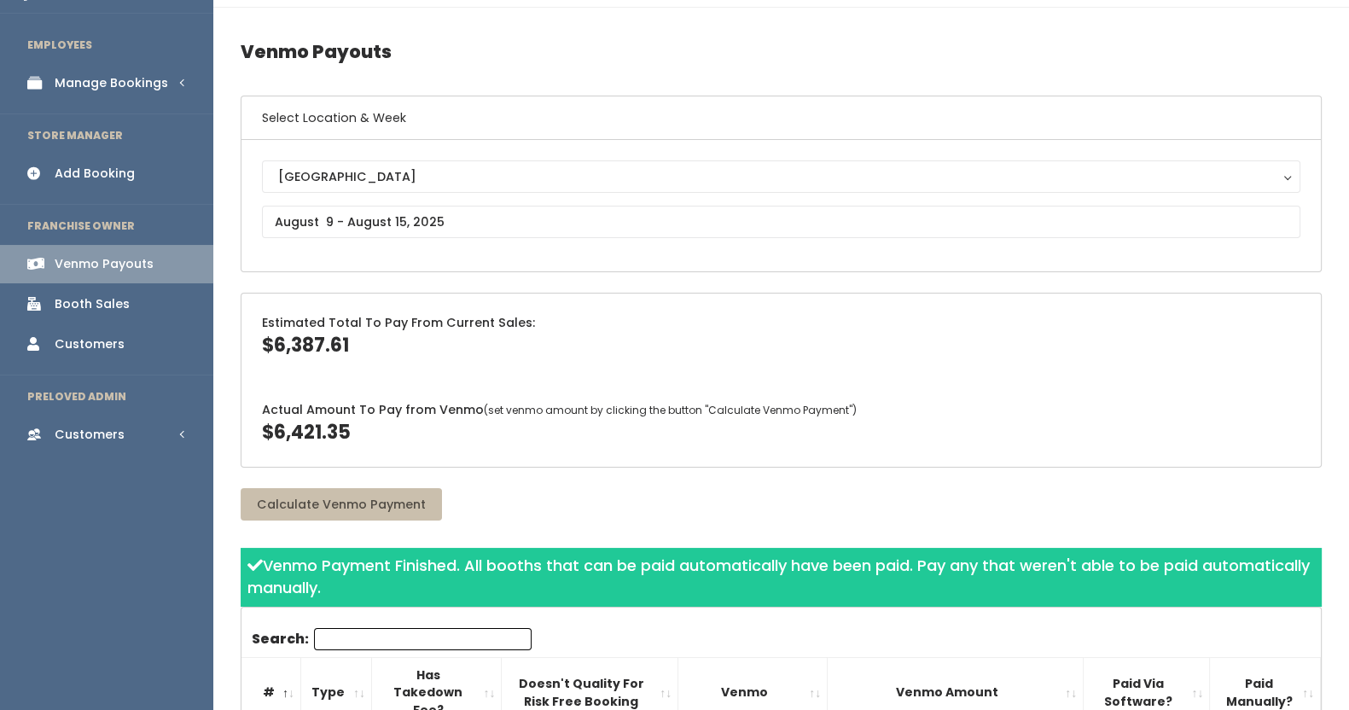
scroll to position [40, 0]
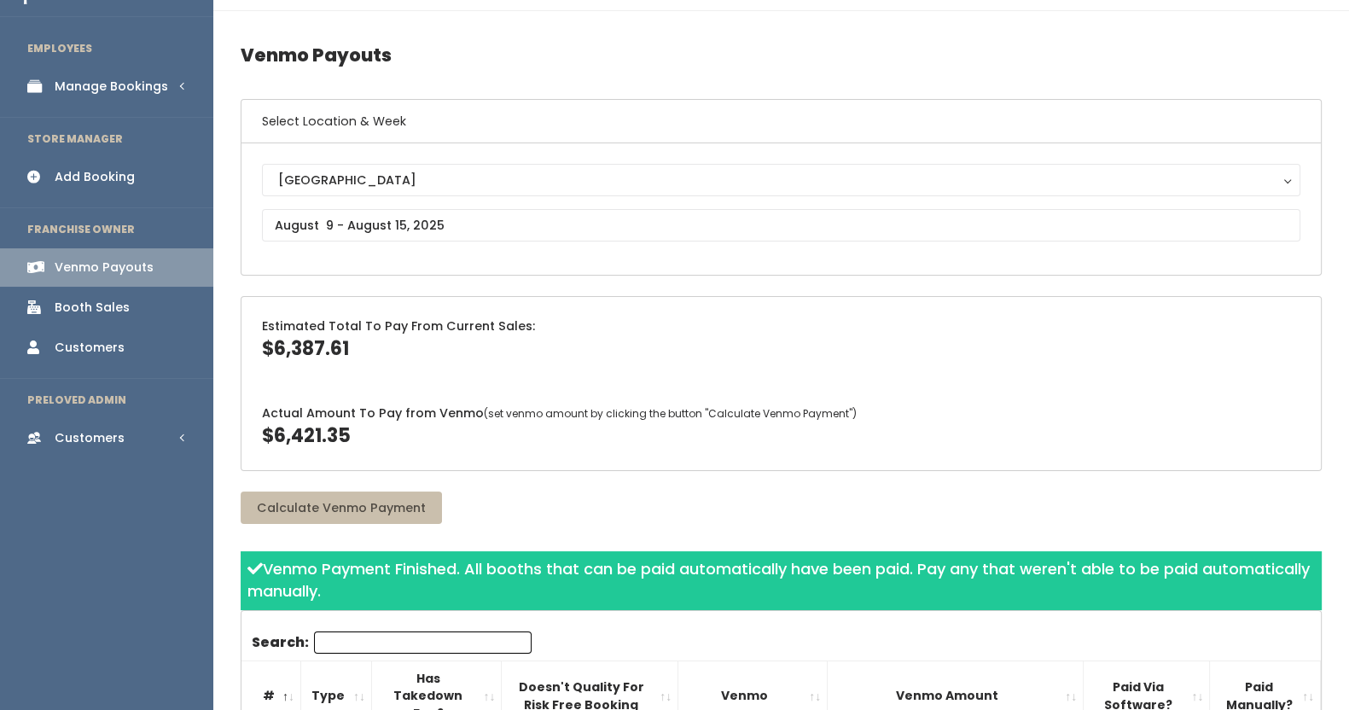
click at [141, 86] on div "Manage Bookings" at bounding box center [111, 87] width 113 height 18
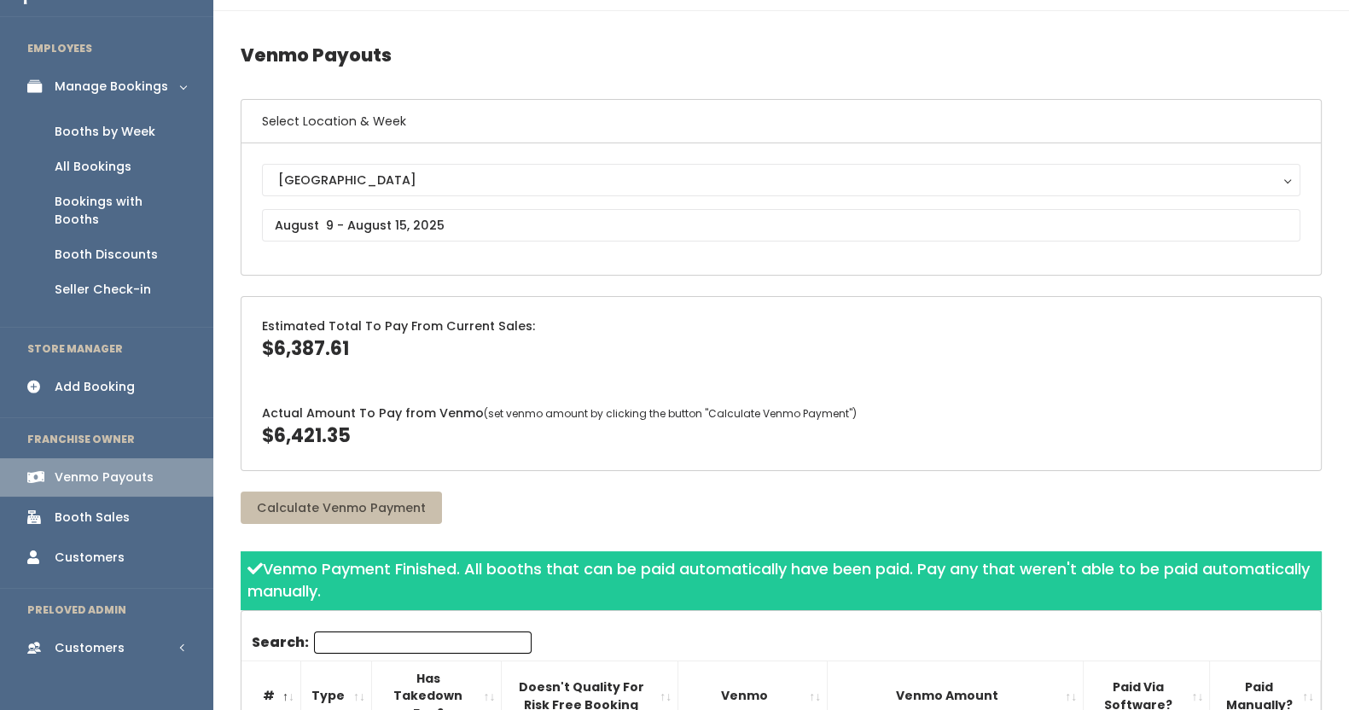
click at [119, 137] on div "Booths by Week" at bounding box center [105, 132] width 101 height 18
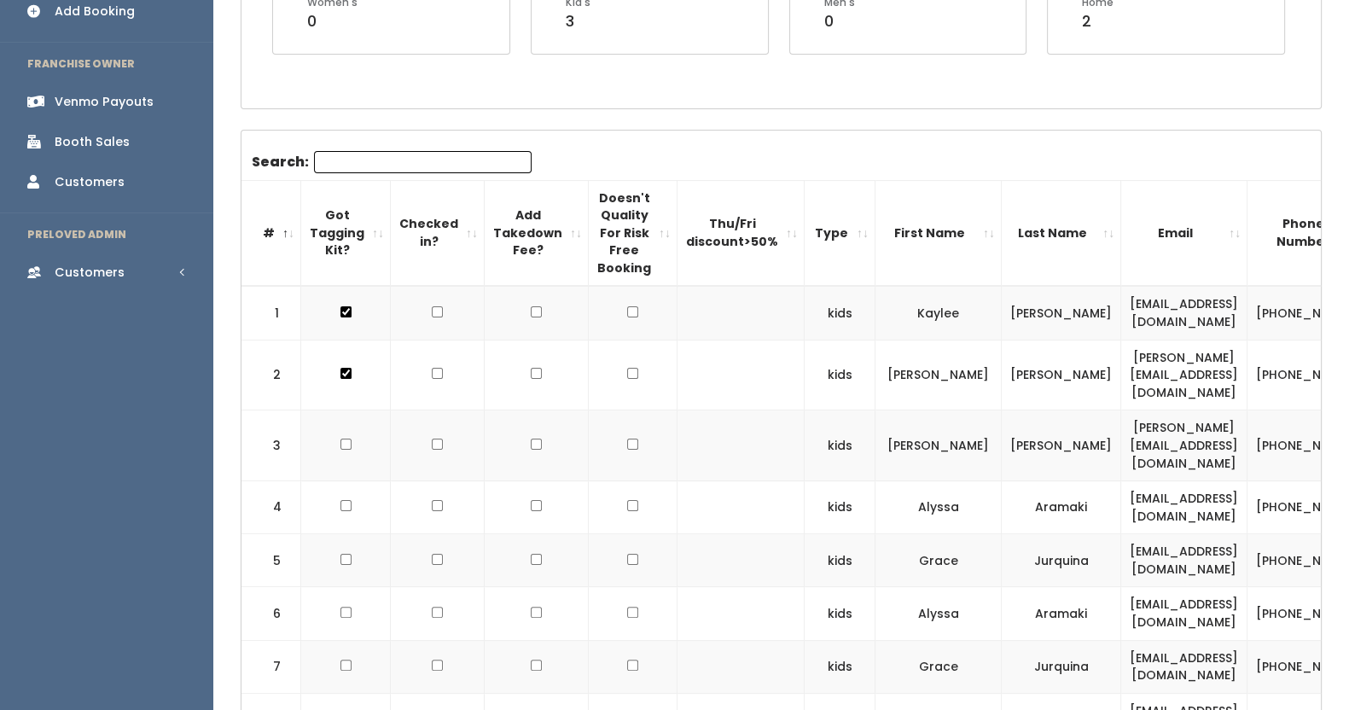
scroll to position [417, 0]
click at [627, 306] on input "checkbox" at bounding box center [632, 310] width 11 height 11
click at [627, 309] on input "checkbox" at bounding box center [632, 310] width 11 height 11
click at [604, 301] on td at bounding box center [633, 311] width 89 height 54
click at [627, 312] on input "checkbox" at bounding box center [632, 310] width 11 height 11
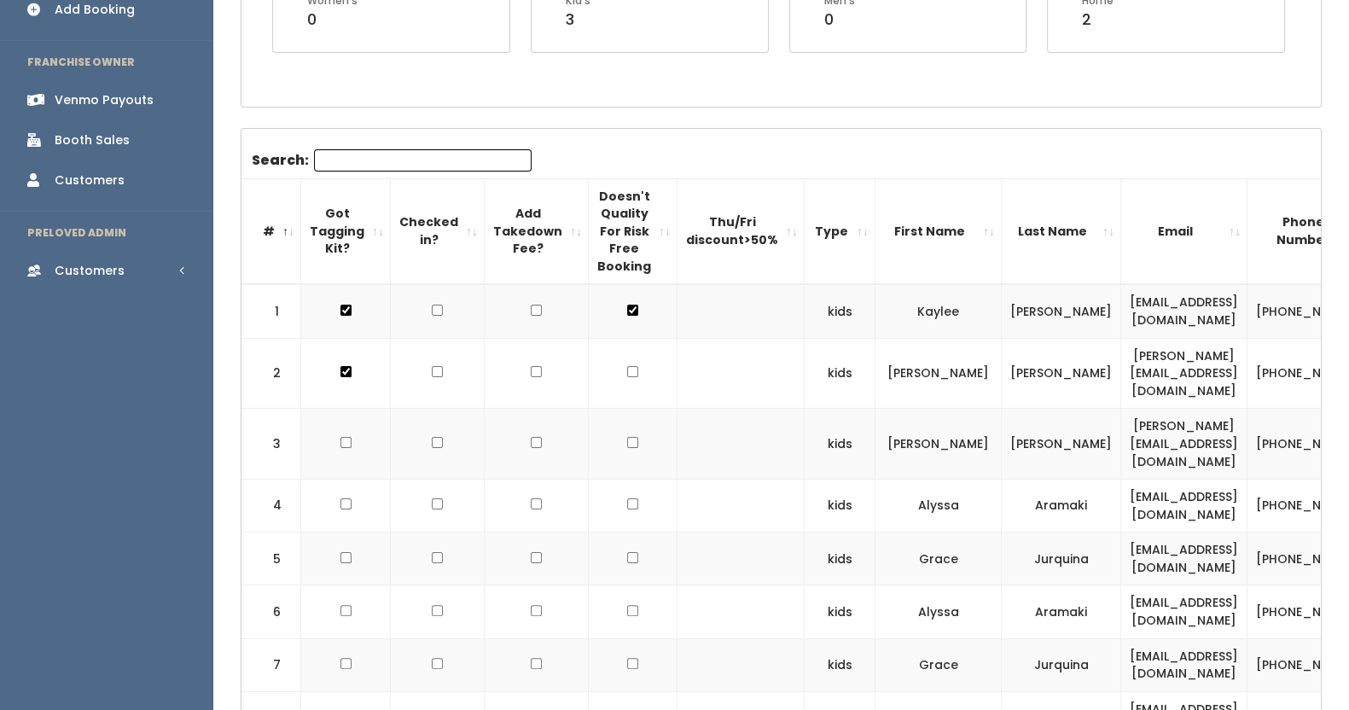
click at [627, 306] on input "checkbox" at bounding box center [632, 310] width 11 height 11
checkbox input "false"
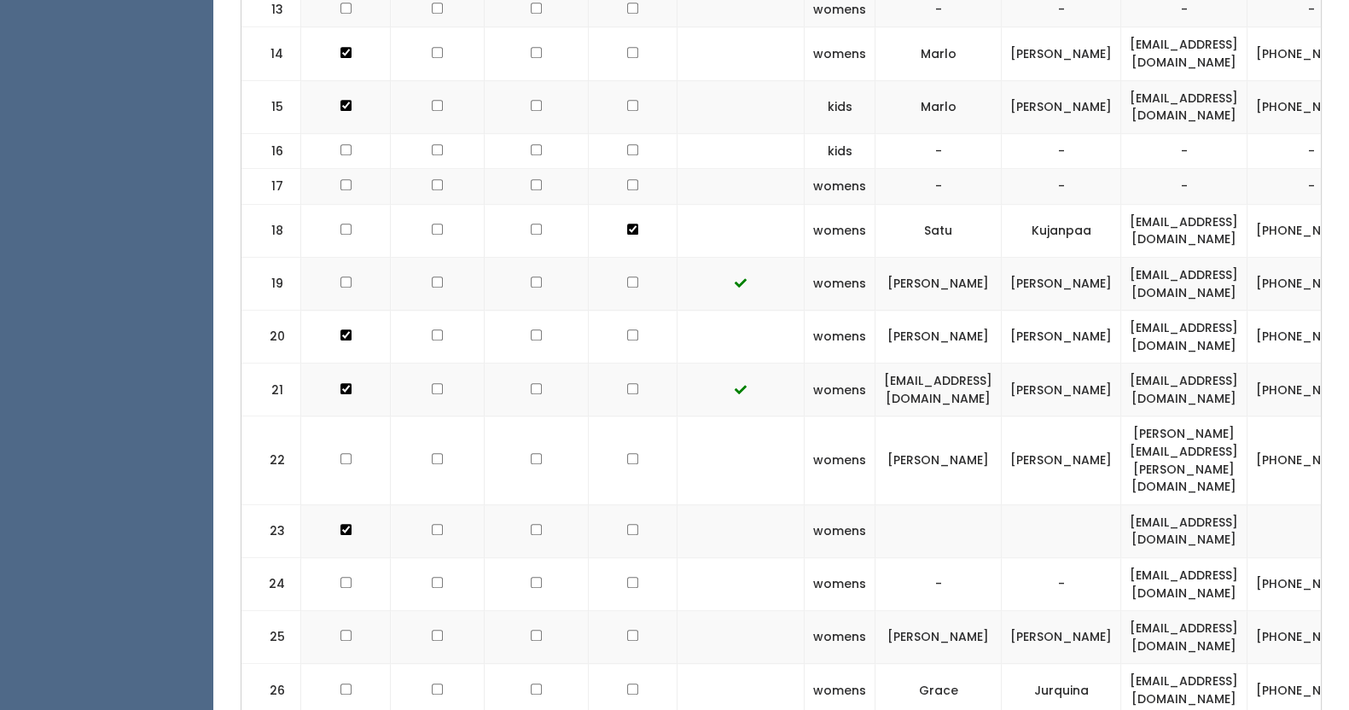
scroll to position [1451, 0]
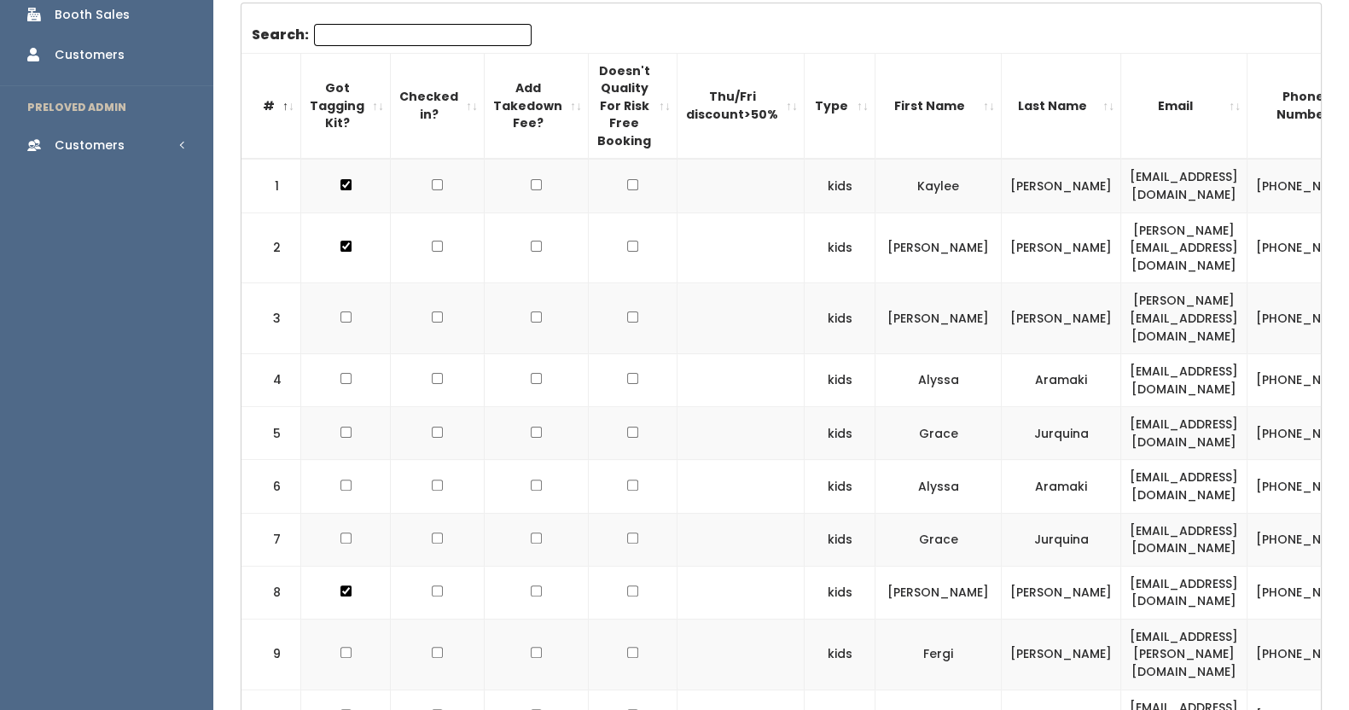
click at [763, 354] on td at bounding box center [740, 380] width 127 height 53
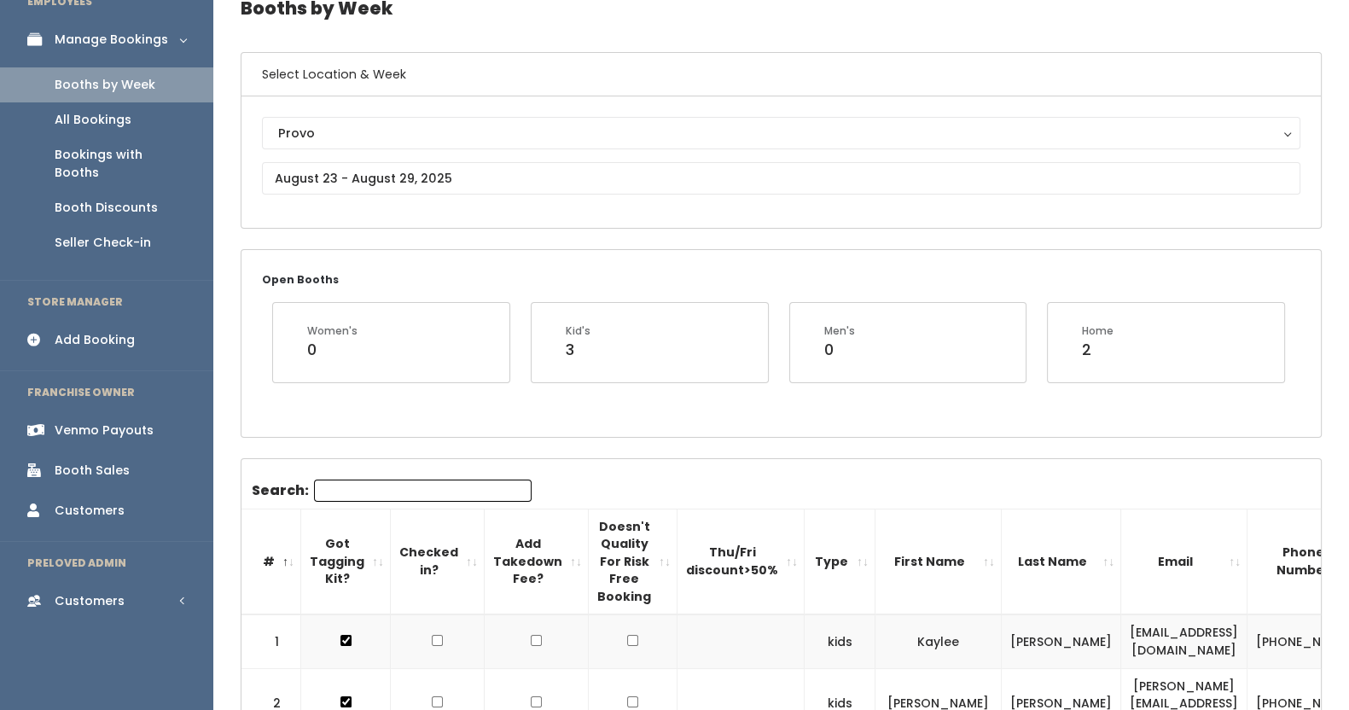
scroll to position [82, 0]
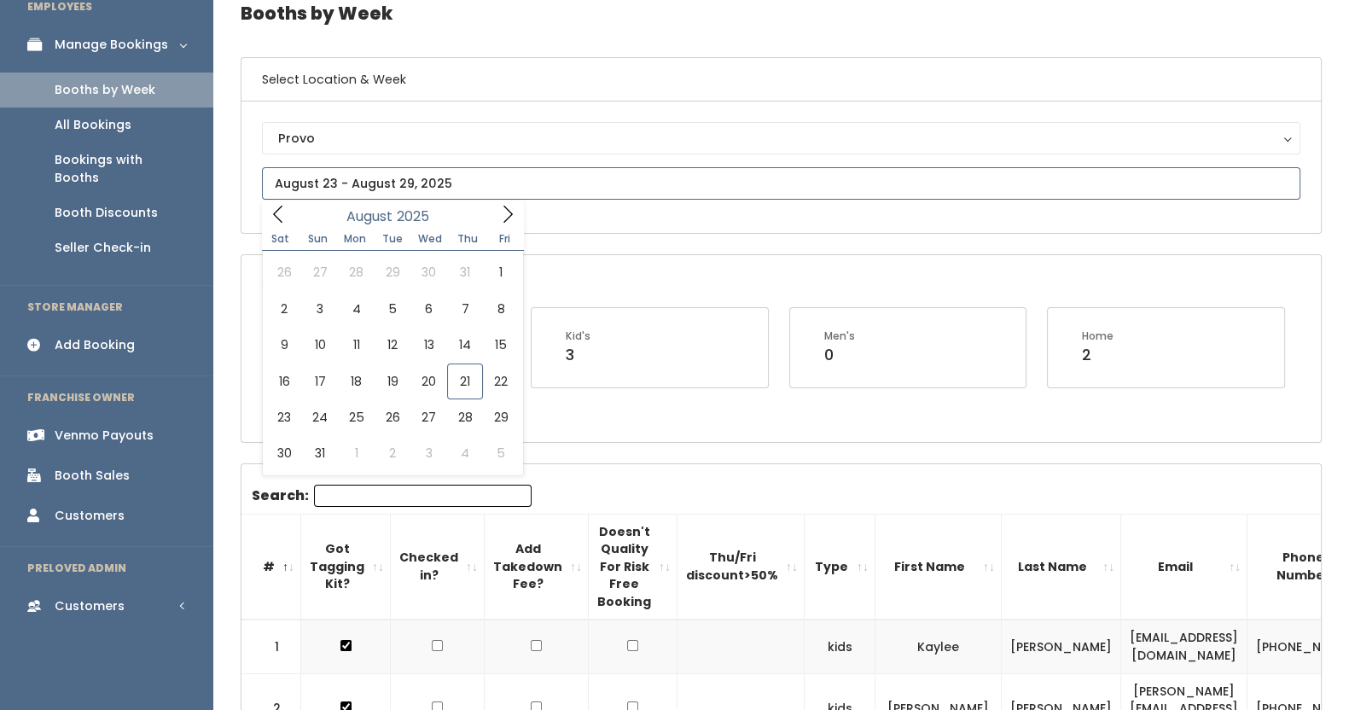
click at [397, 175] on input "text" at bounding box center [781, 183] width 1038 height 32
type input "August 16 to August 22"
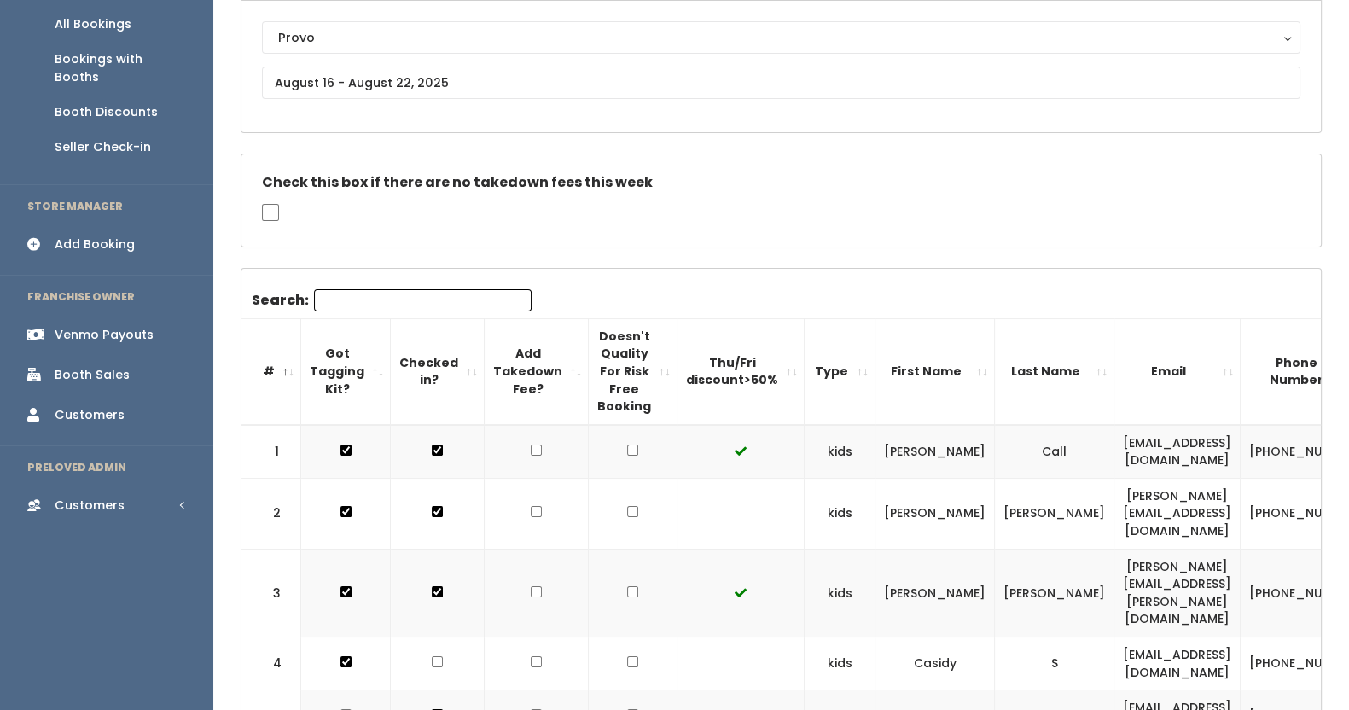
scroll to position [183, 0]
click at [627, 506] on input "checkbox" at bounding box center [632, 511] width 11 height 11
checkbox input "true"
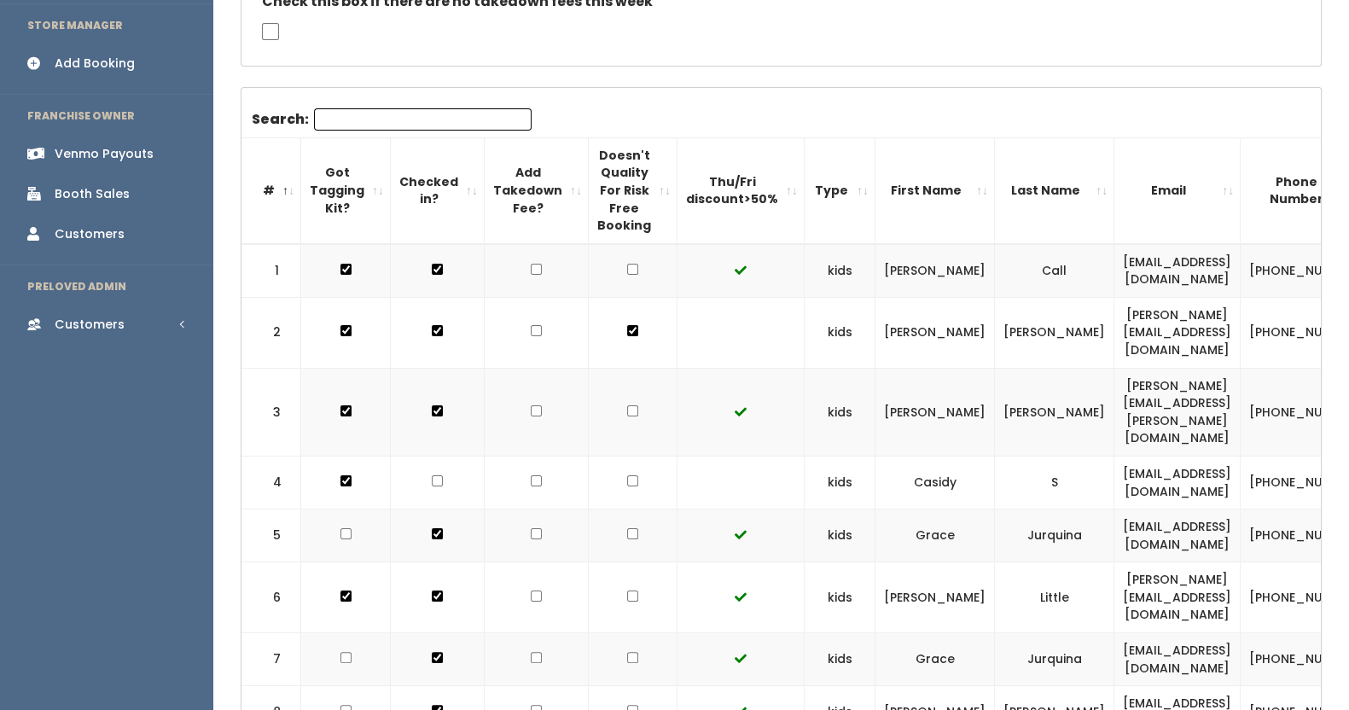
scroll to position [366, 0]
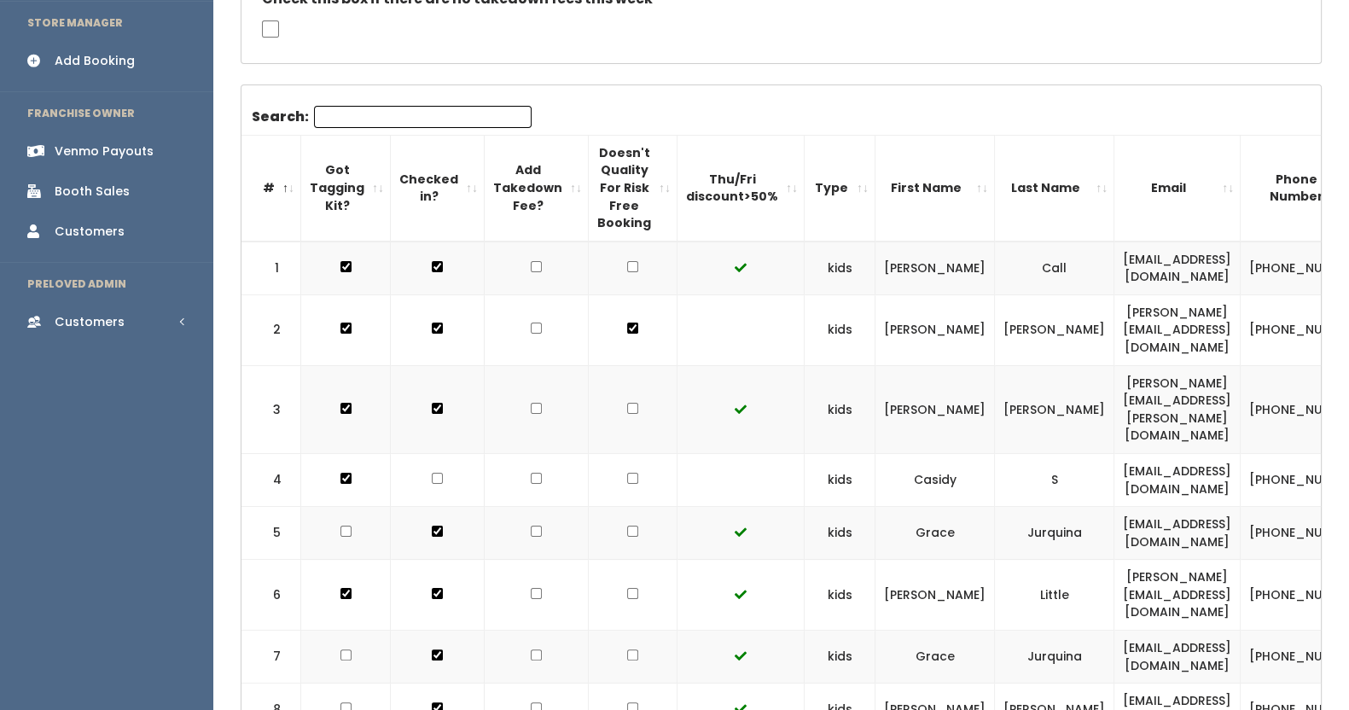
click at [627, 334] on input "checkbox" at bounding box center [632, 327] width 11 height 11
checkbox input "true"
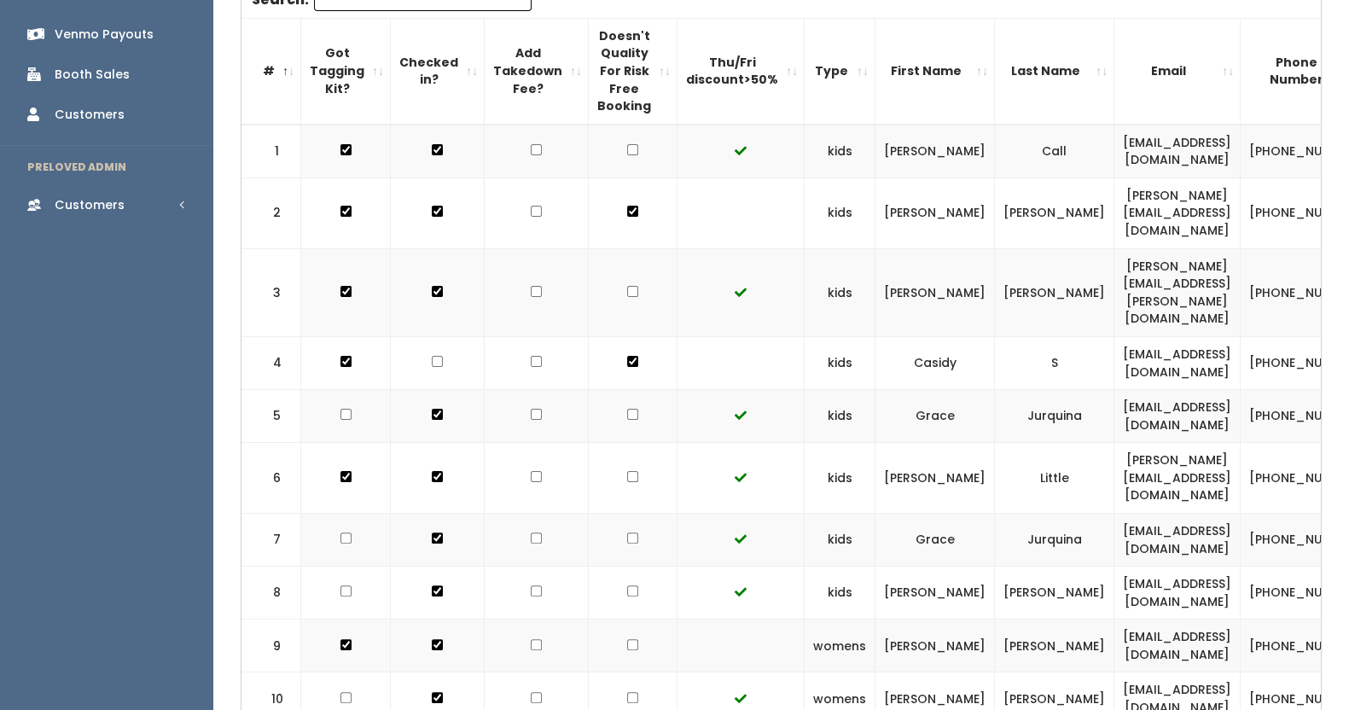
scroll to position [484, 0]
click at [627, 154] on input "checkbox" at bounding box center [632, 148] width 11 height 11
checkbox input "true"
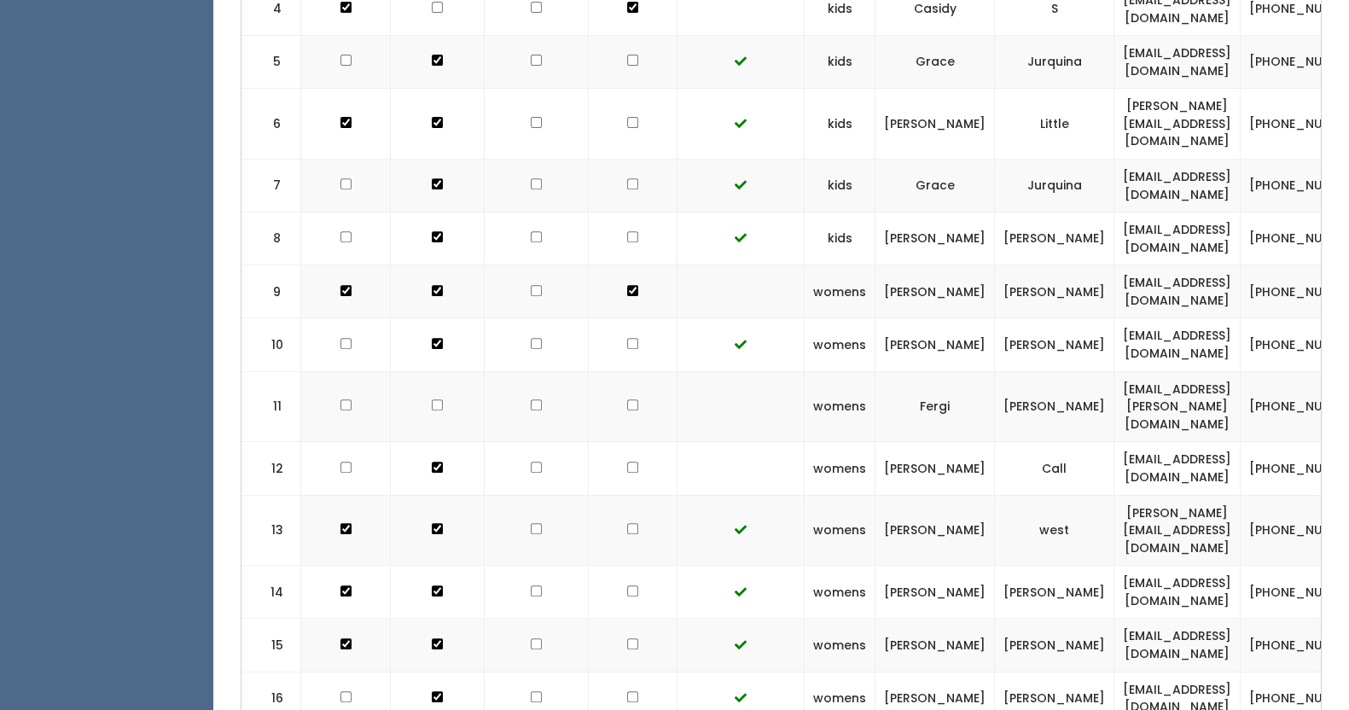
scroll to position [848, 0]
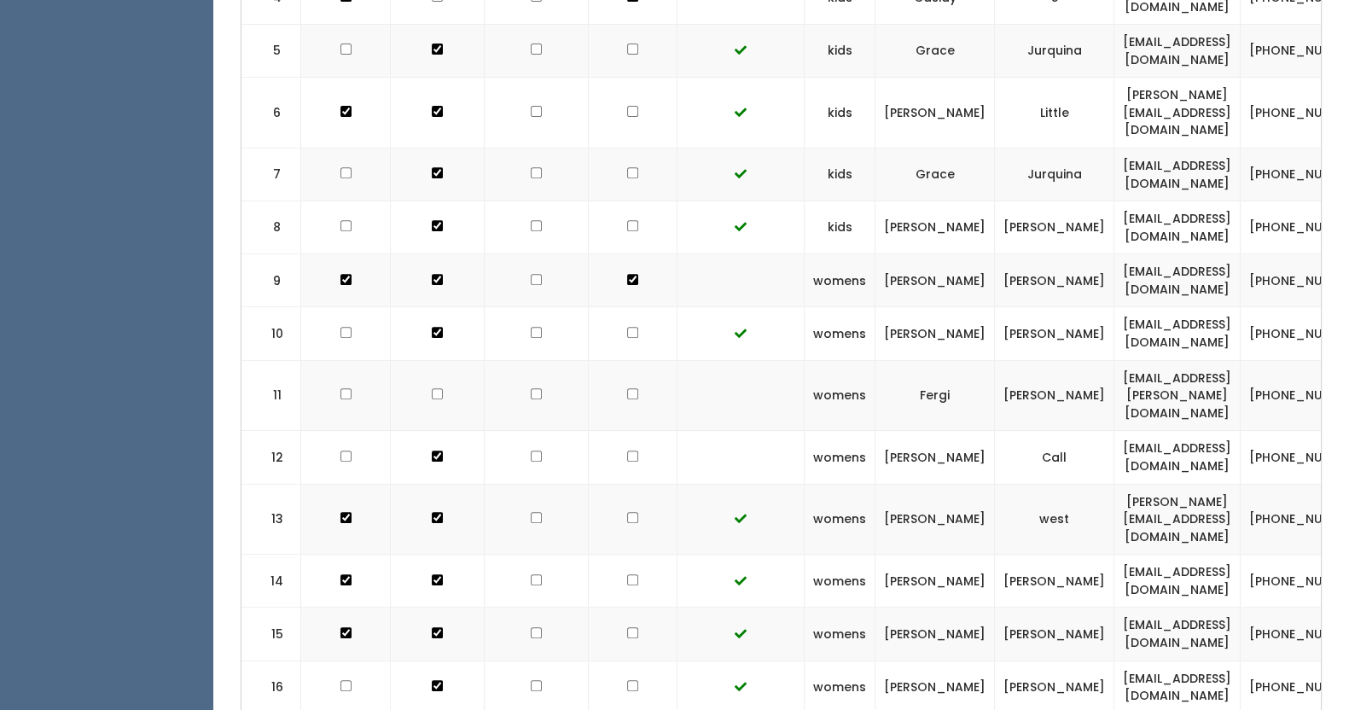
click at [618, 360] on td at bounding box center [633, 395] width 89 height 71
checkbox input "true"
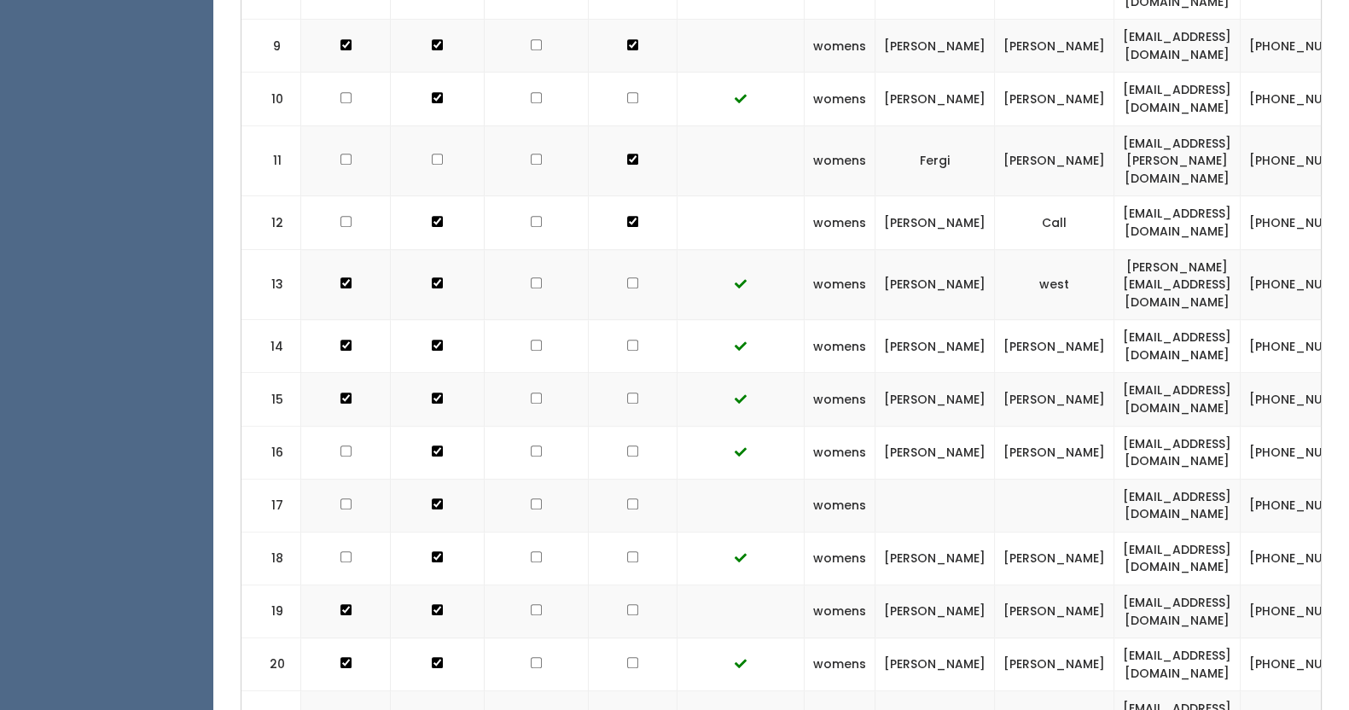
scroll to position [1083, 0]
checkbox input "true"
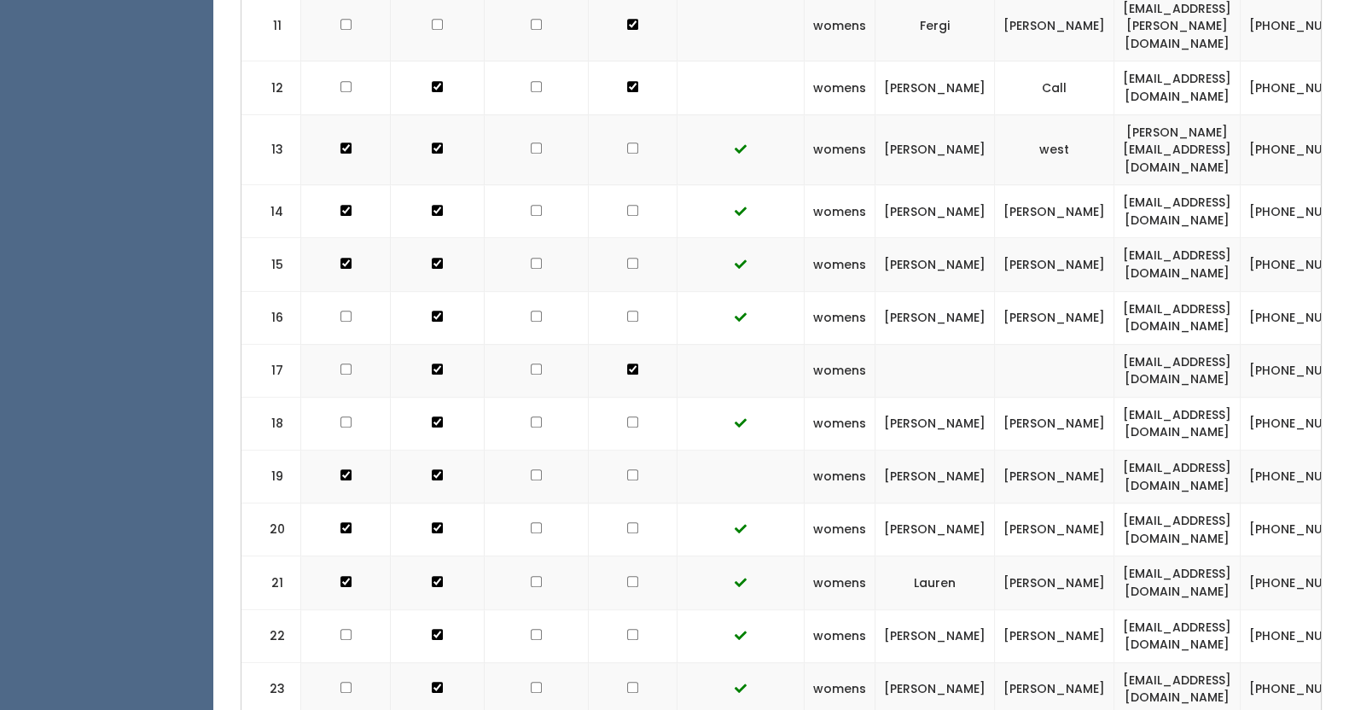
scroll to position [1226, 0]
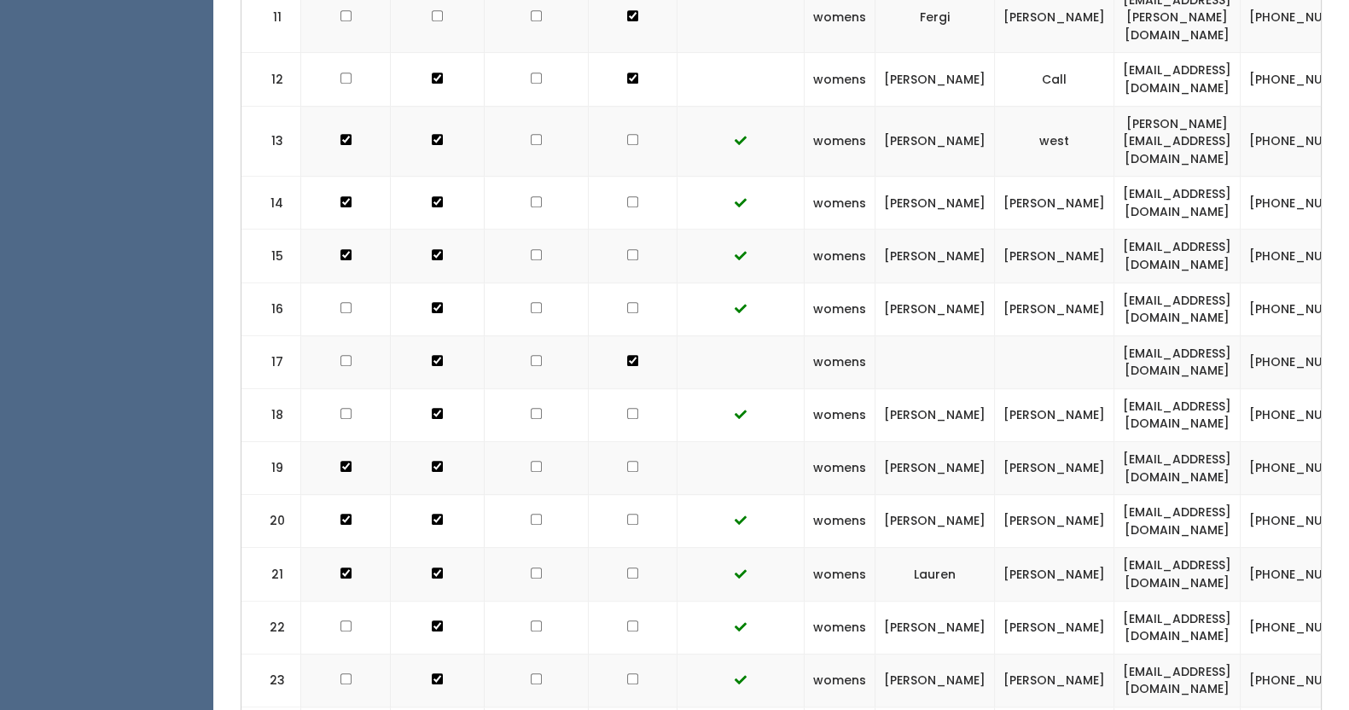
click at [616, 442] on td at bounding box center [633, 468] width 89 height 53
checkbox input "true"
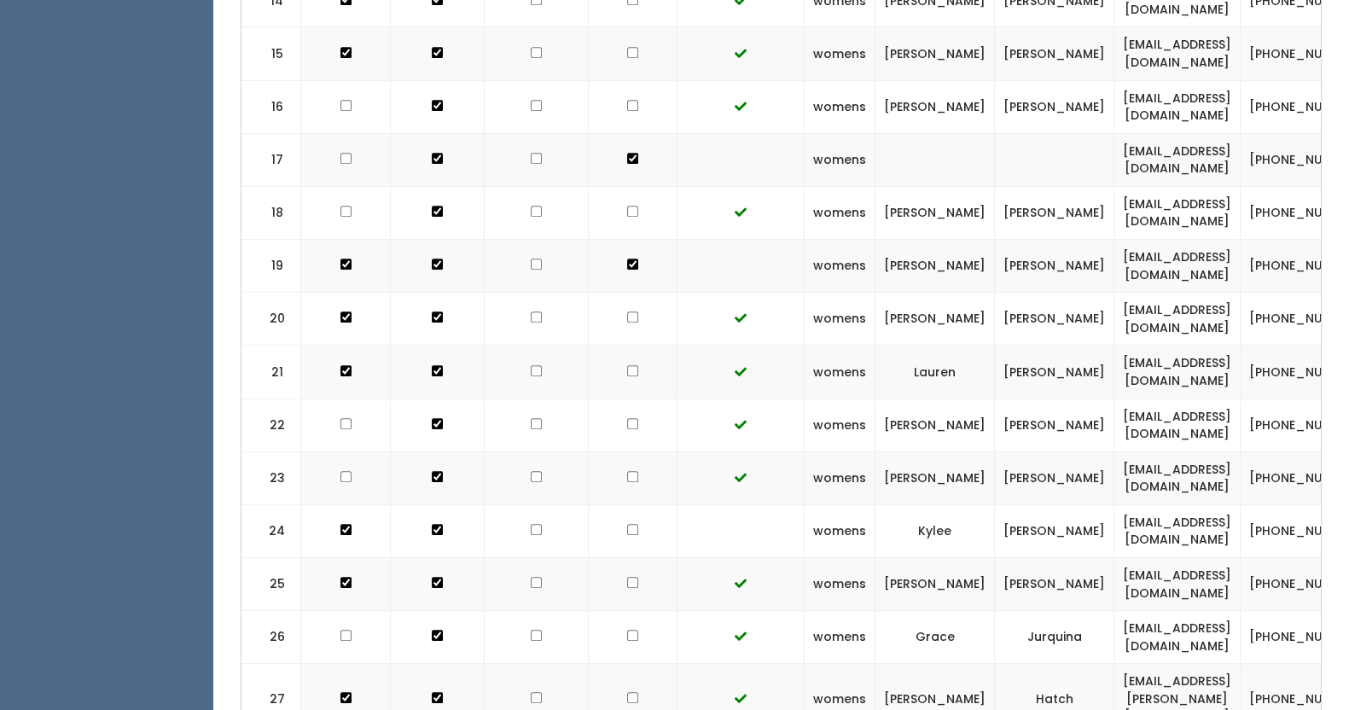
scroll to position [1451, 0]
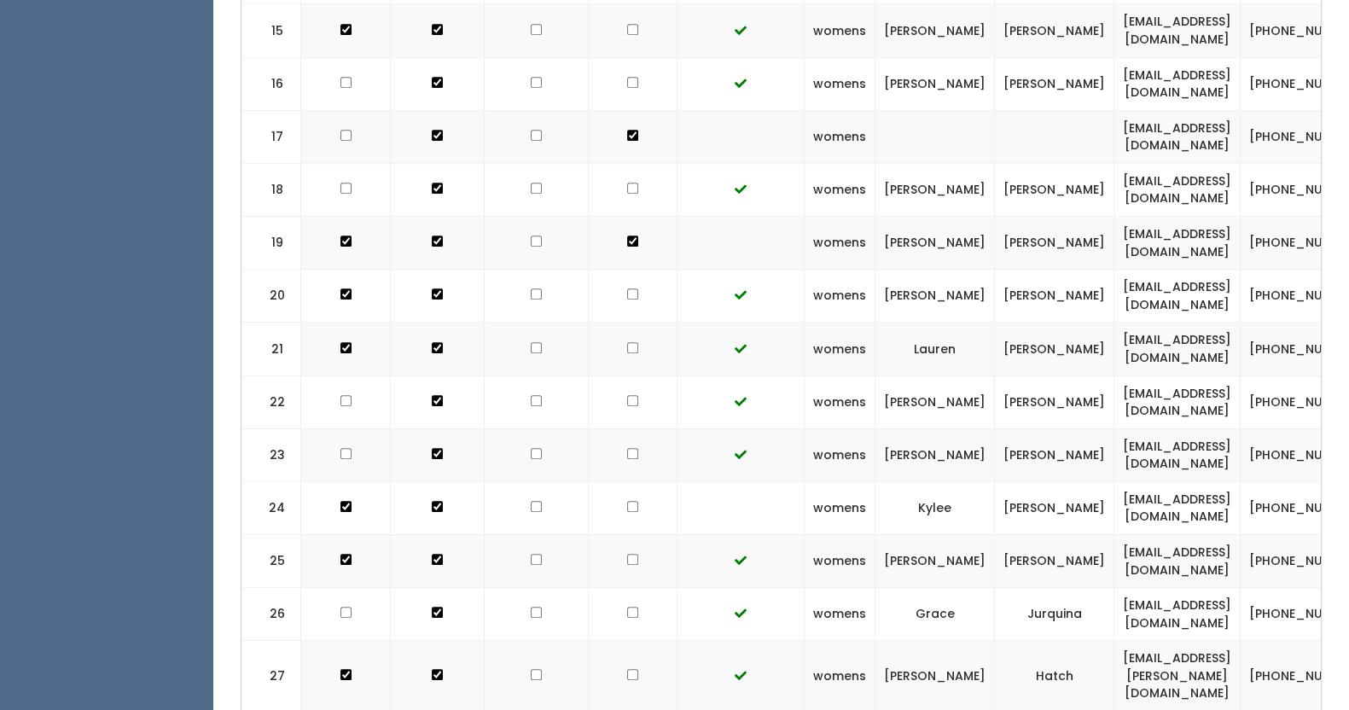
click at [627, 481] on td at bounding box center [633, 507] width 89 height 53
checkbox input "true"
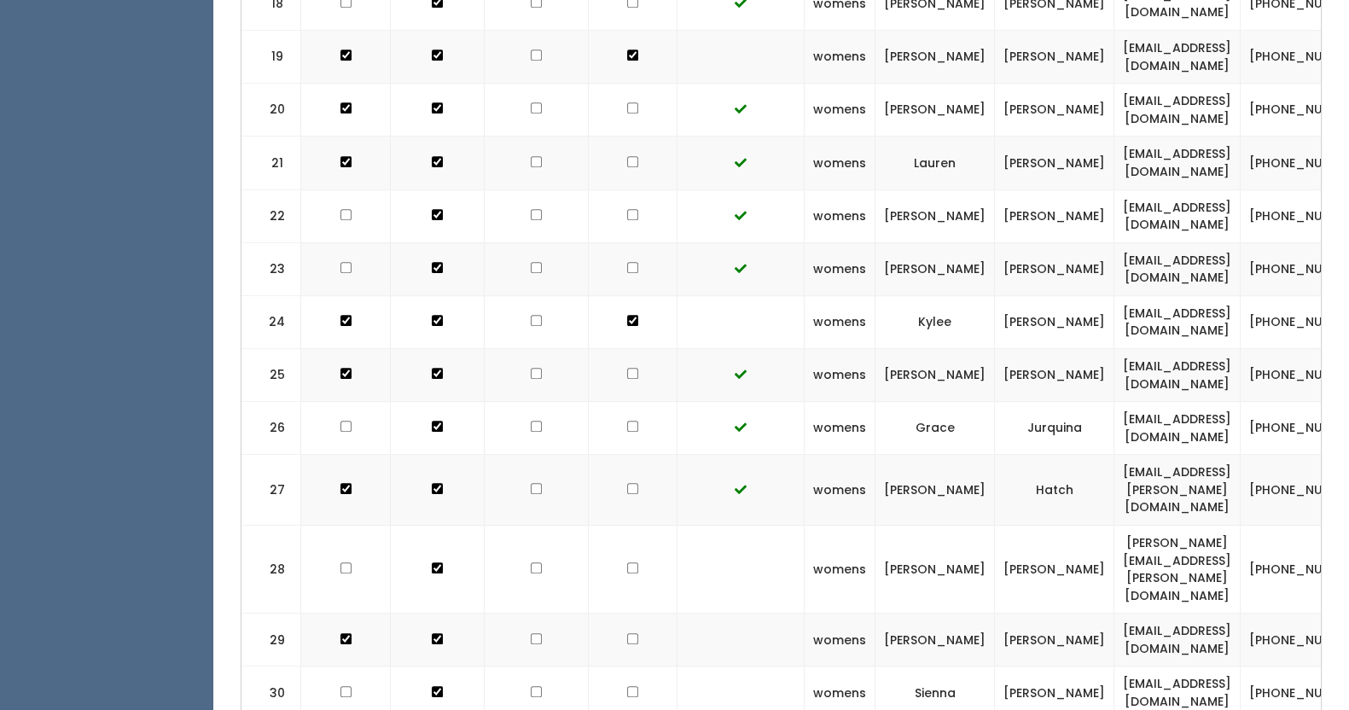
scroll to position [1639, 0]
click at [613, 524] on td at bounding box center [633, 568] width 89 height 88
checkbox input "true"
click at [616, 612] on td at bounding box center [633, 638] width 89 height 53
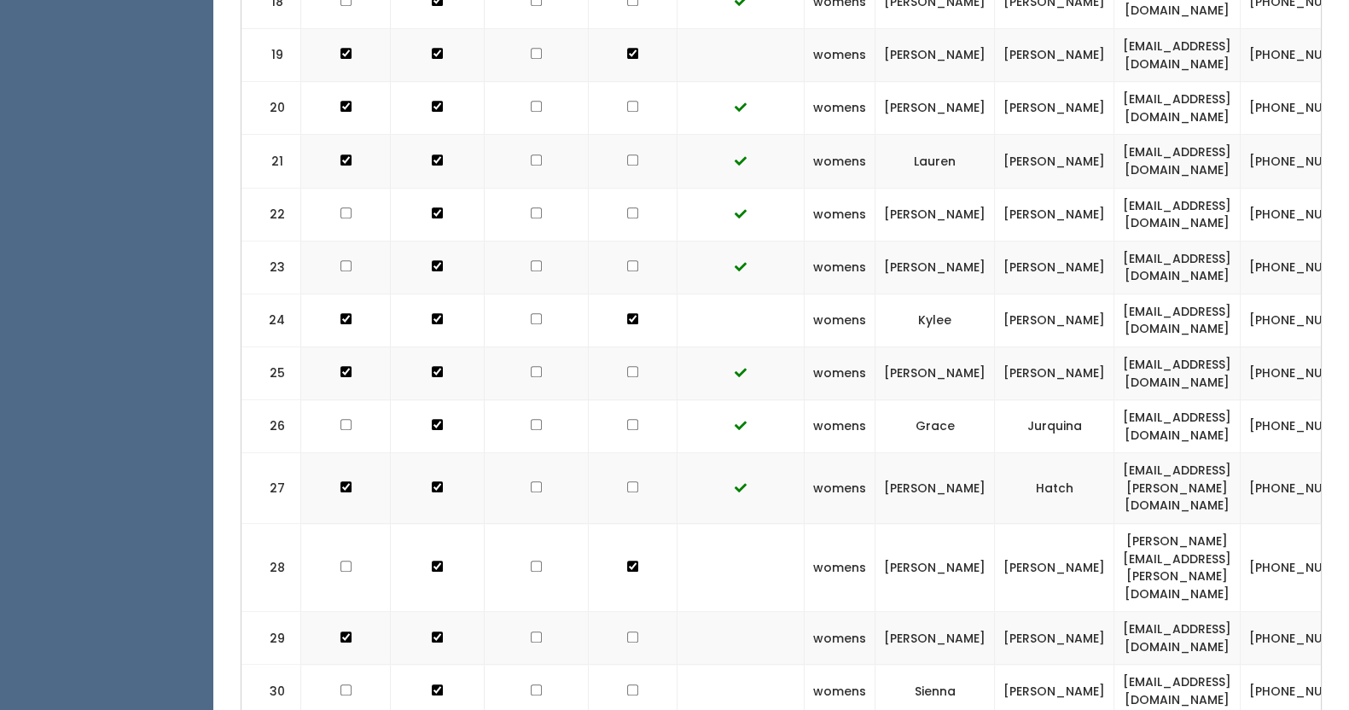
checkbox input "true"
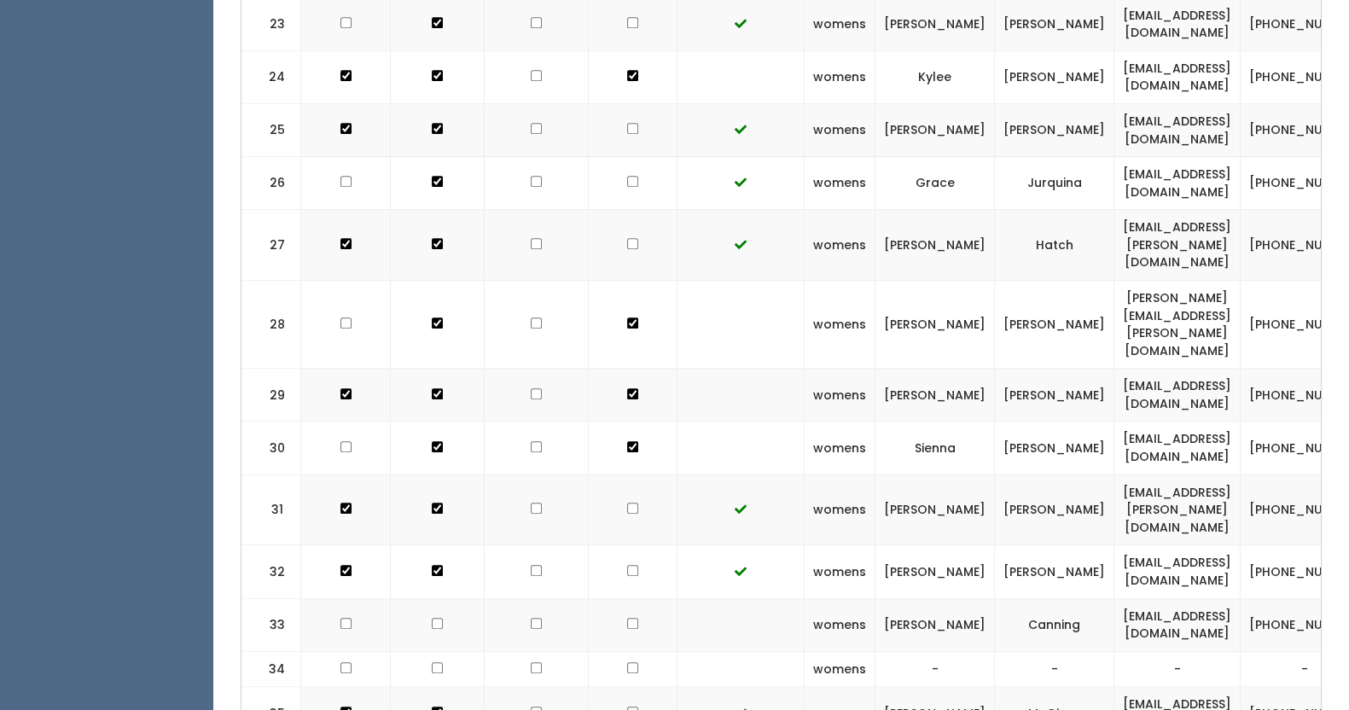
scroll to position [1933, 0]
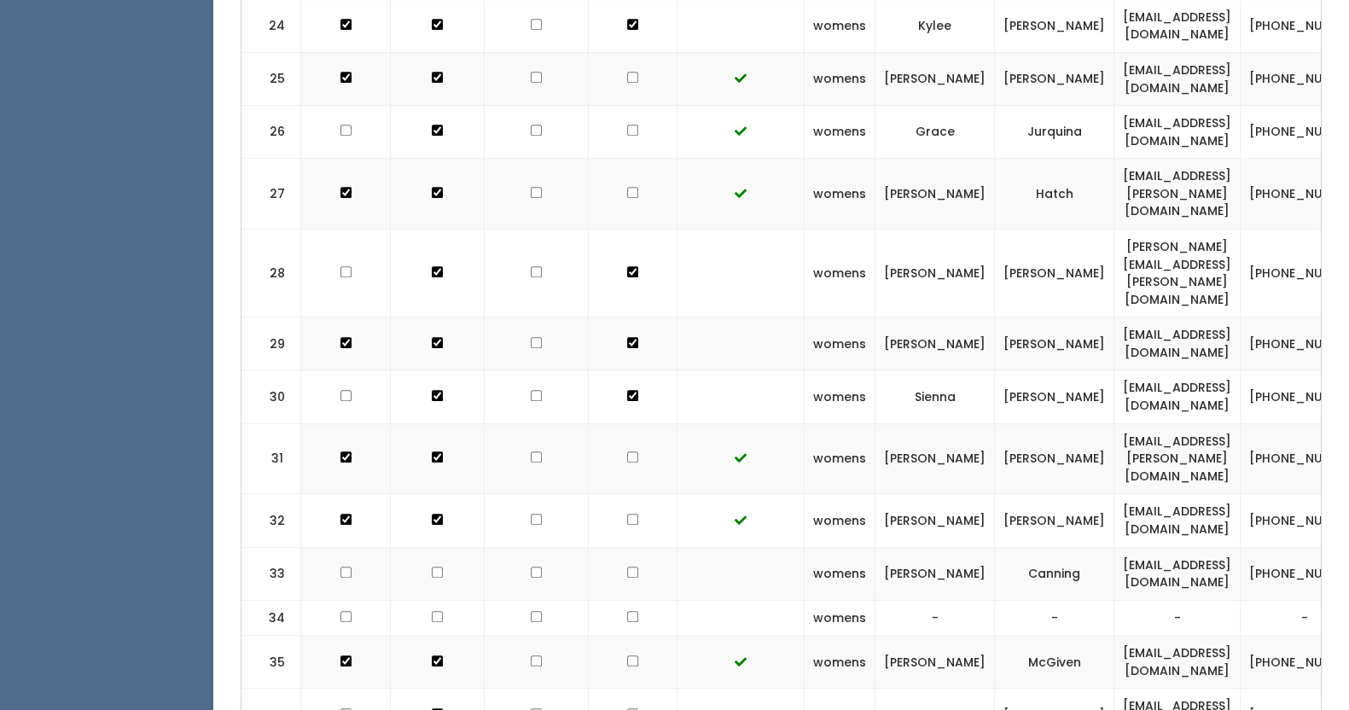
checkbox input "true"
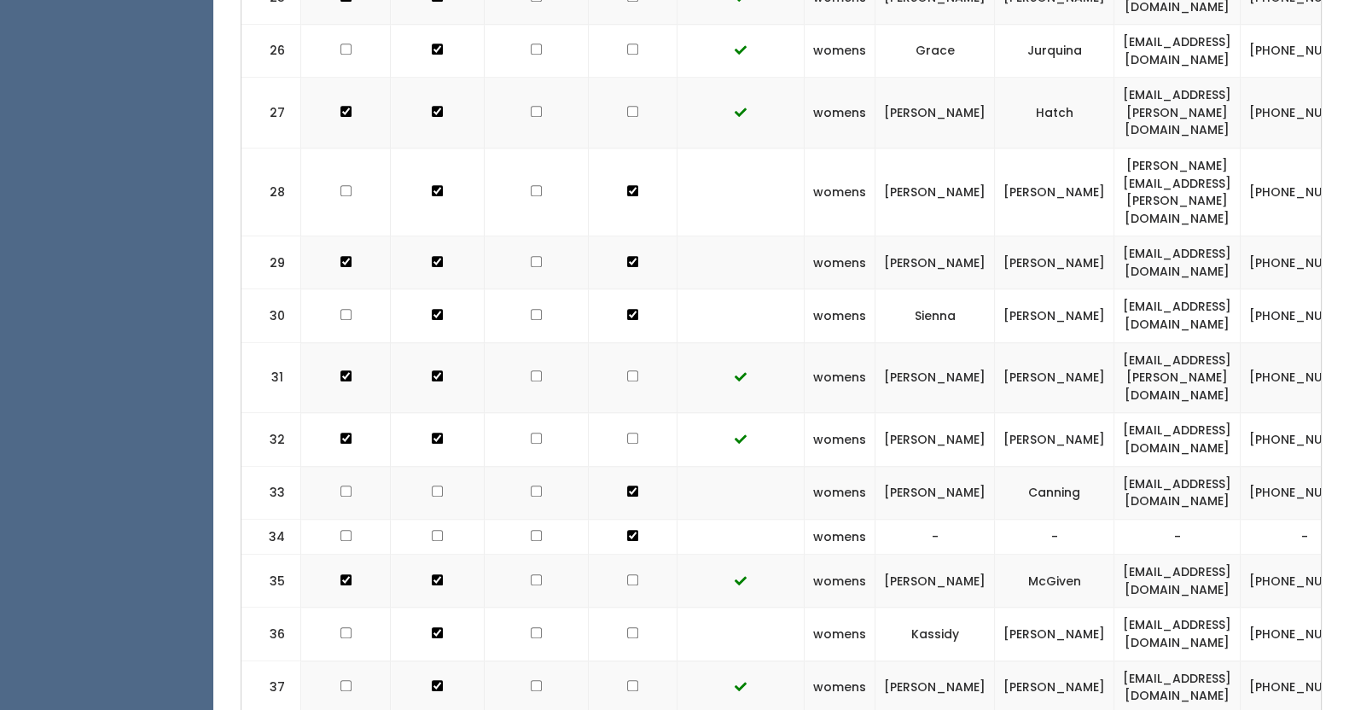
scroll to position [2015, 0]
checkbox input "true"
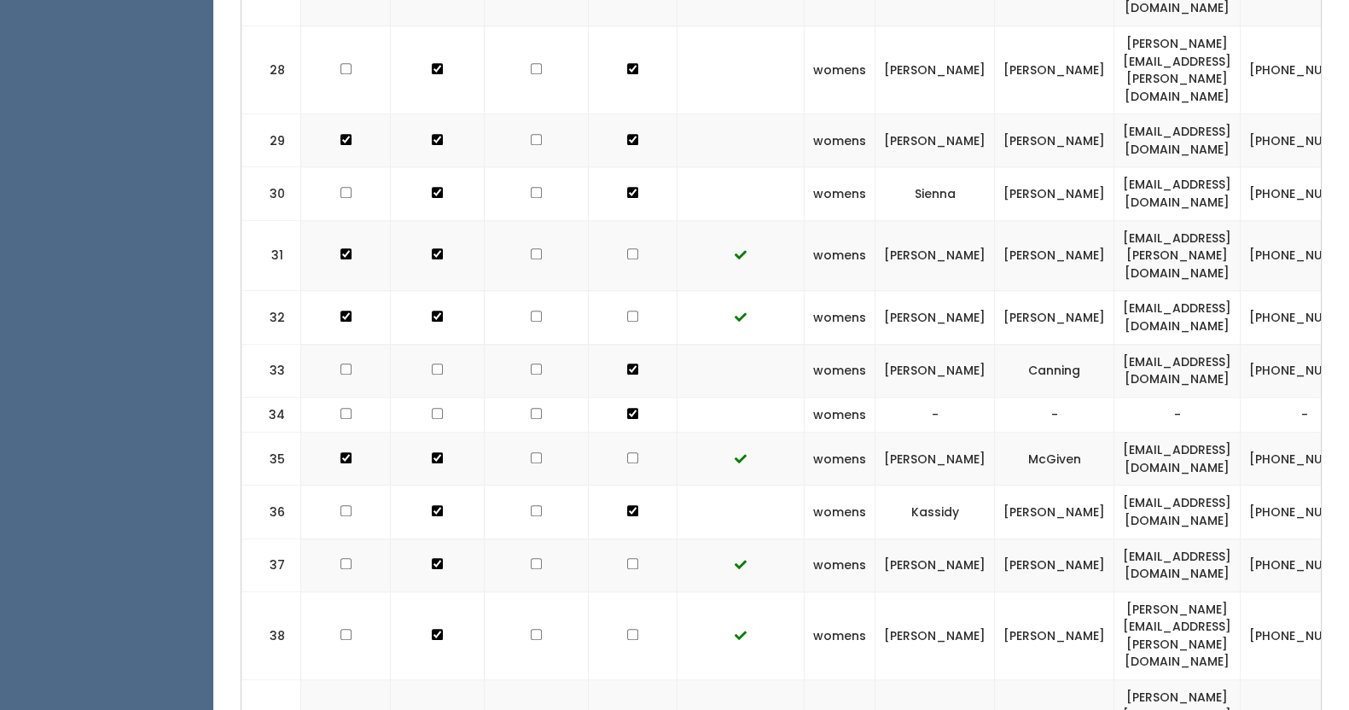
scroll to position [2137, 0]
checkbox input "true"
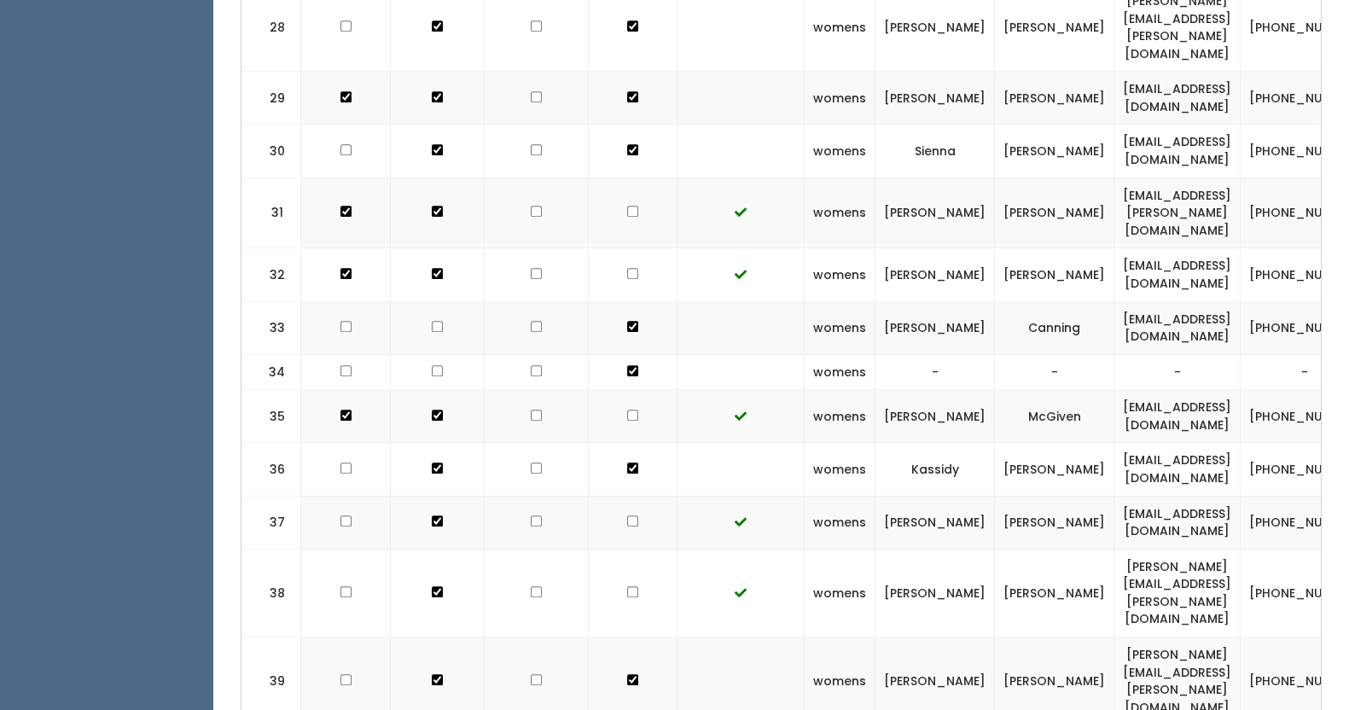
scroll to position [2180, 0]
checkbox input "true"
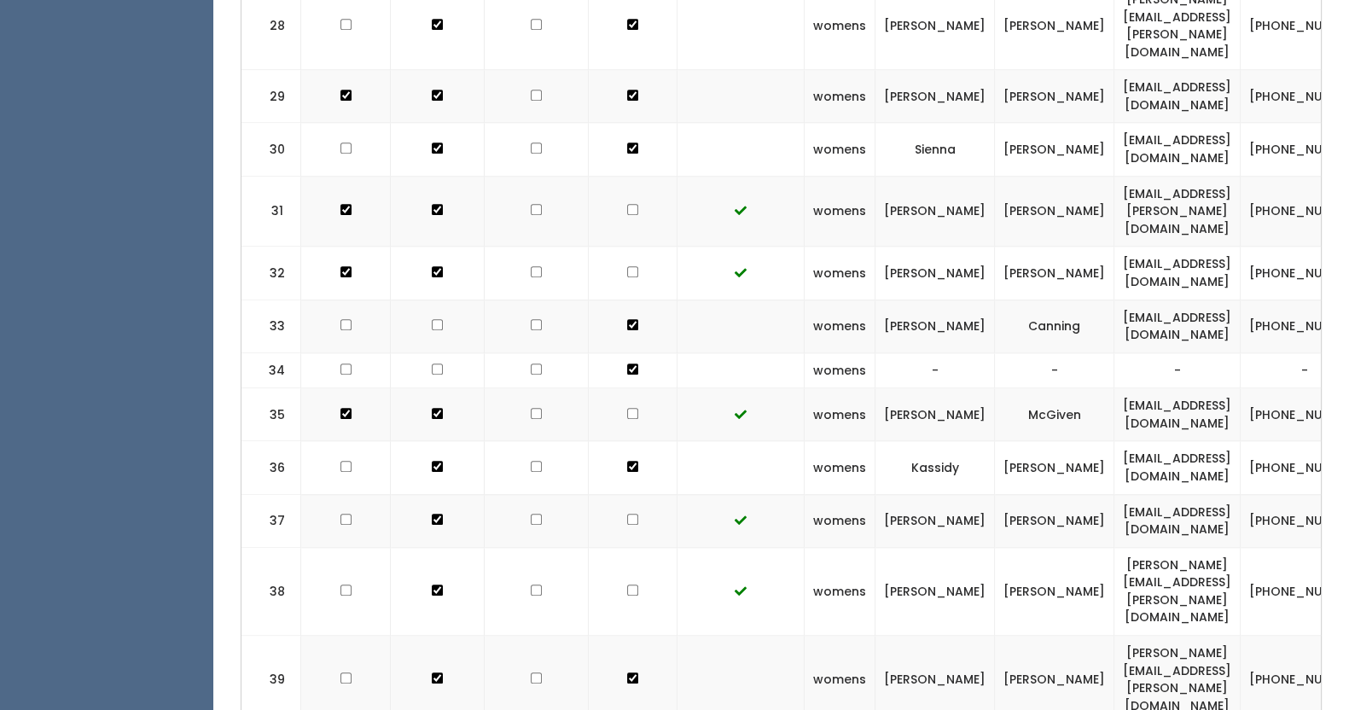
checkbox input "true"
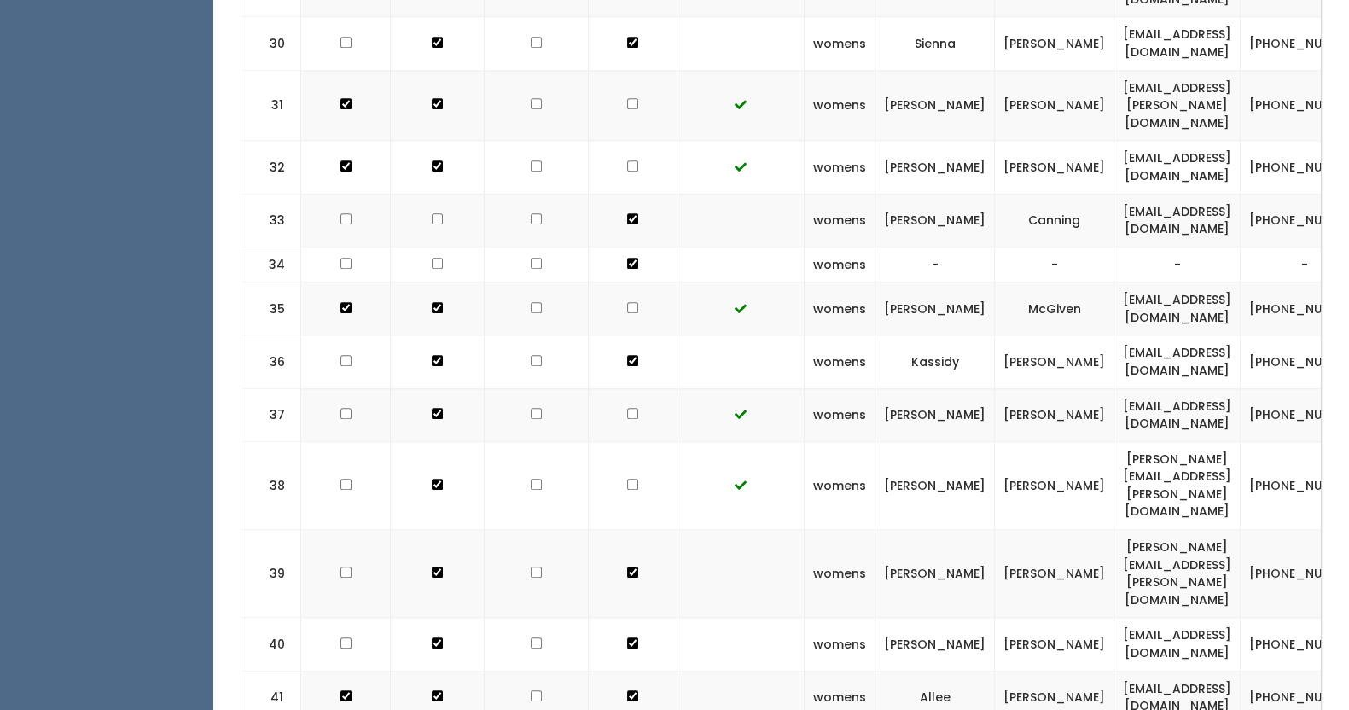
scroll to position [2294, 0]
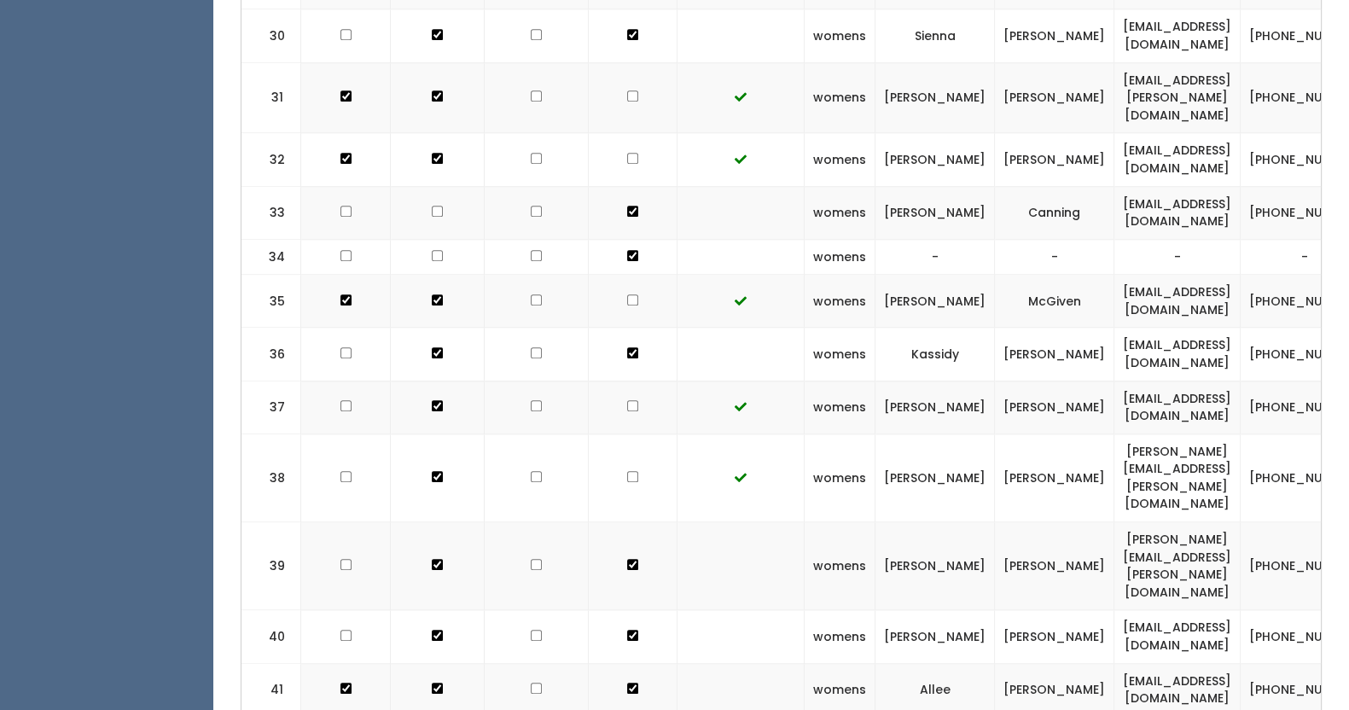
checkbox input "true"
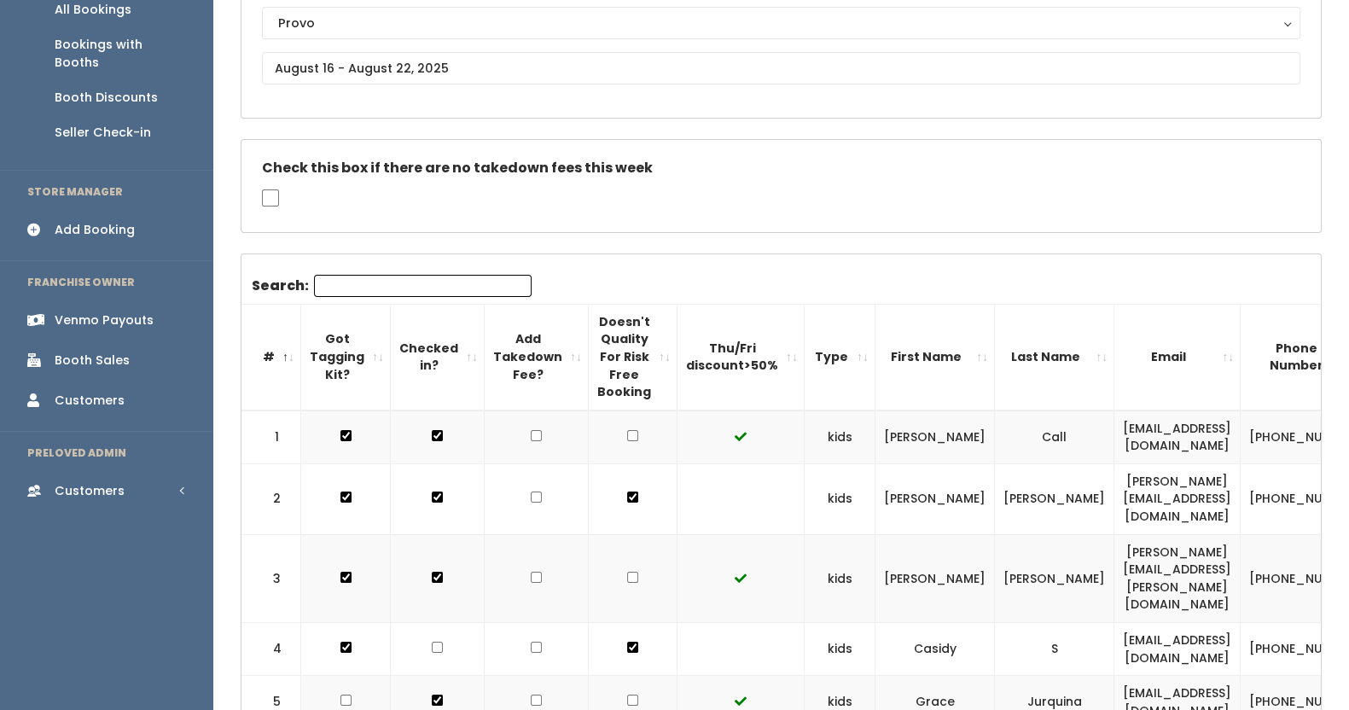
scroll to position [258, 0]
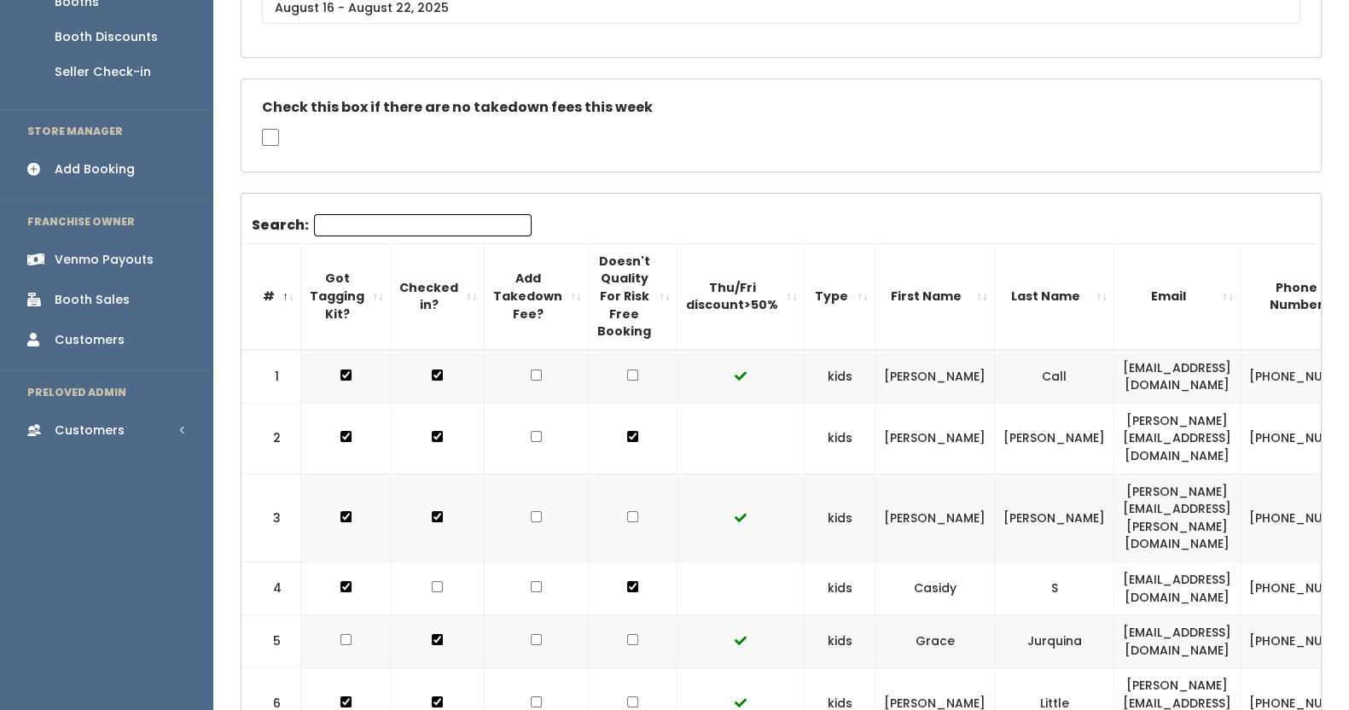
click at [531, 374] on input "checkbox" at bounding box center [536, 374] width 11 height 11
click at [531, 370] on input "checkbox" at bounding box center [536, 374] width 11 height 11
checkbox input "false"
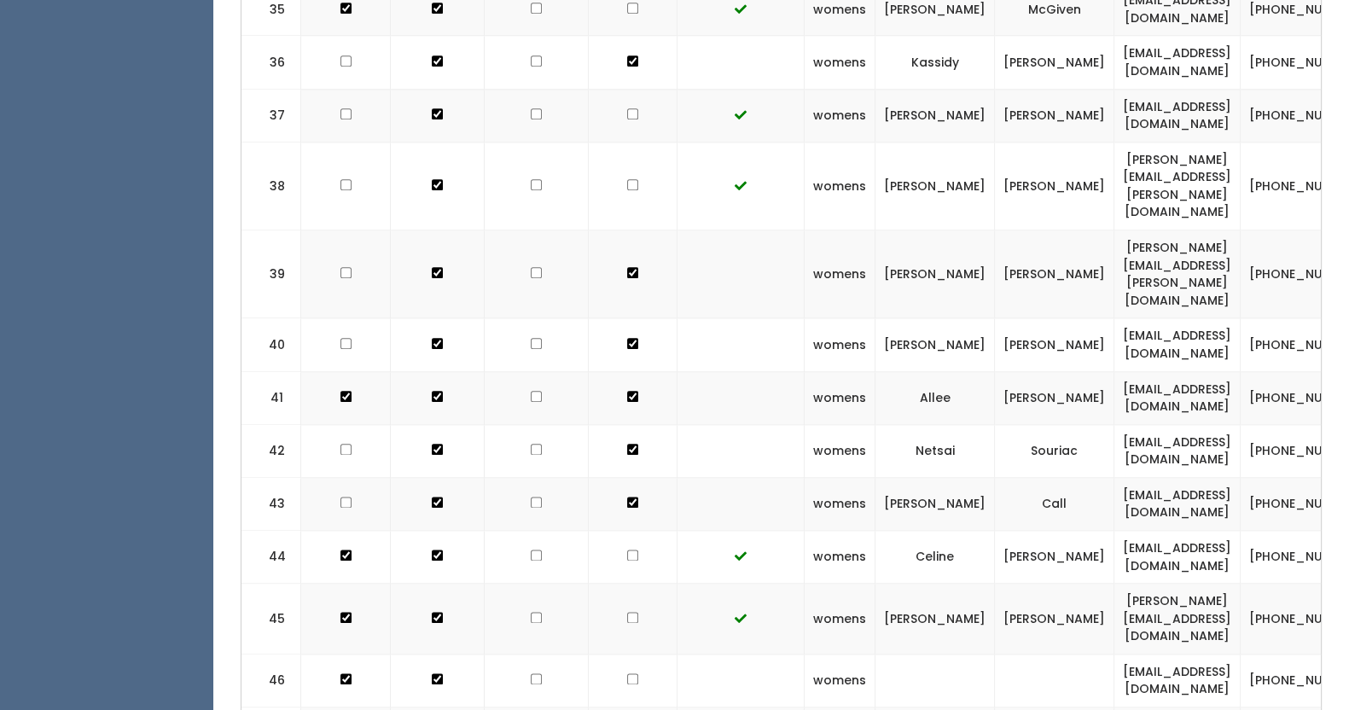
scroll to position [2652, 0]
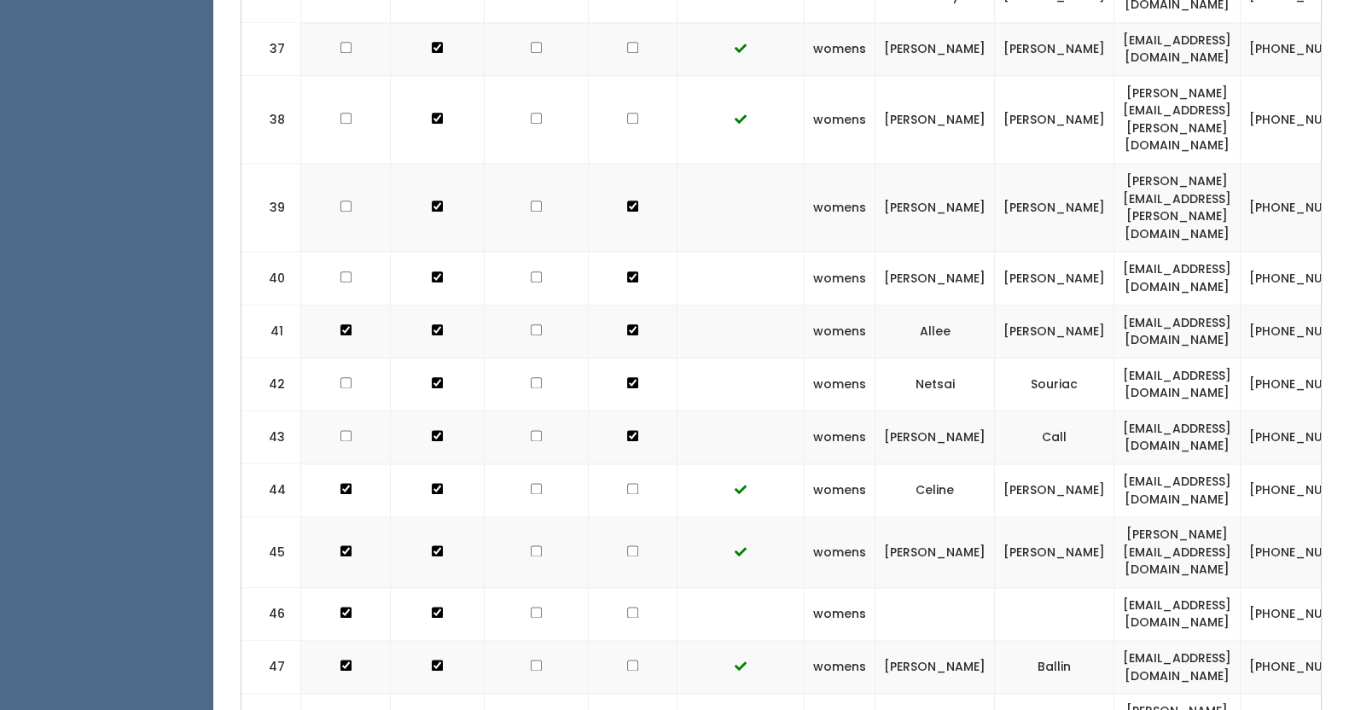
checkbox input "true"
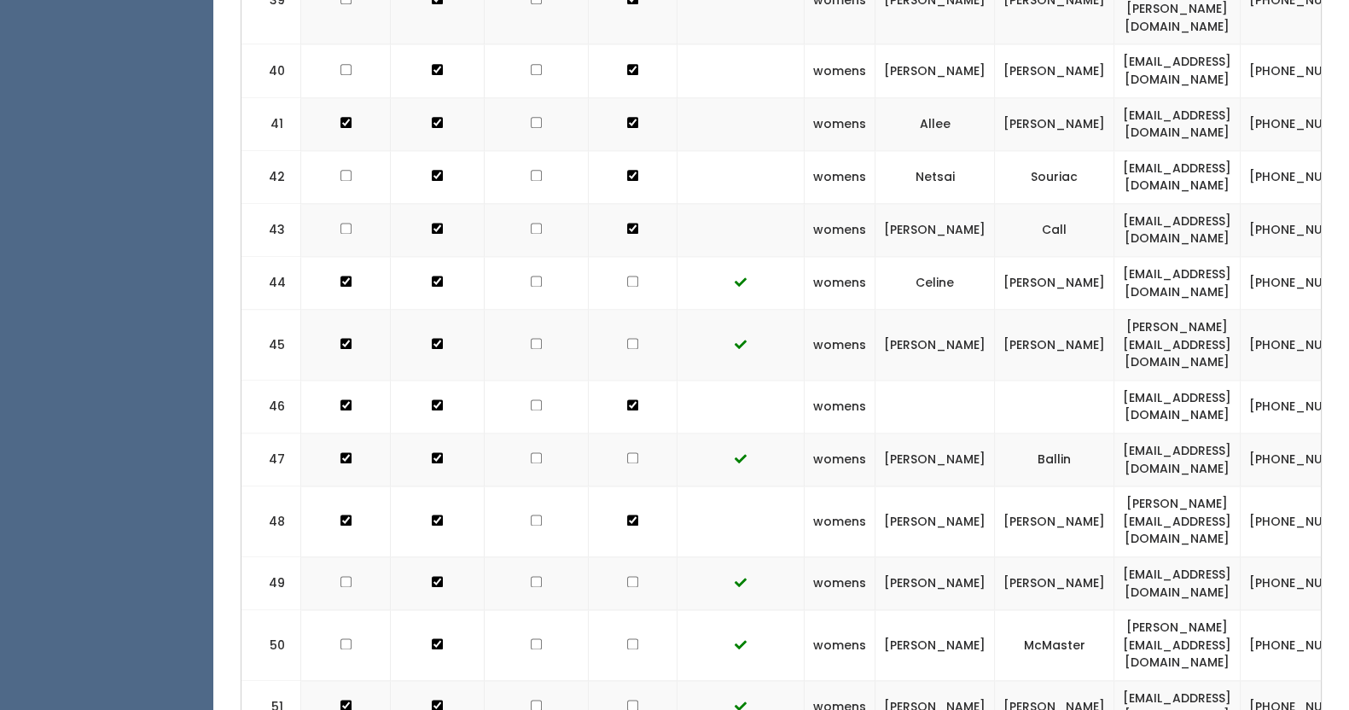
checkbox input "true"
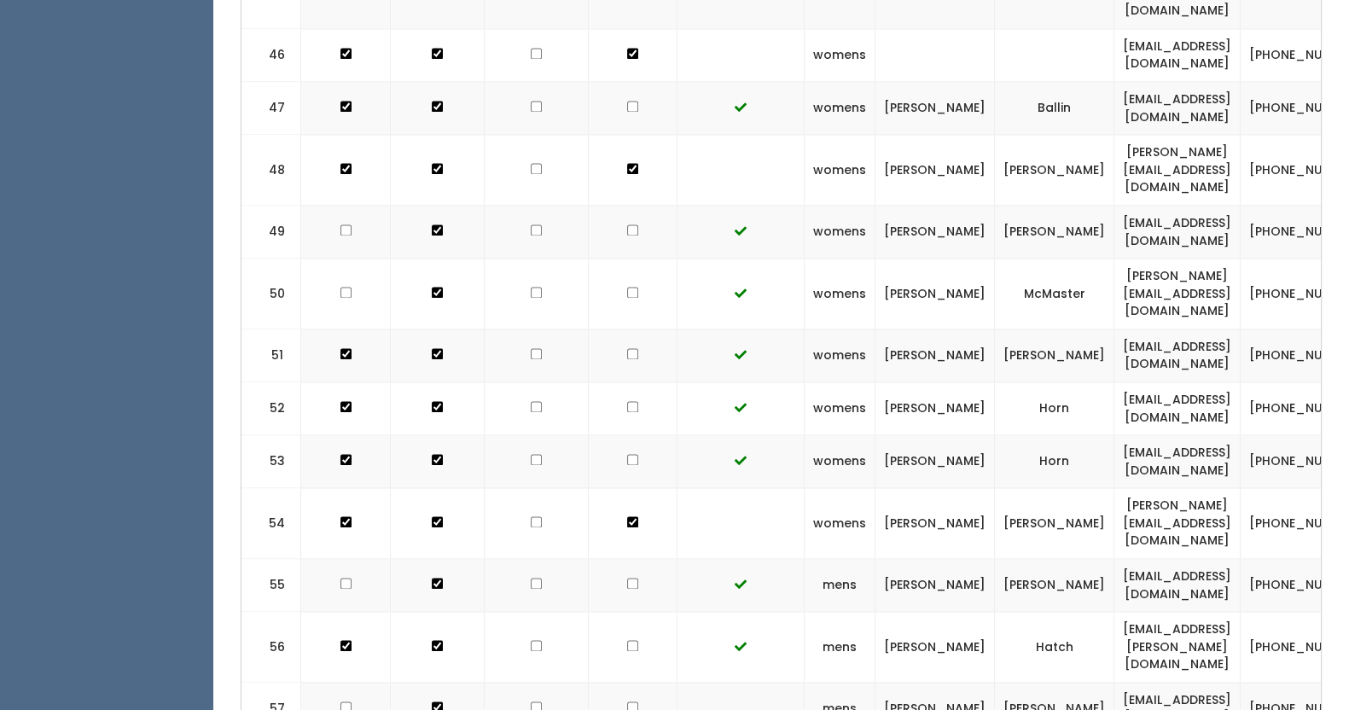
scroll to position [3213, 0]
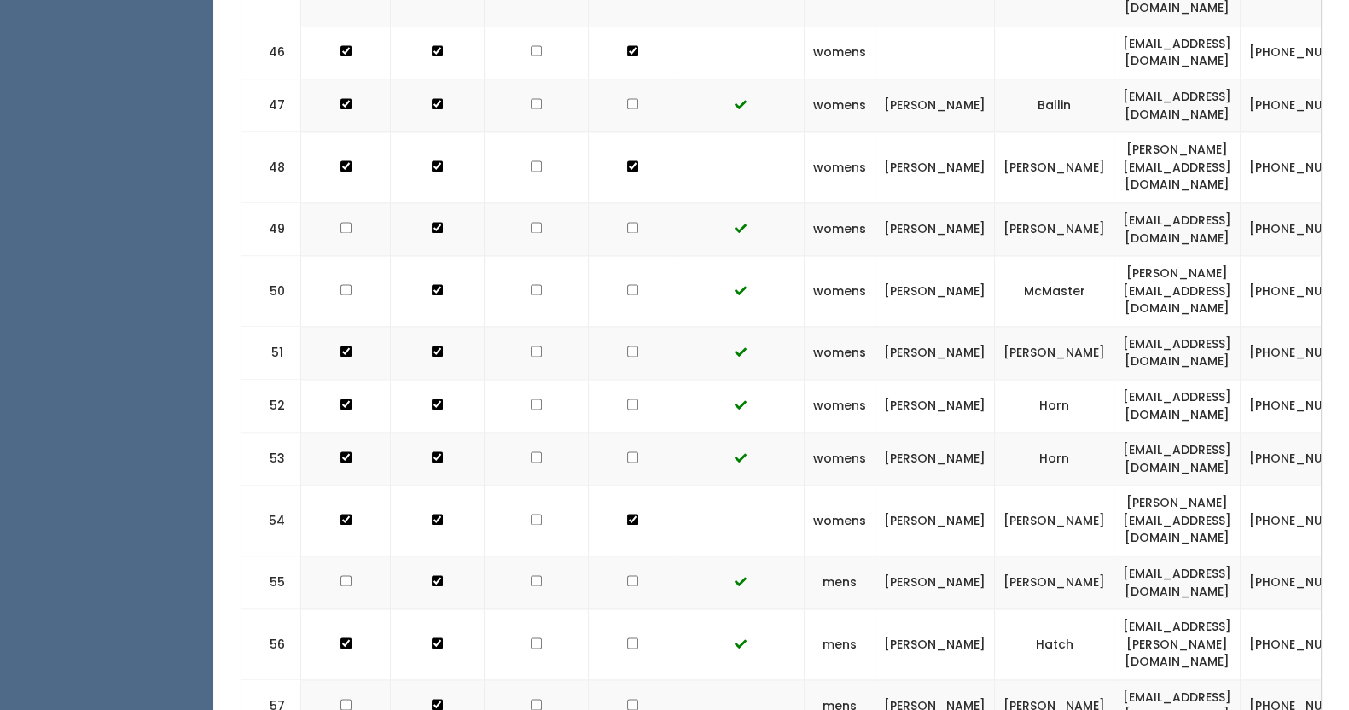
checkbox input "true"
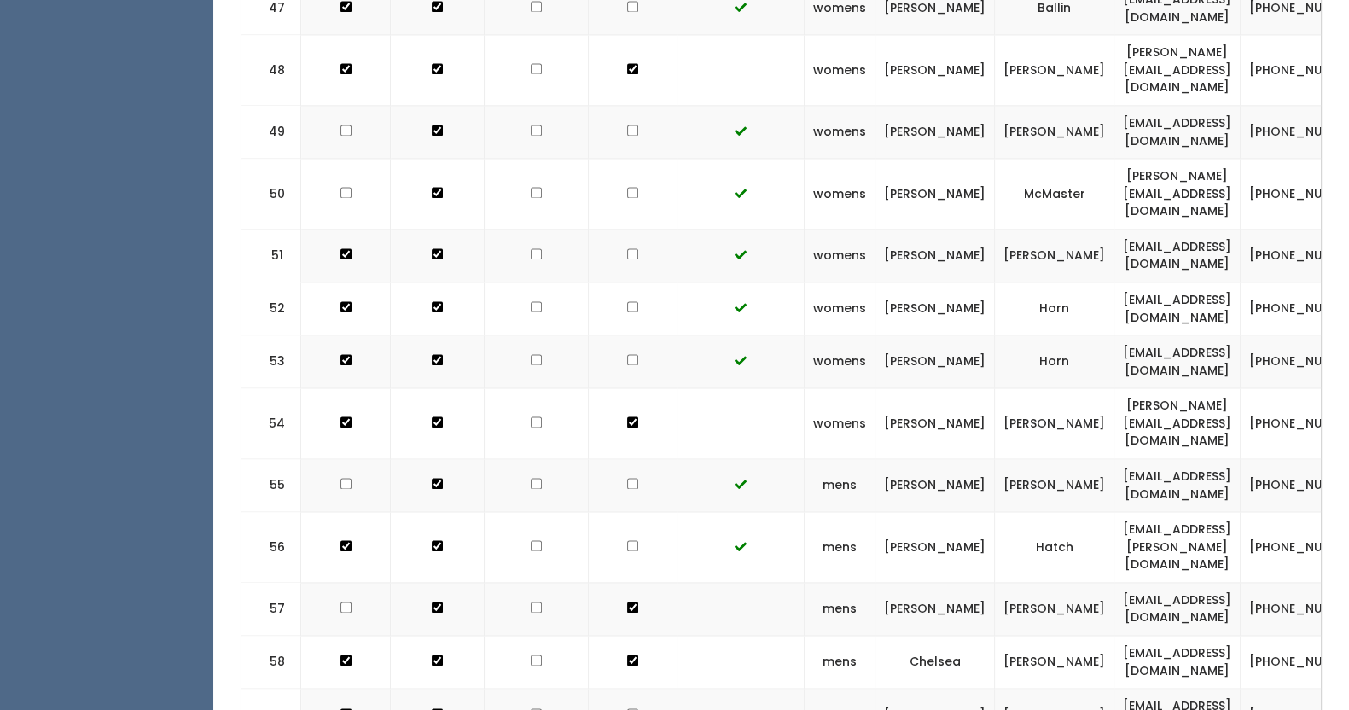
scroll to position [3311, 0]
checkbox input "true"
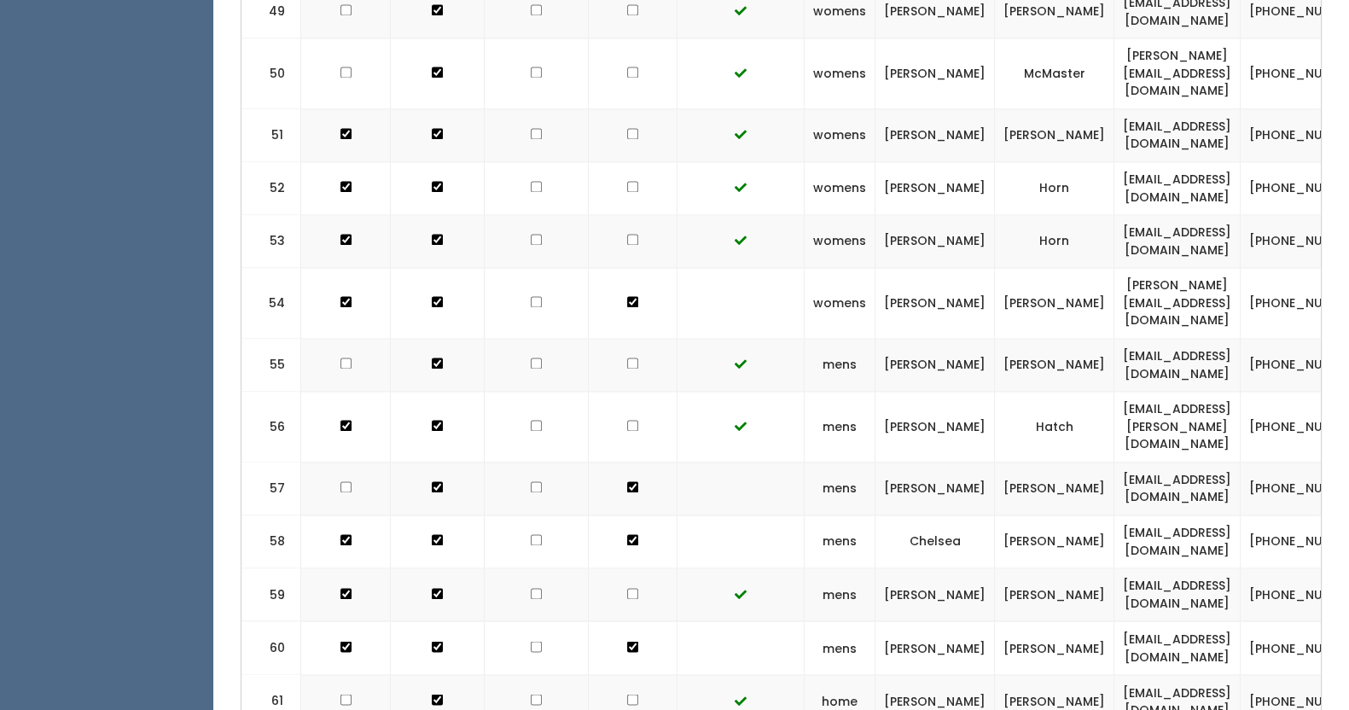
scroll to position [3432, 0]
checkbox input "true"
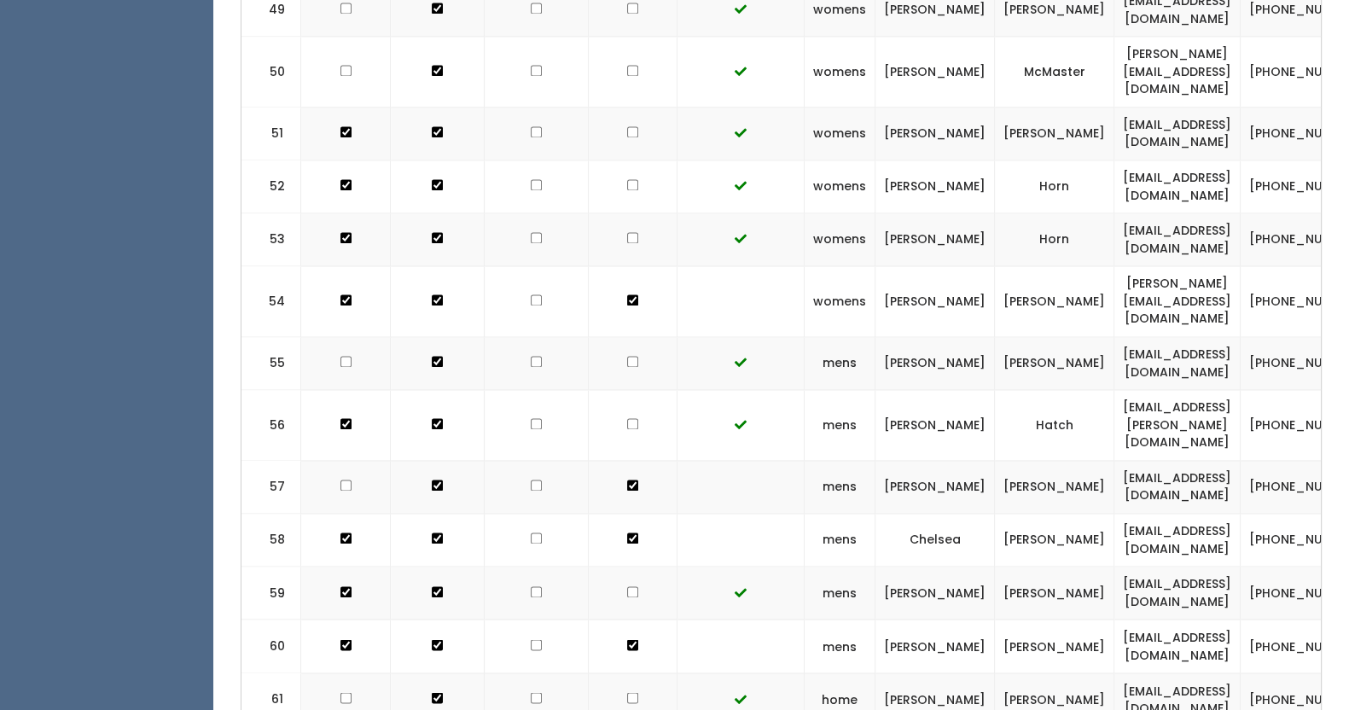
checkbox input "true"
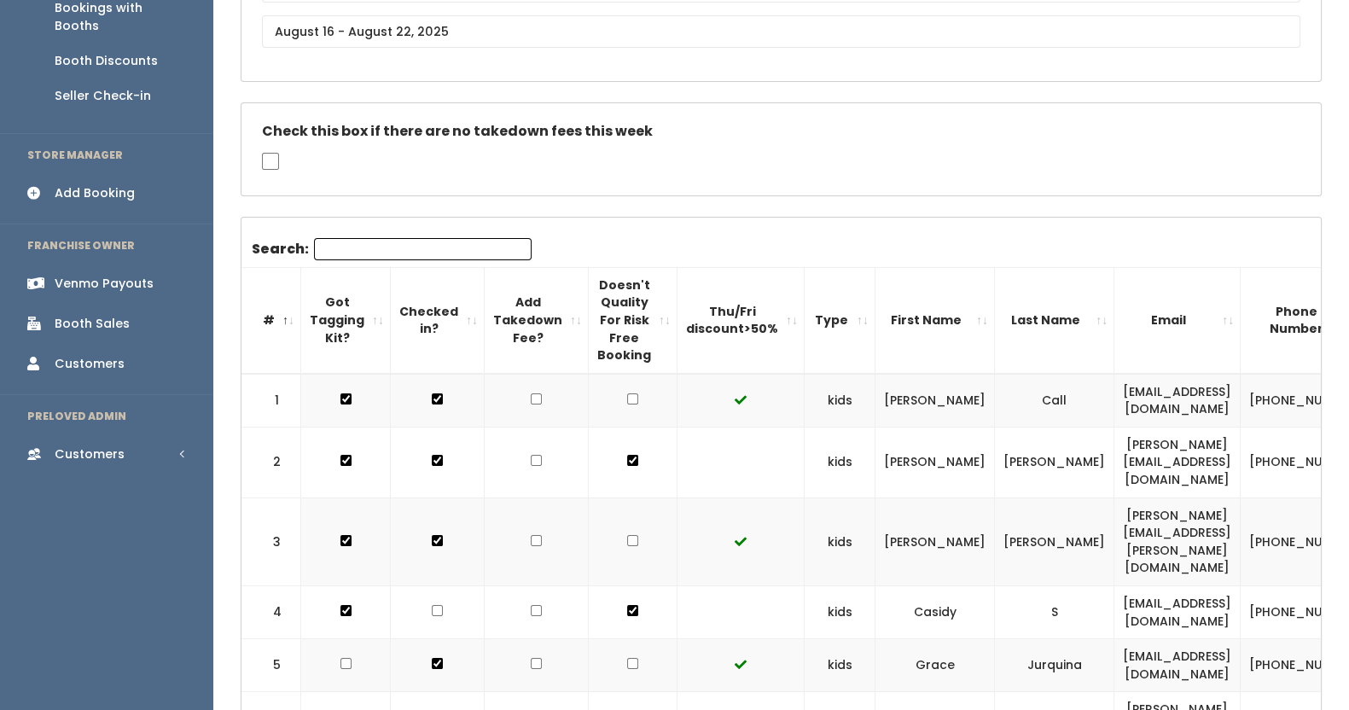
scroll to position [232, 0]
click at [267, 166] on input "checkbox" at bounding box center [270, 162] width 17 height 17
click at [264, 172] on div "Check this box if there are no takedown fees this week" at bounding box center [780, 151] width 1079 height 92
click at [264, 165] on input "checkbox" at bounding box center [270, 162] width 17 height 17
checkbox input "false"
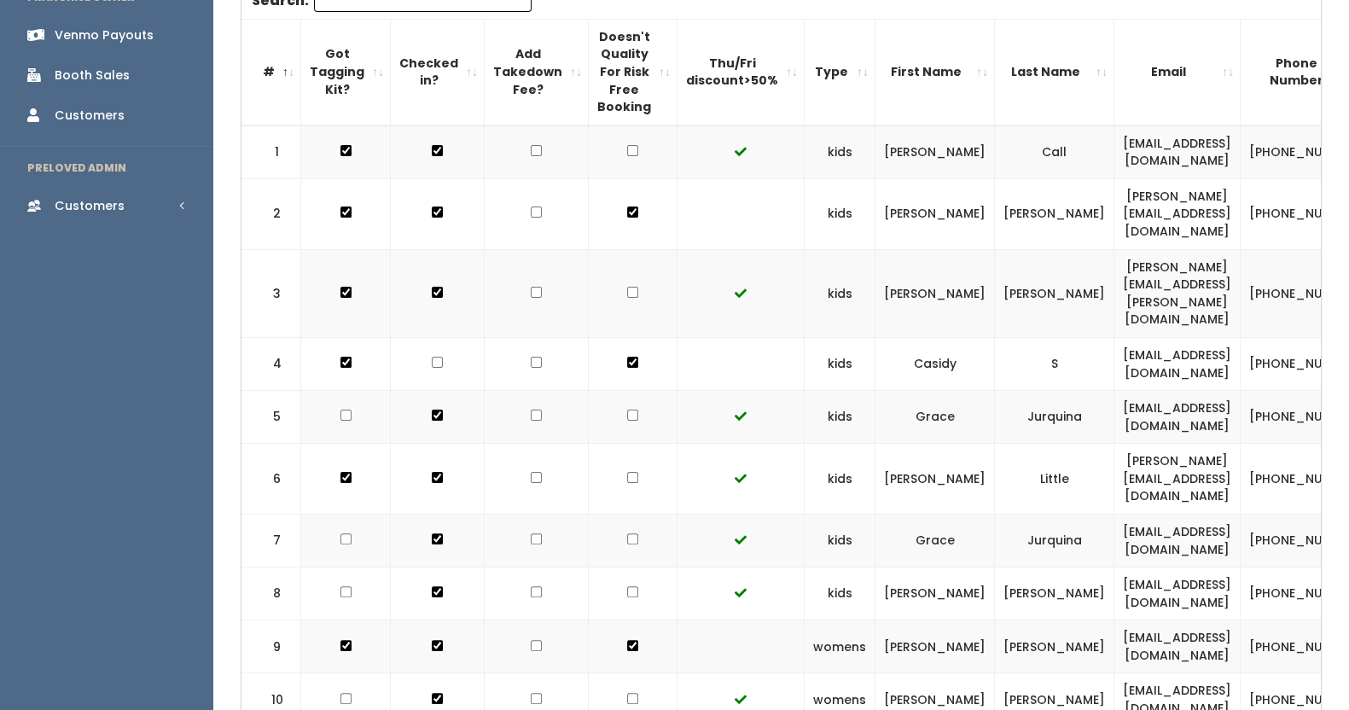
scroll to position [0, 0]
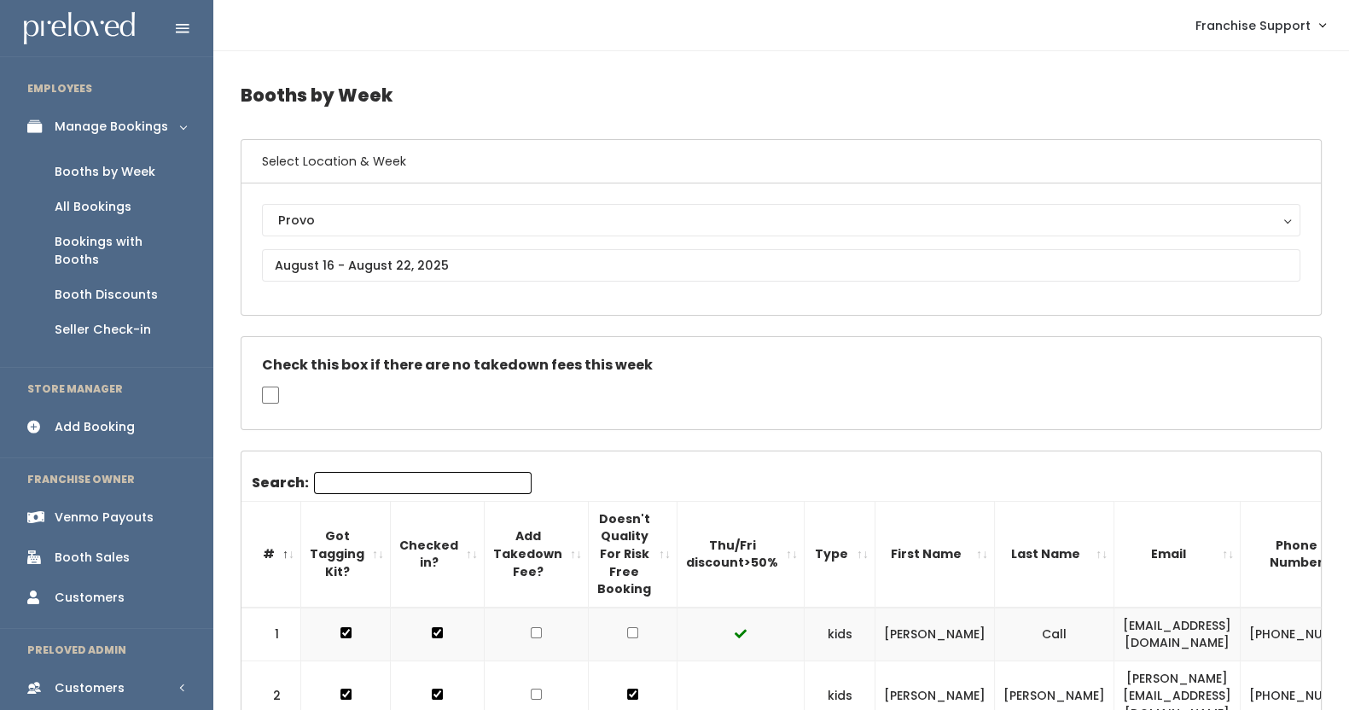
click at [360, 480] on input "Search:" at bounding box center [423, 483] width 218 height 22
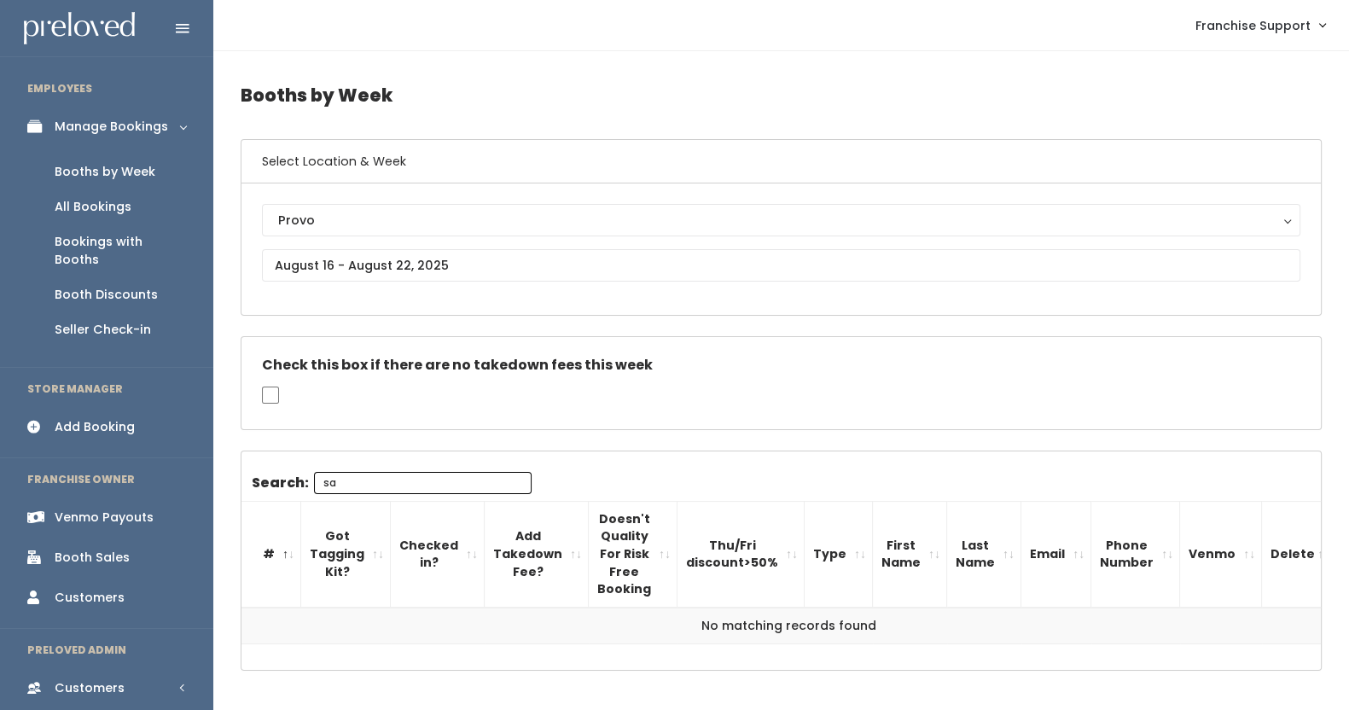
type input "s"
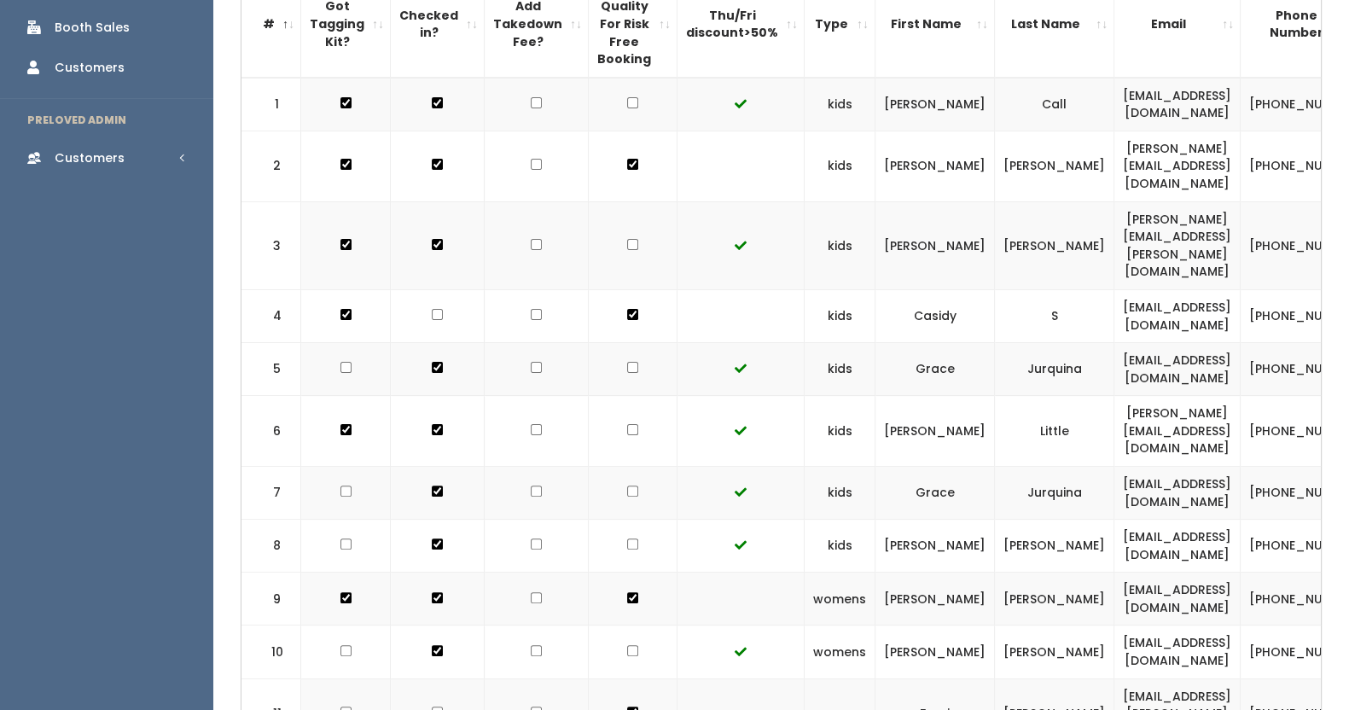
scroll to position [531, 0]
drag, startPoint x: 786, startPoint y: 258, endPoint x: 1297, endPoint y: 263, distance: 510.1
click at [1297, 288] on tr "4 kids Casidy S garrettsens@comcast.net (925) 325-4339 garrett-sens" at bounding box center [913, 314] width 1344 height 53
click at [731, 288] on td at bounding box center [740, 314] width 127 height 53
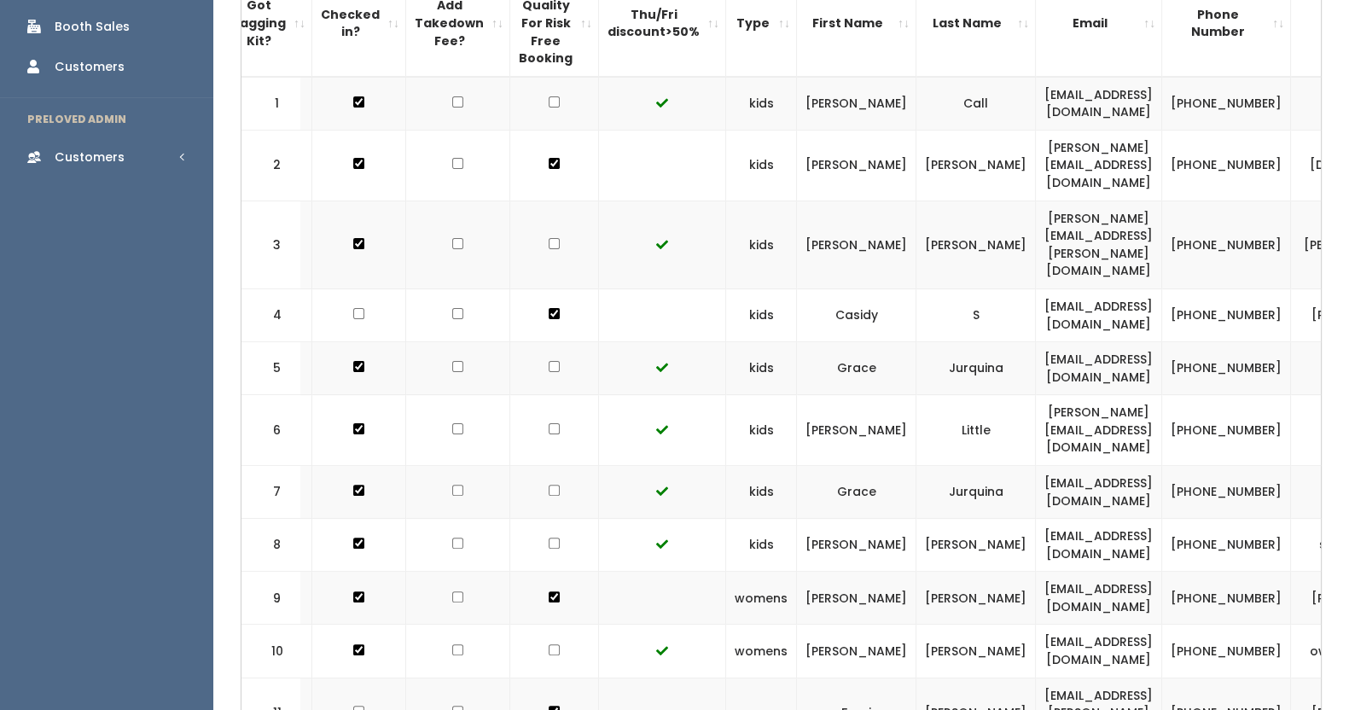
scroll to position [0, 226]
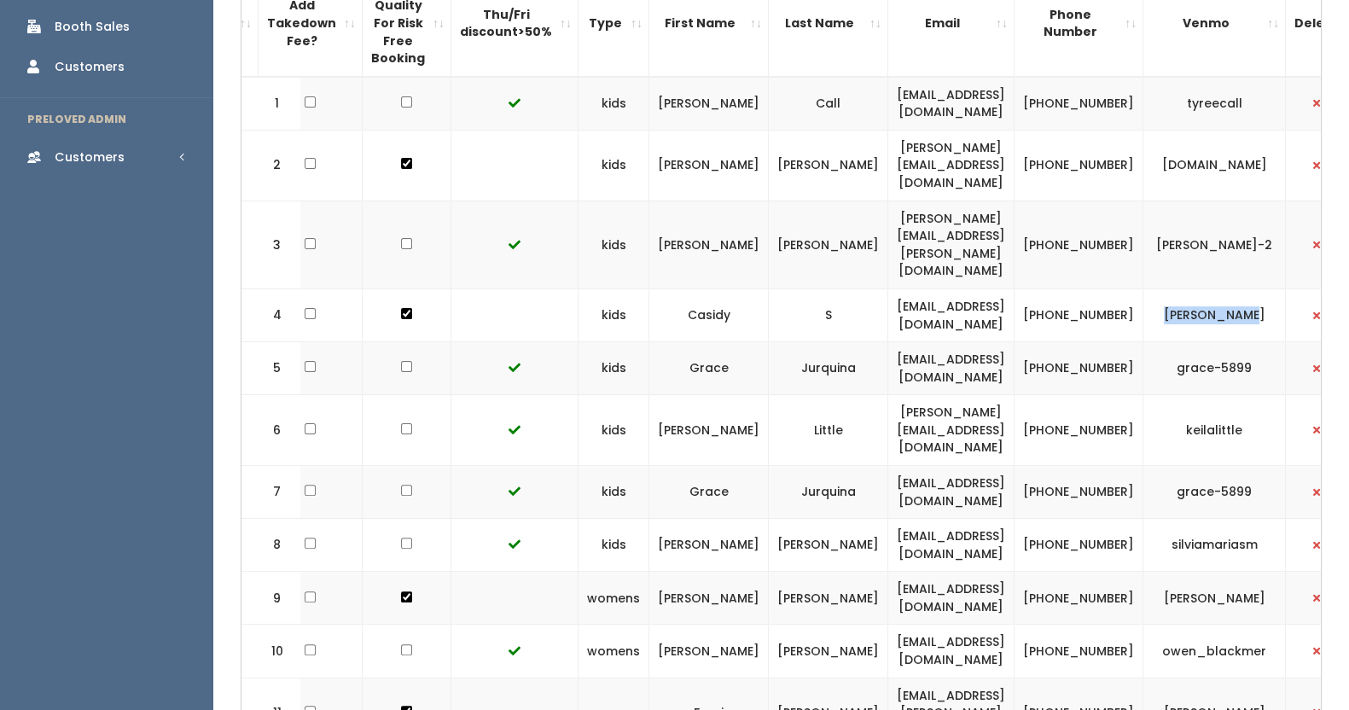
drag, startPoint x: 1172, startPoint y: 262, endPoint x: 1073, endPoint y: 266, distance: 99.0
click at [1073, 288] on tr "4 kids Casidy S garrettsens@comcast.net (925) 325-4339 garrett-sens" at bounding box center [687, 314] width 1344 height 53
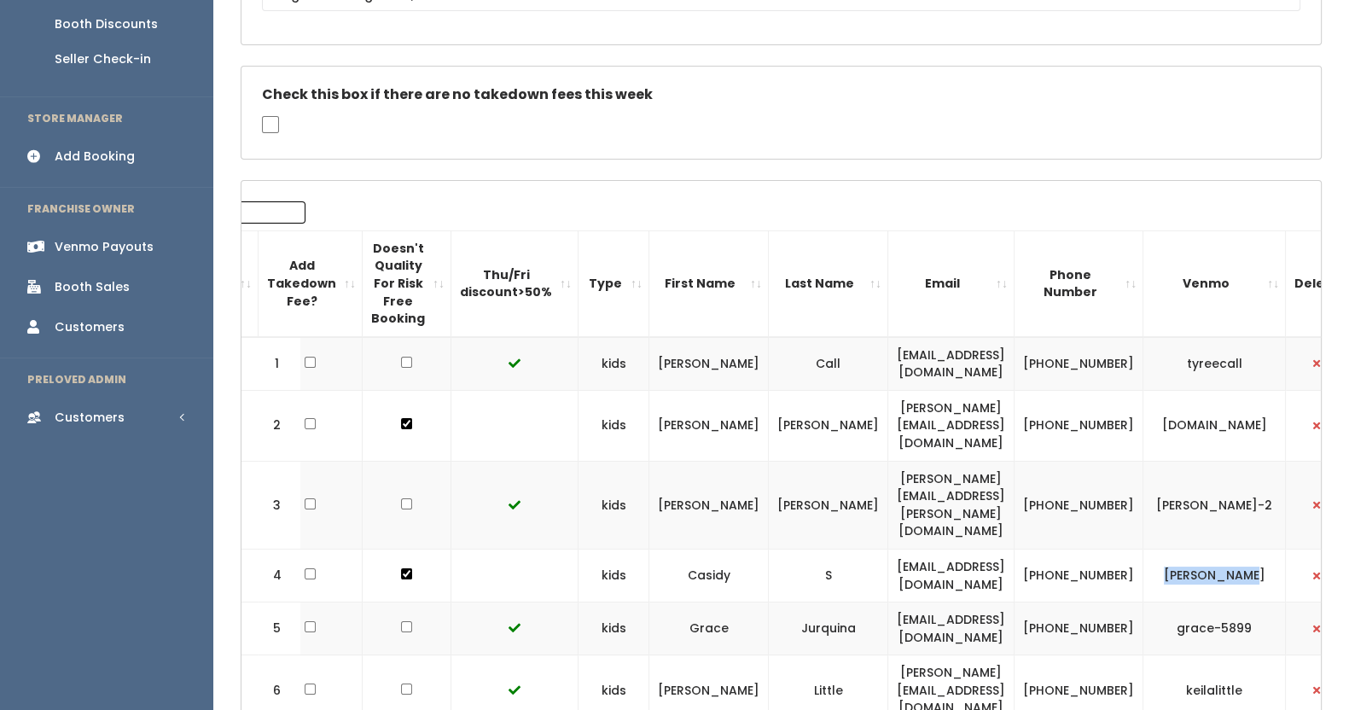
scroll to position [0, 0]
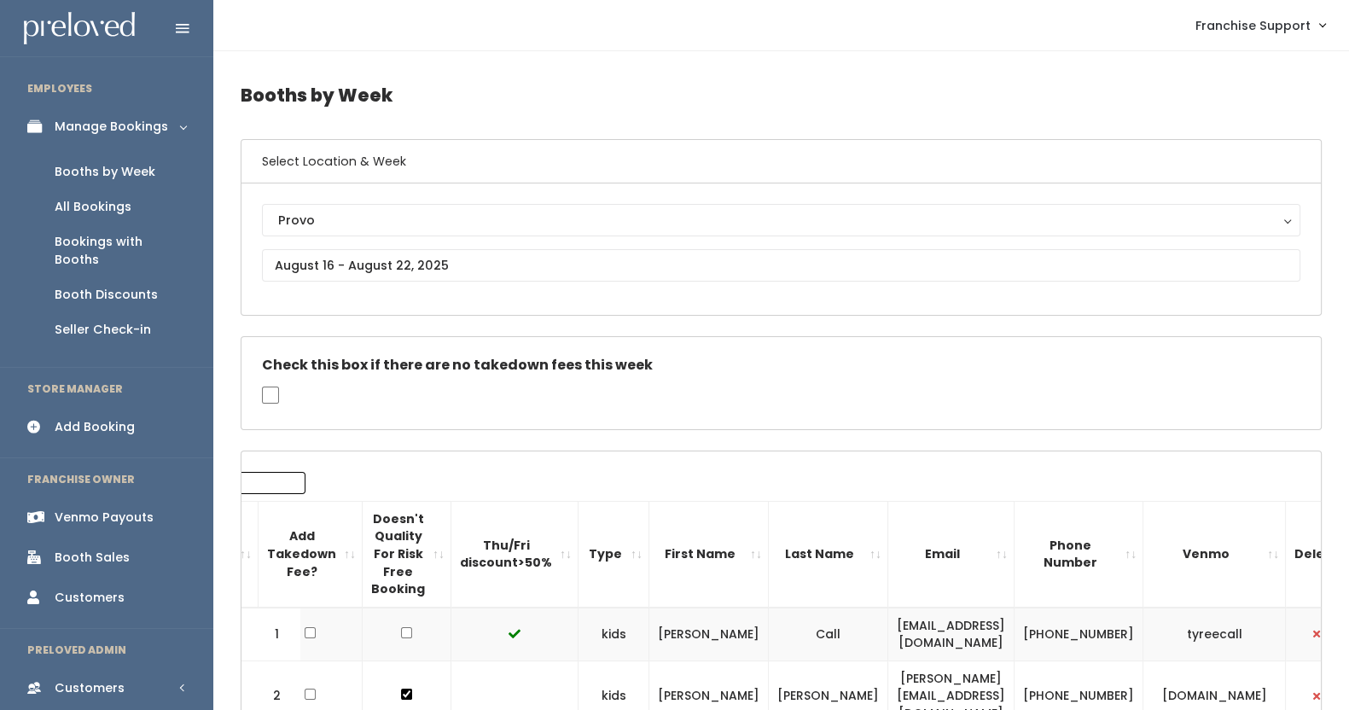
click at [100, 508] on div "Venmo Payouts" at bounding box center [104, 517] width 99 height 18
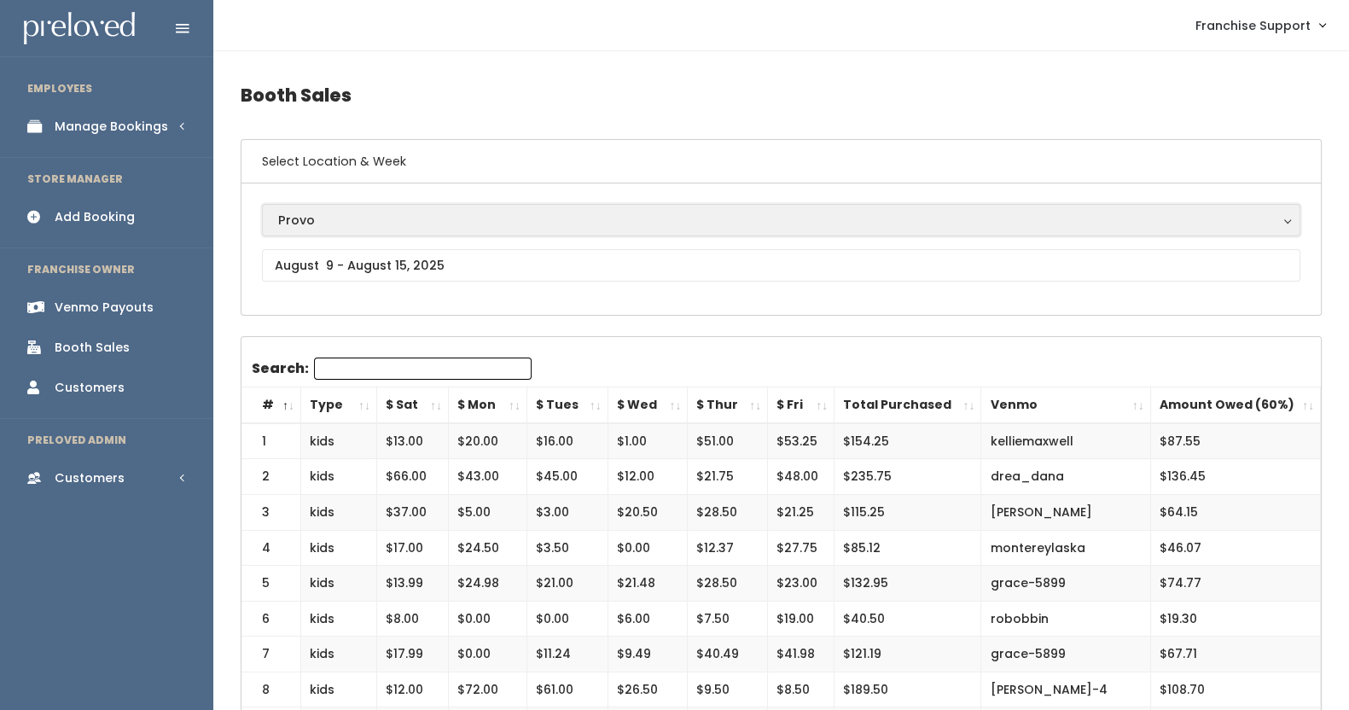
click at [341, 214] on div "Provo" at bounding box center [781, 220] width 1006 height 19
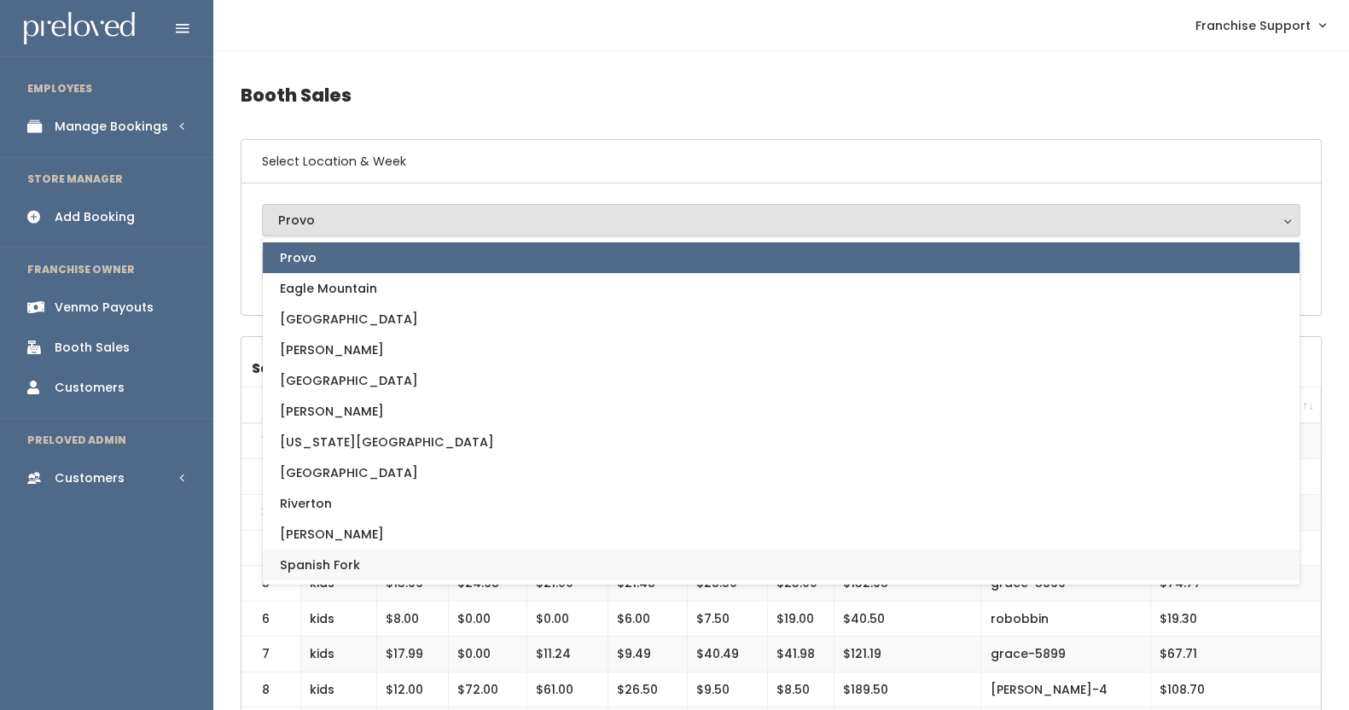
click at [337, 570] on span "Spanish Fork" at bounding box center [320, 564] width 80 height 19
select select "2"
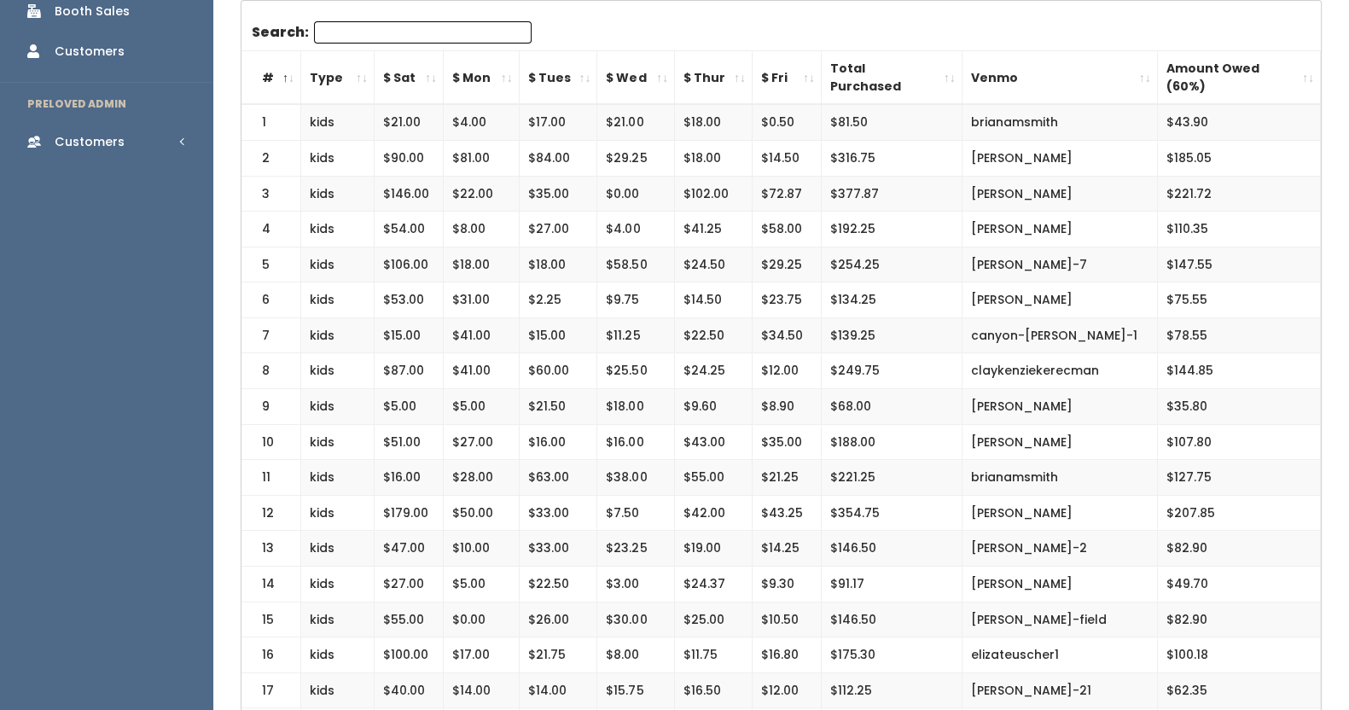
scroll to position [337, 0]
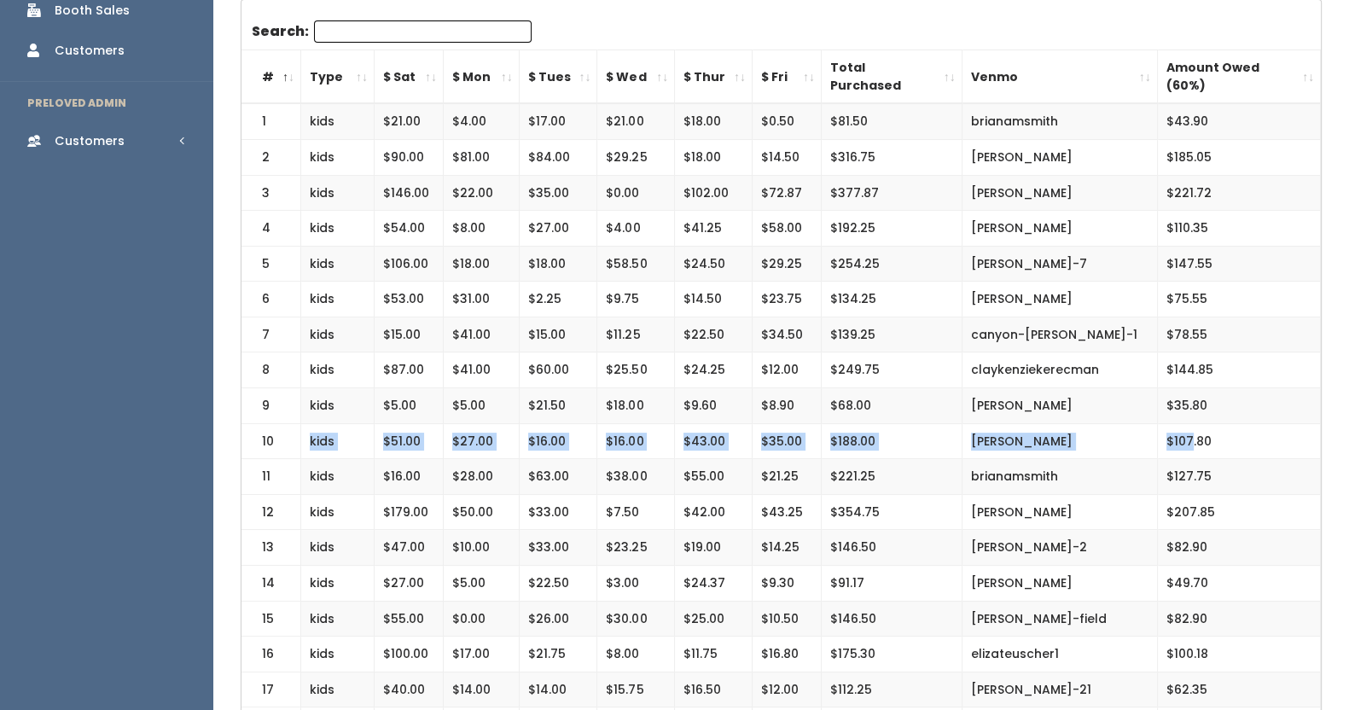
drag, startPoint x: 291, startPoint y: 423, endPoint x: 1190, endPoint y: 424, distance: 899.1
click at [1190, 424] on tr "10 kids $51.00 $27.00 $16.00 $16.00 $43.00 $35.00 $188.00 kelsie-davis $107.80" at bounding box center [780, 441] width 1079 height 36
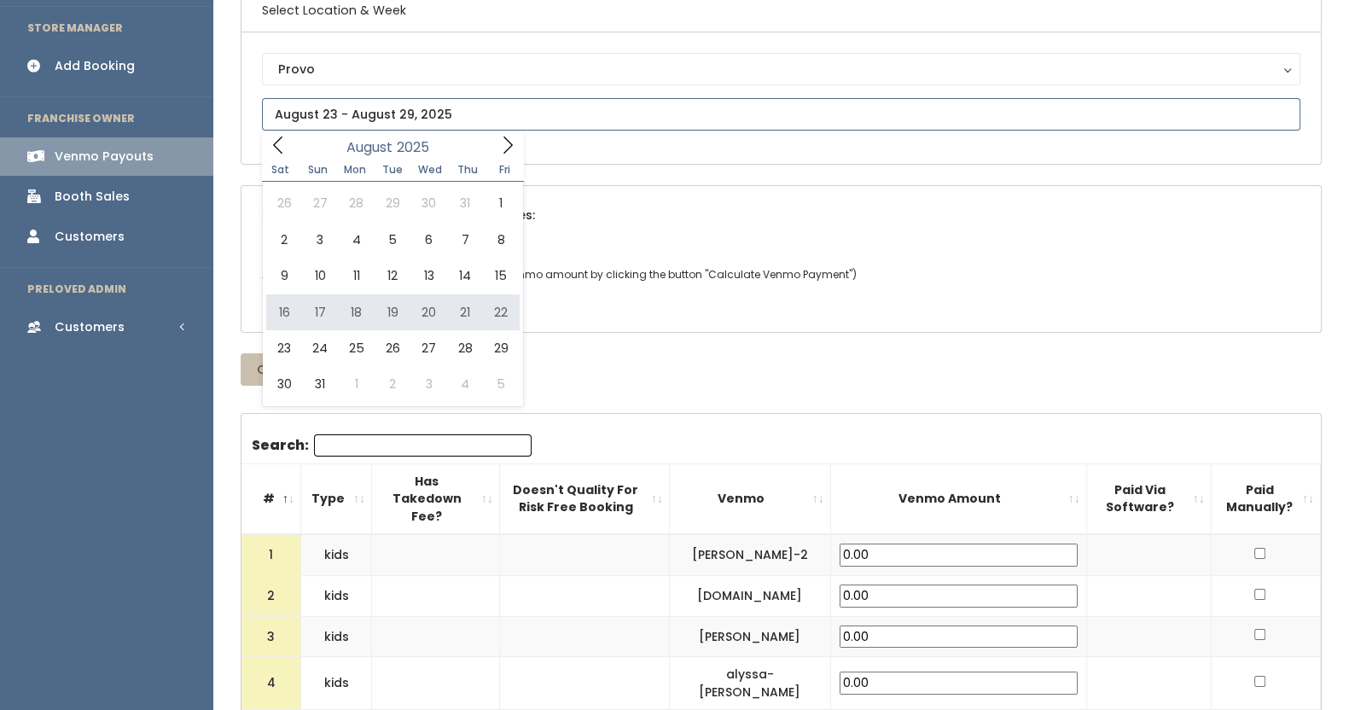
type input "[DATE] to [DATE]"
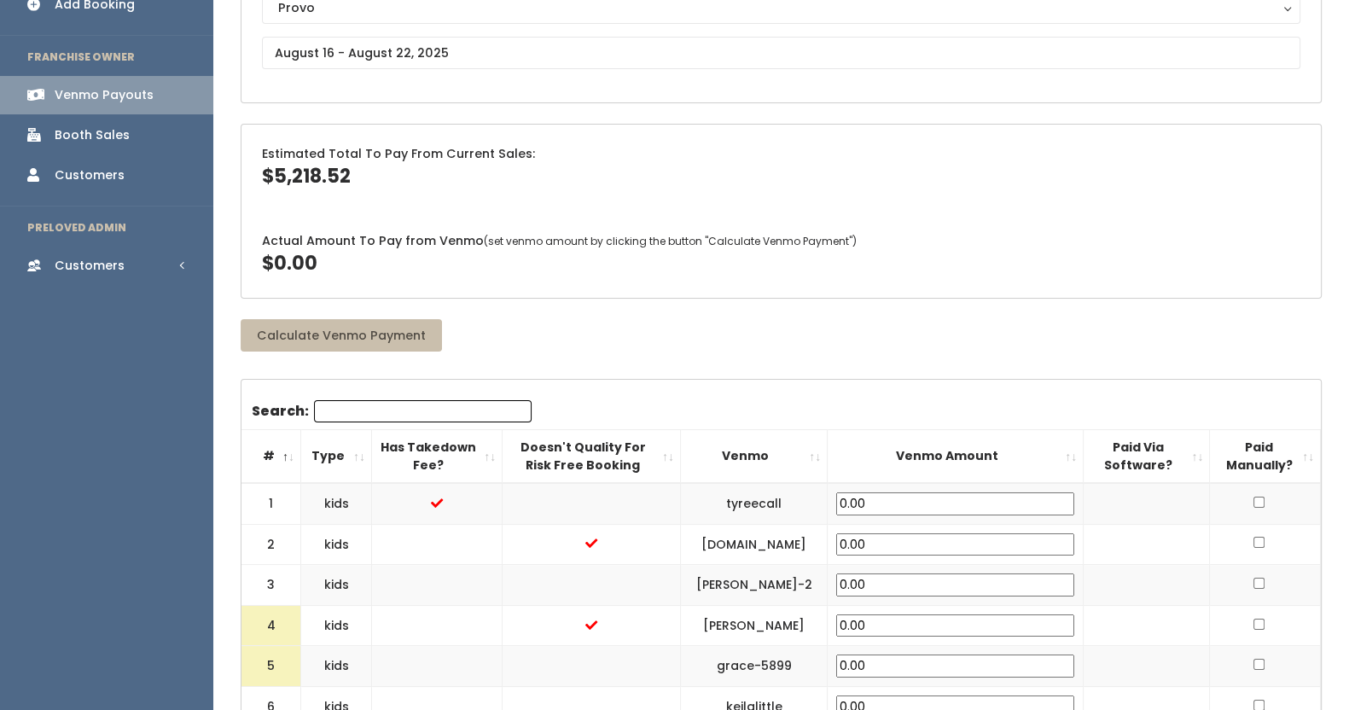
scroll to position [211, 0]
click at [940, 281] on div "Actual Amount To Pay from Venmo (set venmo amount by clicking the button "Calcu…" at bounding box center [780, 256] width 1079 height 86
click at [89, 142] on div "Booth Sales" at bounding box center [92, 137] width 75 height 18
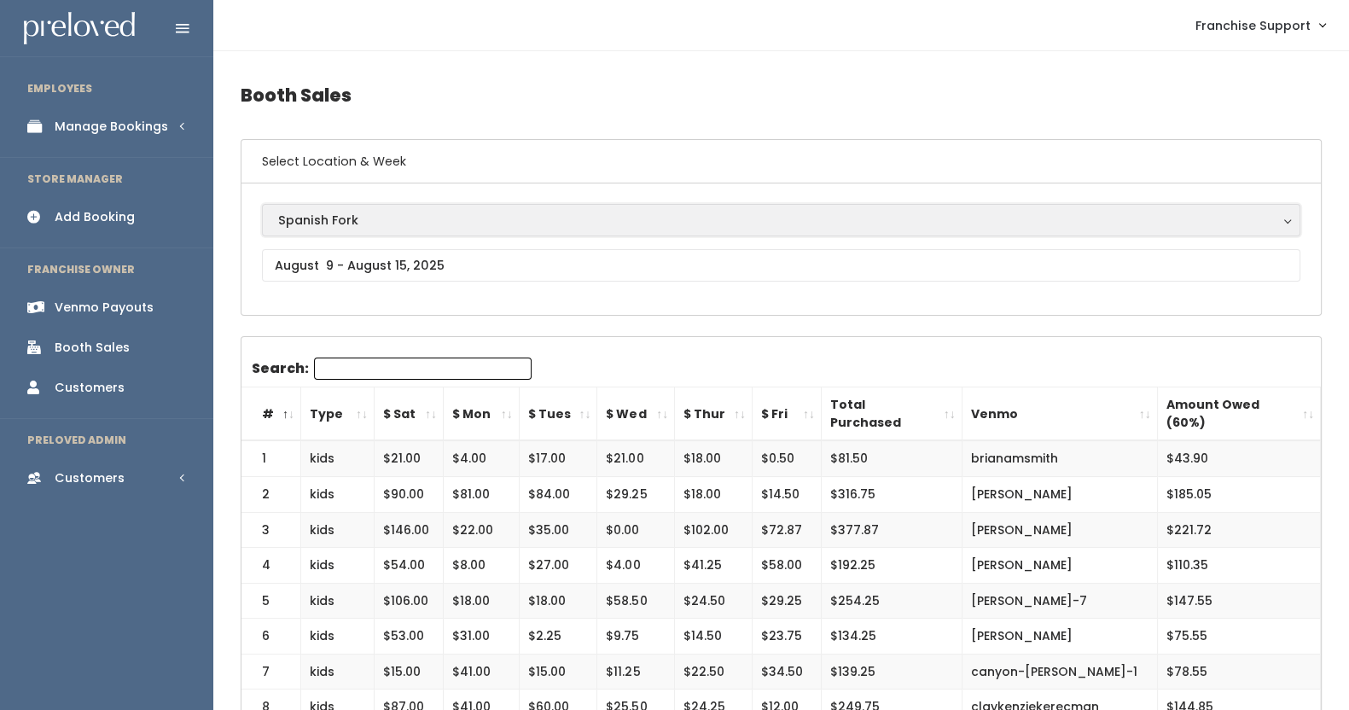
click at [310, 218] on div "Spanish Fork" at bounding box center [781, 220] width 1006 height 19
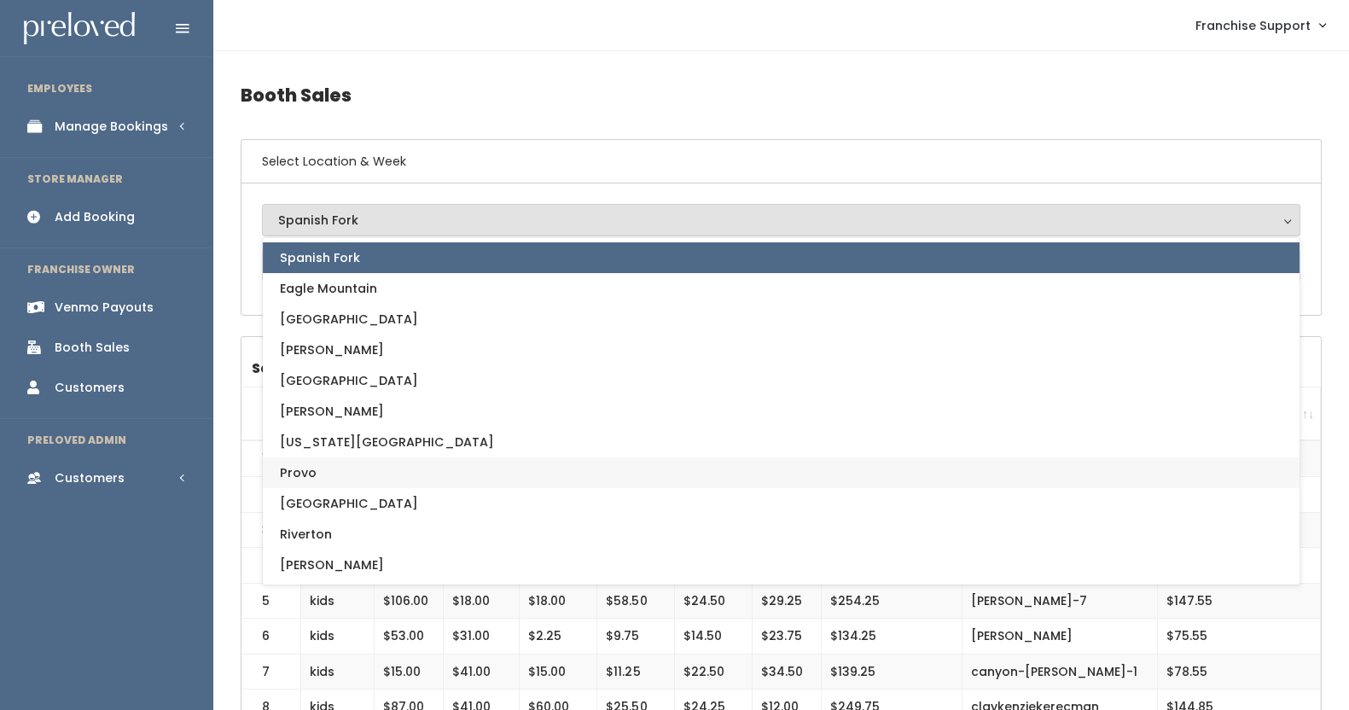
click at [320, 469] on link "Provo" at bounding box center [781, 472] width 1036 height 31
select select "1"
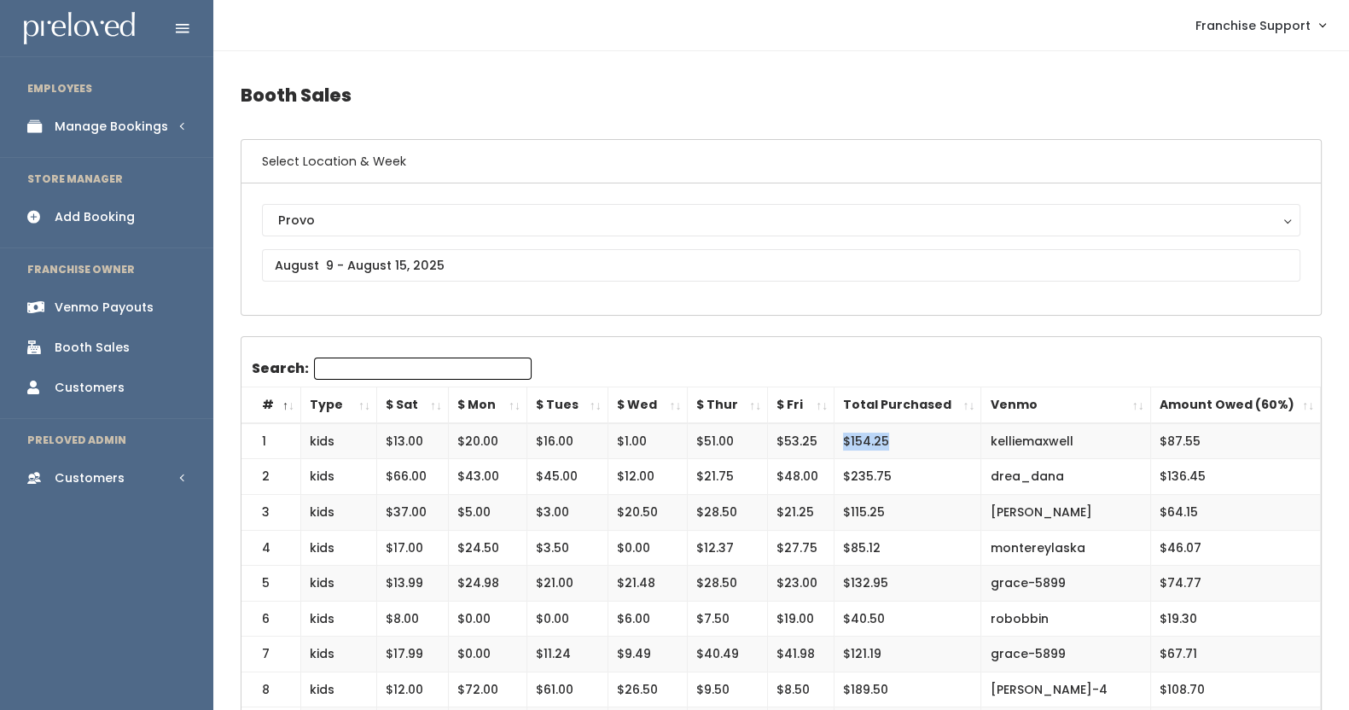
drag, startPoint x: 905, startPoint y: 441, endPoint x: 826, endPoint y: 448, distance: 79.6
click at [826, 448] on tr "1 kids $13.00 $20.00 $16.00 $1.00 $51.00 $53.25 $154.25 [GEOGRAPHIC_DATA] $87.55" at bounding box center [780, 441] width 1079 height 36
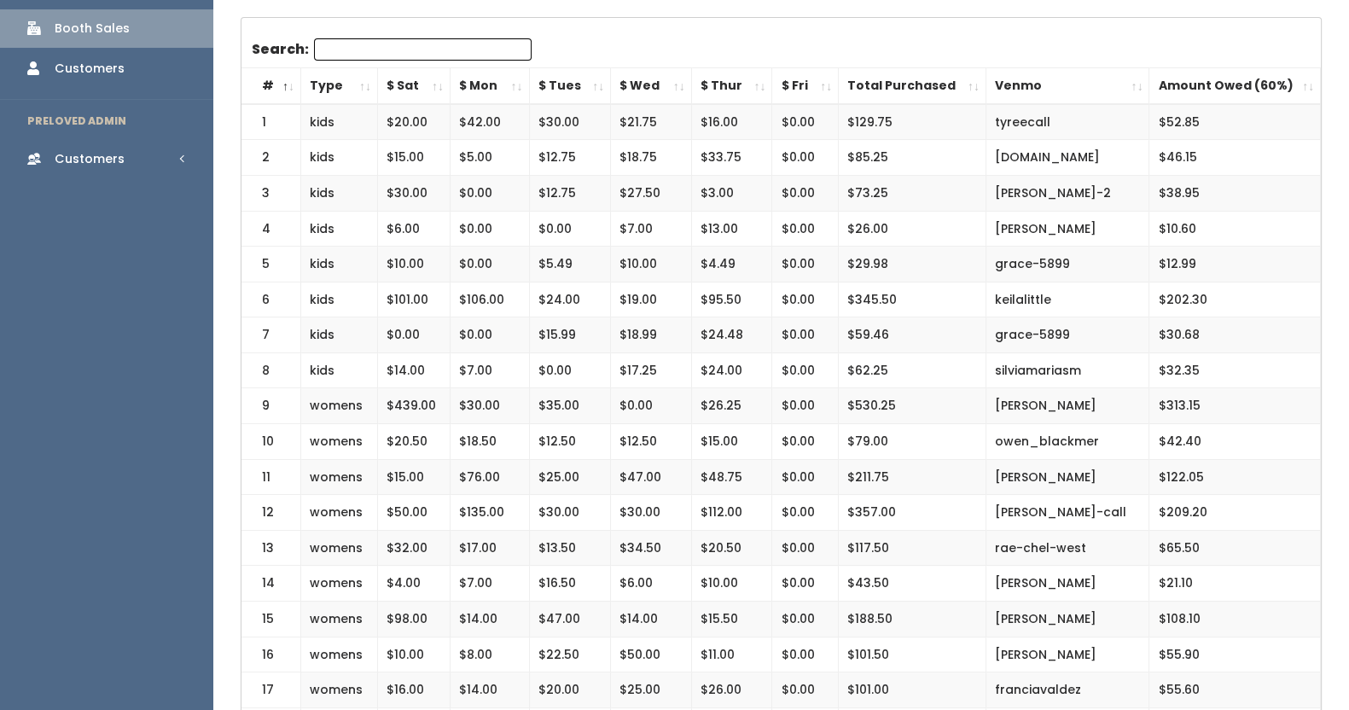
scroll to position [320, 0]
drag, startPoint x: 1207, startPoint y: 122, endPoint x: 1117, endPoint y: 105, distance: 92.0
click at [1117, 105] on tr "1 kids $20.00 $42.00 $30.00 $21.75 $16.00 $0.00 $129.75 tyreecall $52.85" at bounding box center [780, 121] width 1079 height 36
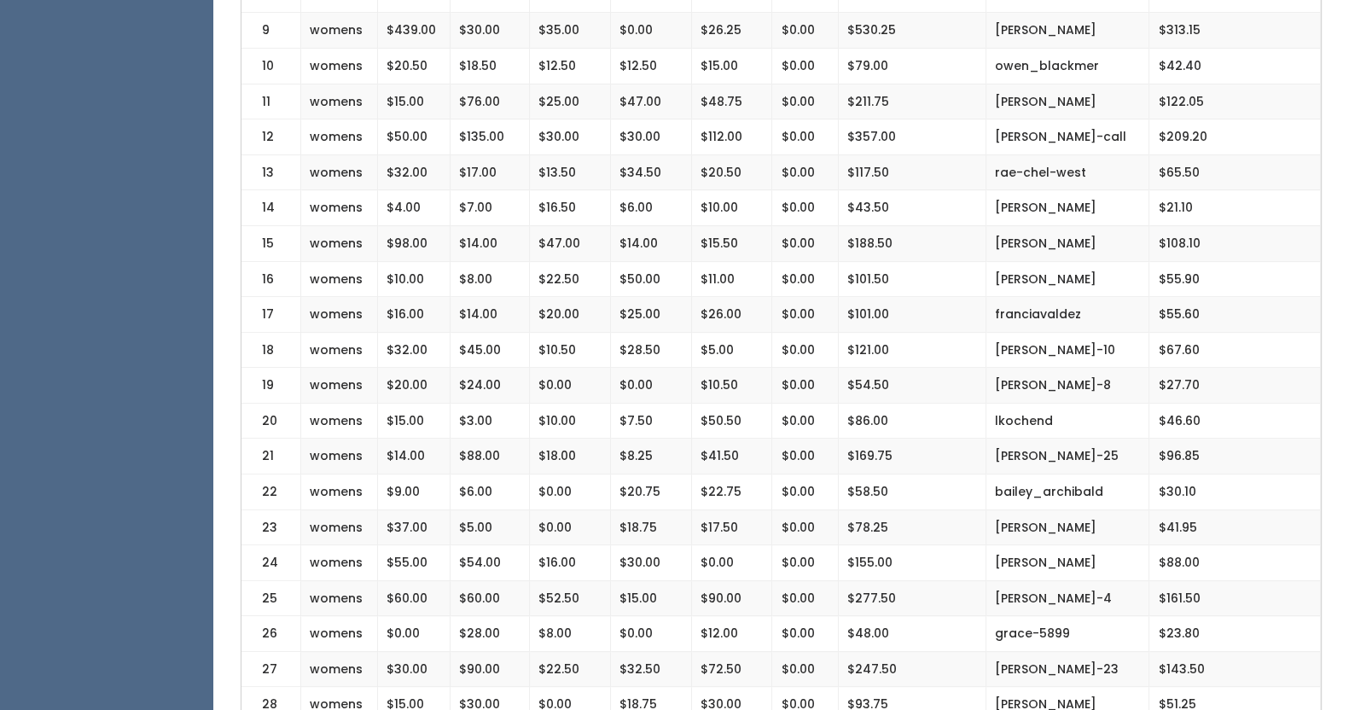
scroll to position [0, 0]
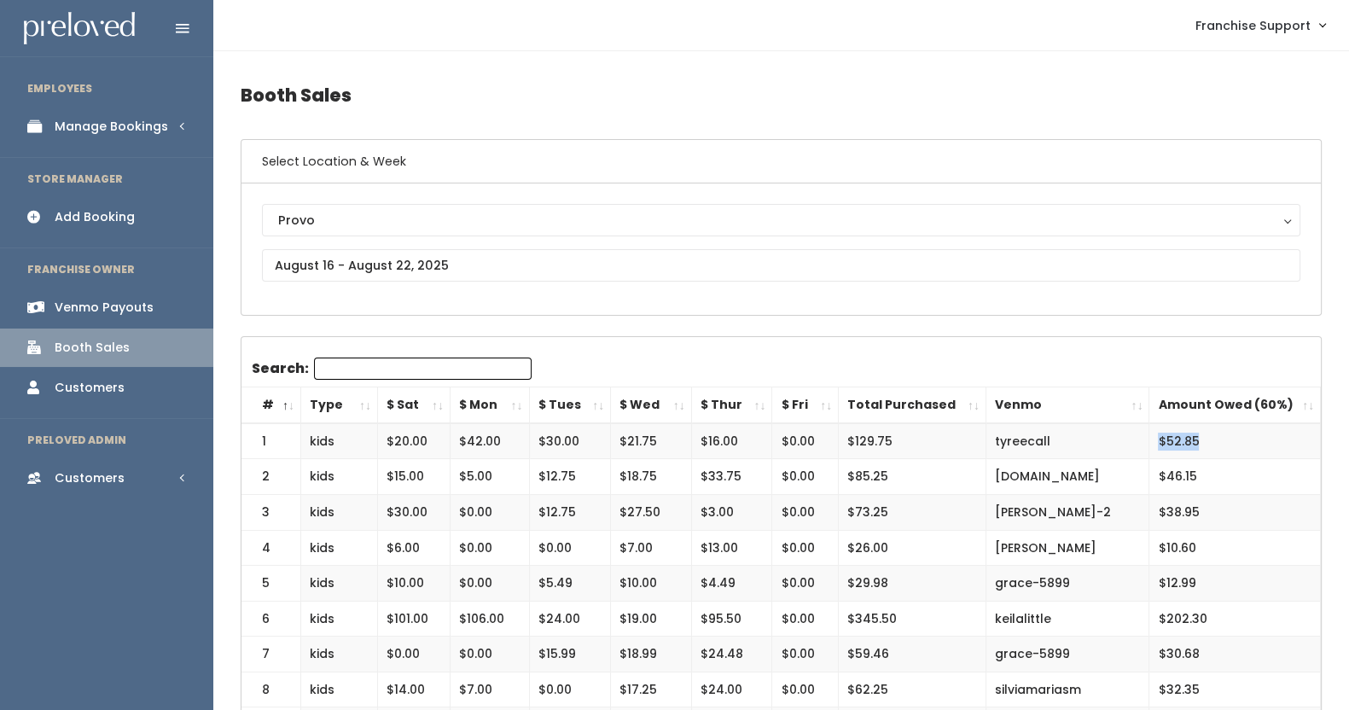
click at [81, 305] on div "Venmo Payouts" at bounding box center [104, 308] width 99 height 18
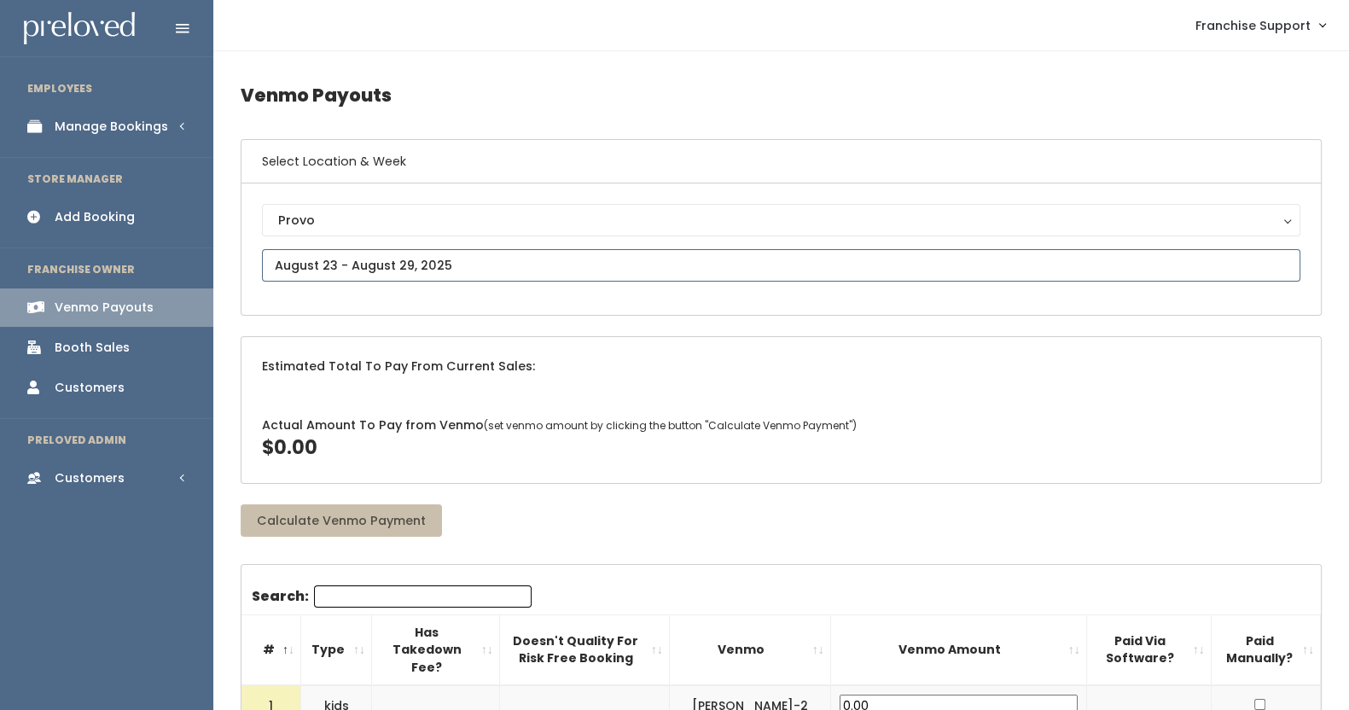
click at [377, 262] on input "text" at bounding box center [781, 265] width 1038 height 32
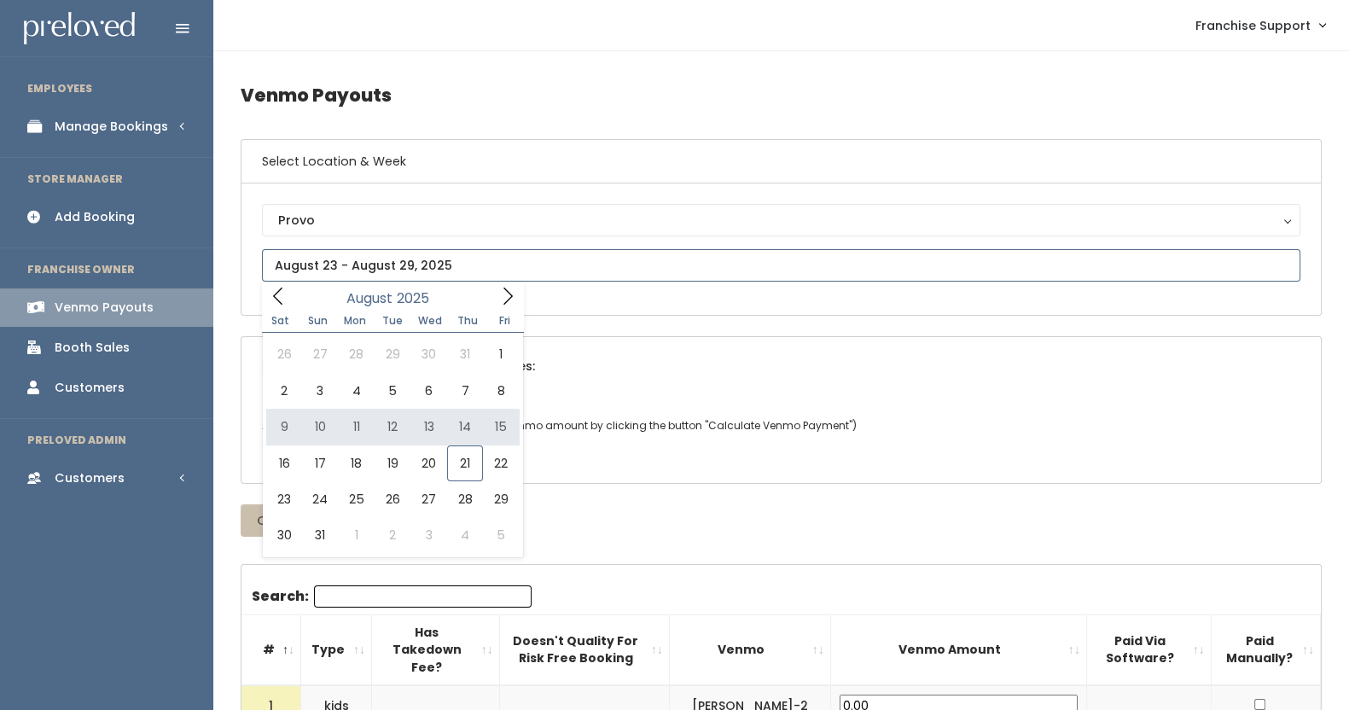
type input "August 9 to August 15"
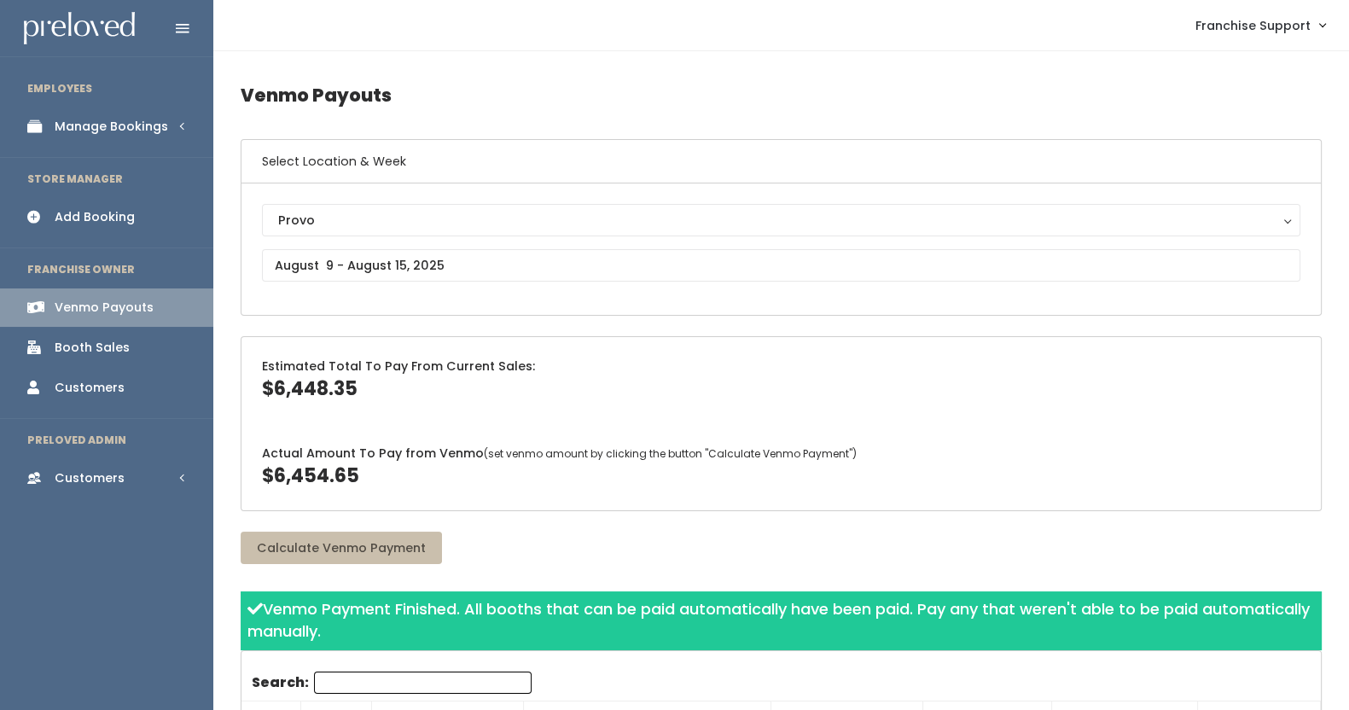
drag, startPoint x: 381, startPoint y: 470, endPoint x: 225, endPoint y: 375, distance: 182.6
click at [392, 384] on div "Estimated Total To Pay From Current Sales: $6,448.35" at bounding box center [780, 380] width 1079 height 86
drag, startPoint x: 387, startPoint y: 385, endPoint x: 188, endPoint y: 408, distance: 200.9
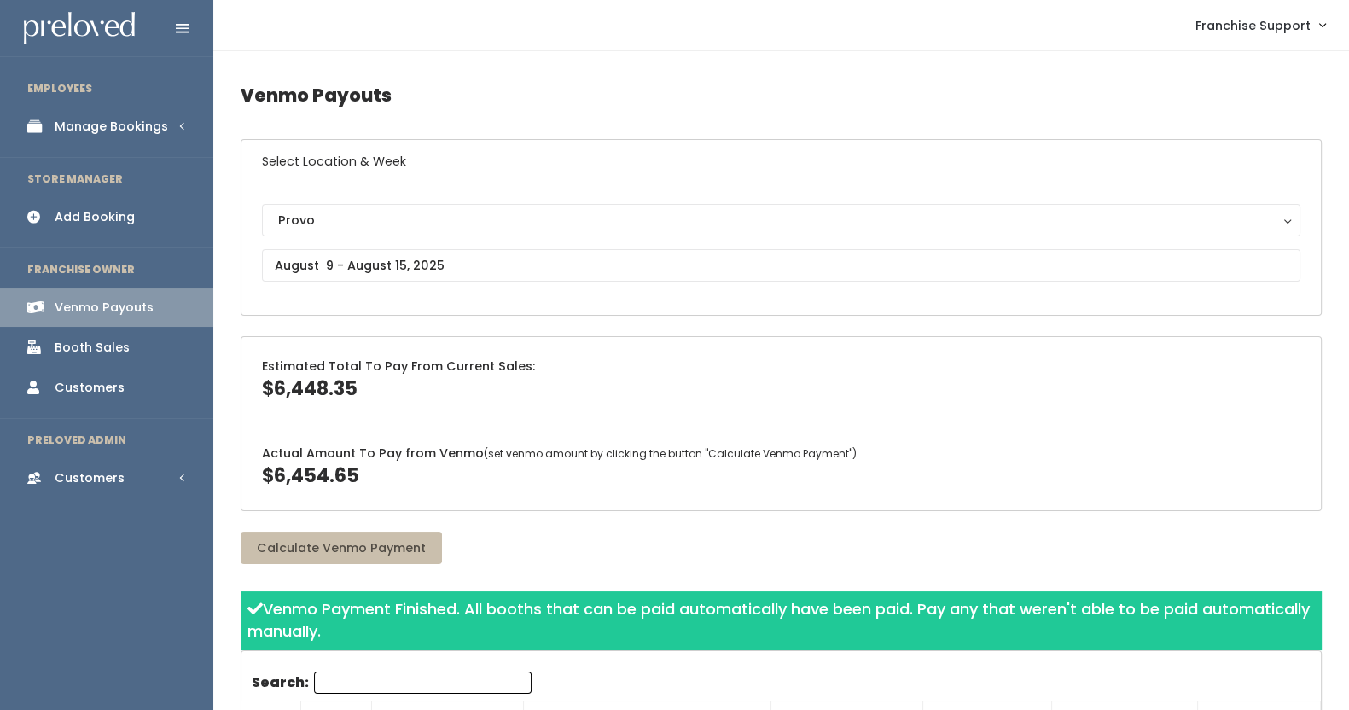
drag, startPoint x: 363, startPoint y: 467, endPoint x: 238, endPoint y: 471, distance: 125.4
click at [392, 467] on div "Actual Amount To Pay from Venmo (set venmo amount by clicking the button "Calcu…" at bounding box center [780, 467] width 1079 height 86
drag, startPoint x: 377, startPoint y: 467, endPoint x: 569, endPoint y: 401, distance: 202.9
click at [244, 381] on div "Estimated Total To Pay From Current Sales: $6,448.35 Actual Amount To Pay from …" at bounding box center [781, 423] width 1081 height 175
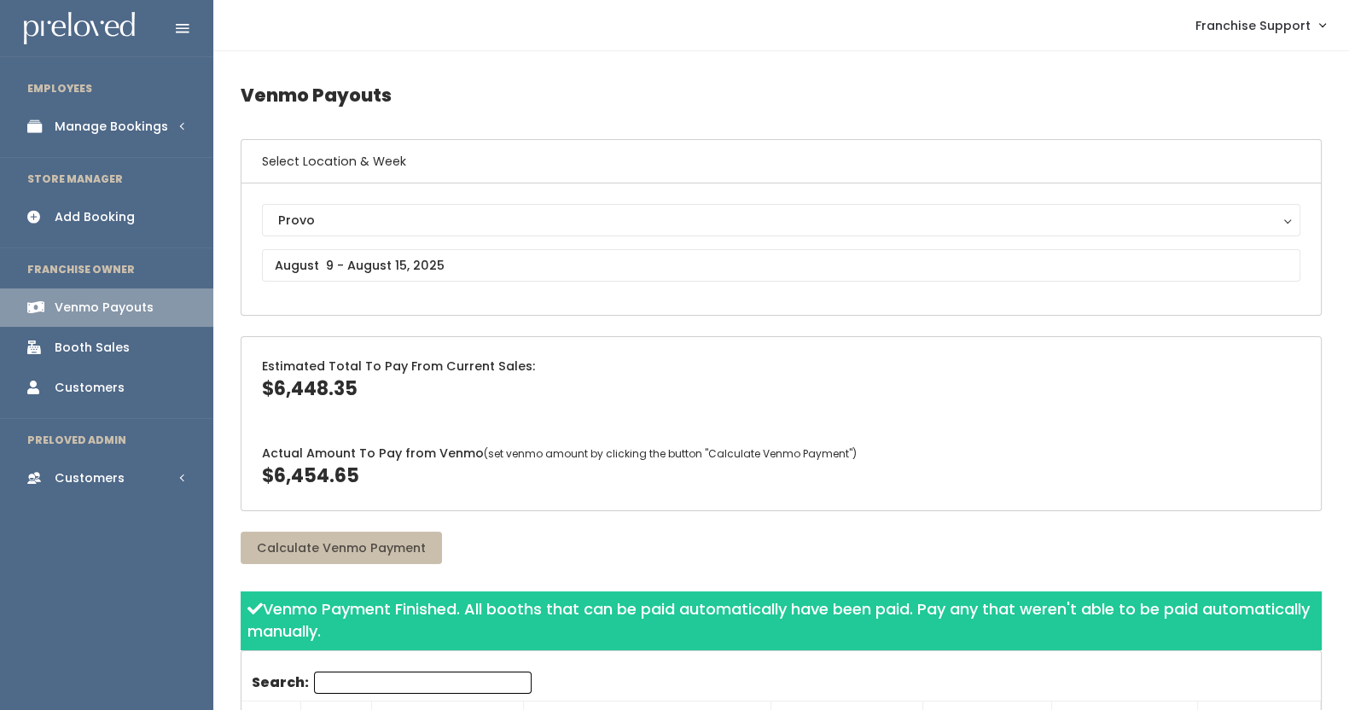
click at [569, 401] on div "Estimated Total To Pay From Current Sales: $6,448.35" at bounding box center [780, 380] width 1079 height 86
